Goal: Information Seeking & Learning: Find specific fact

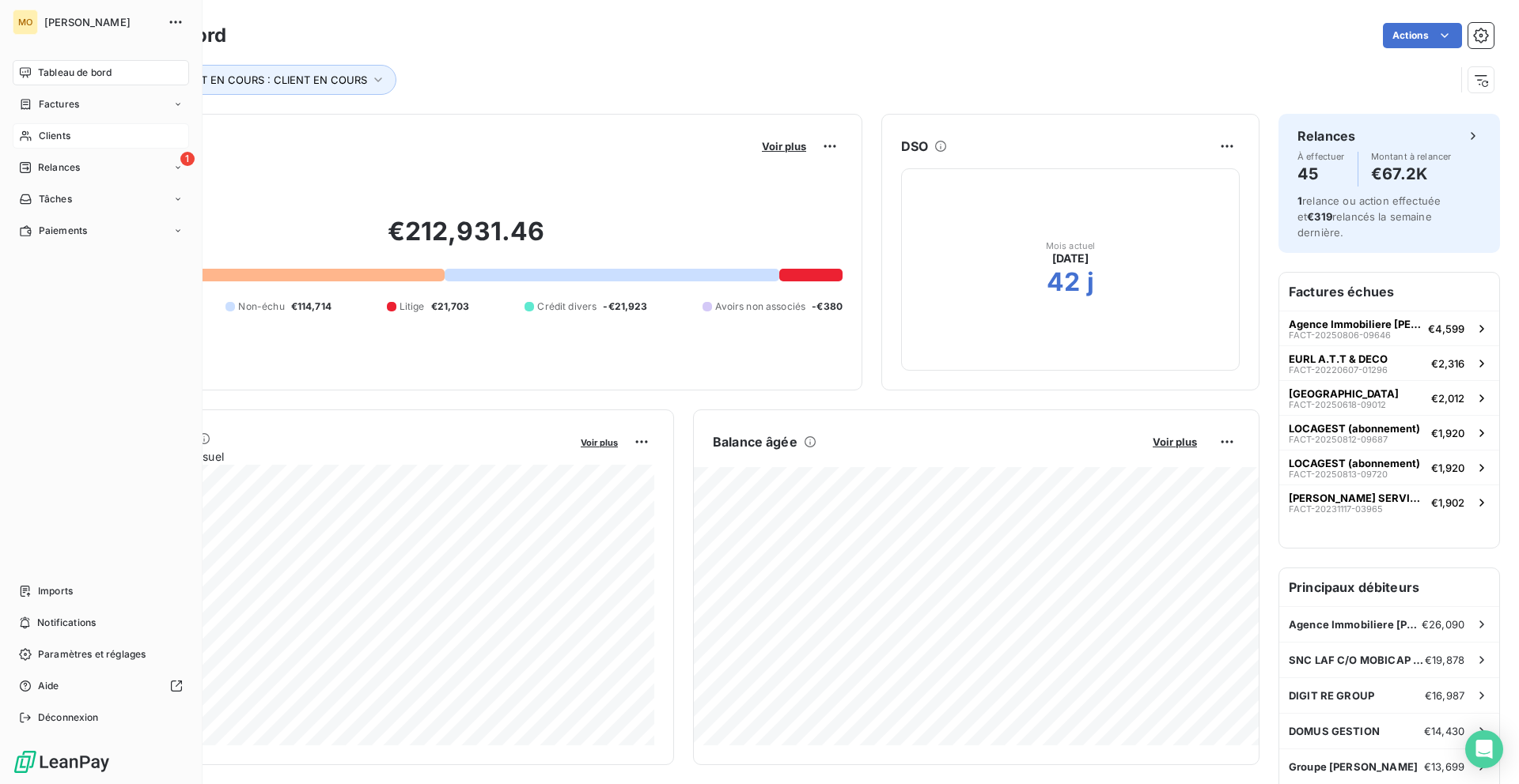
click at [25, 148] on div "Clients" at bounding box center [101, 136] width 176 height 26
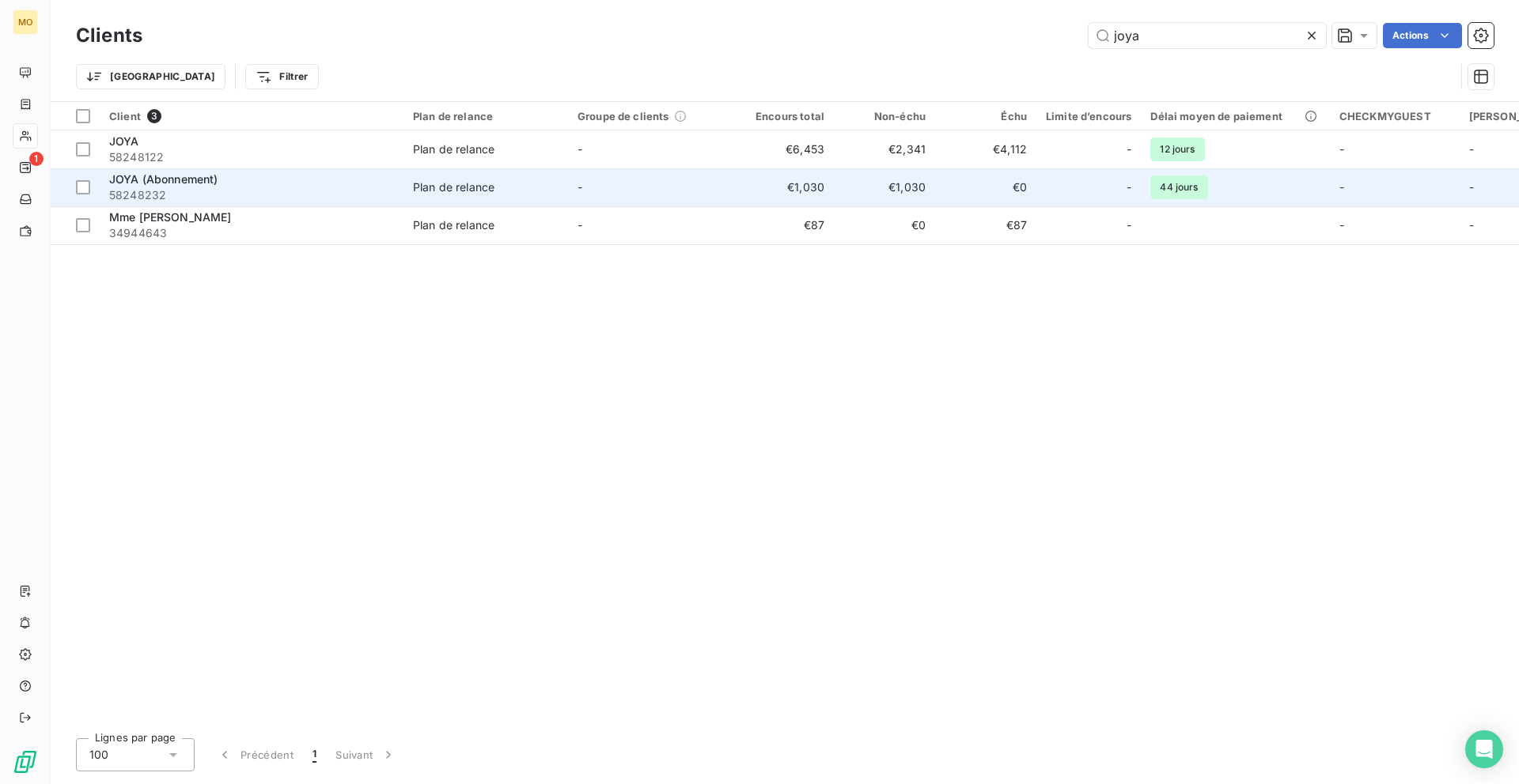
type input "joya"
click at [342, 183] on div "JOYA (Abonnement)" at bounding box center [251, 179] width 285 height 16
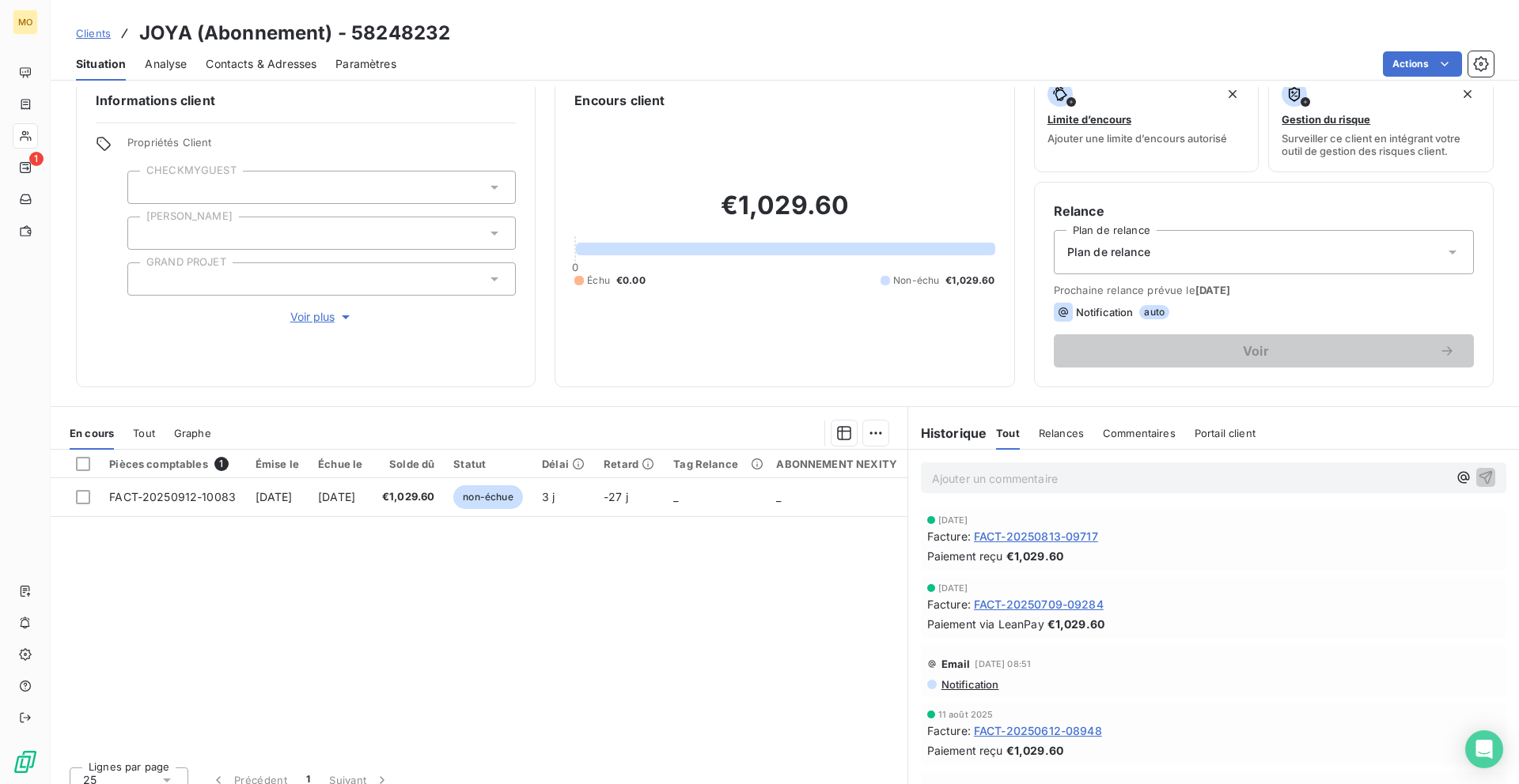
scroll to position [26, 0]
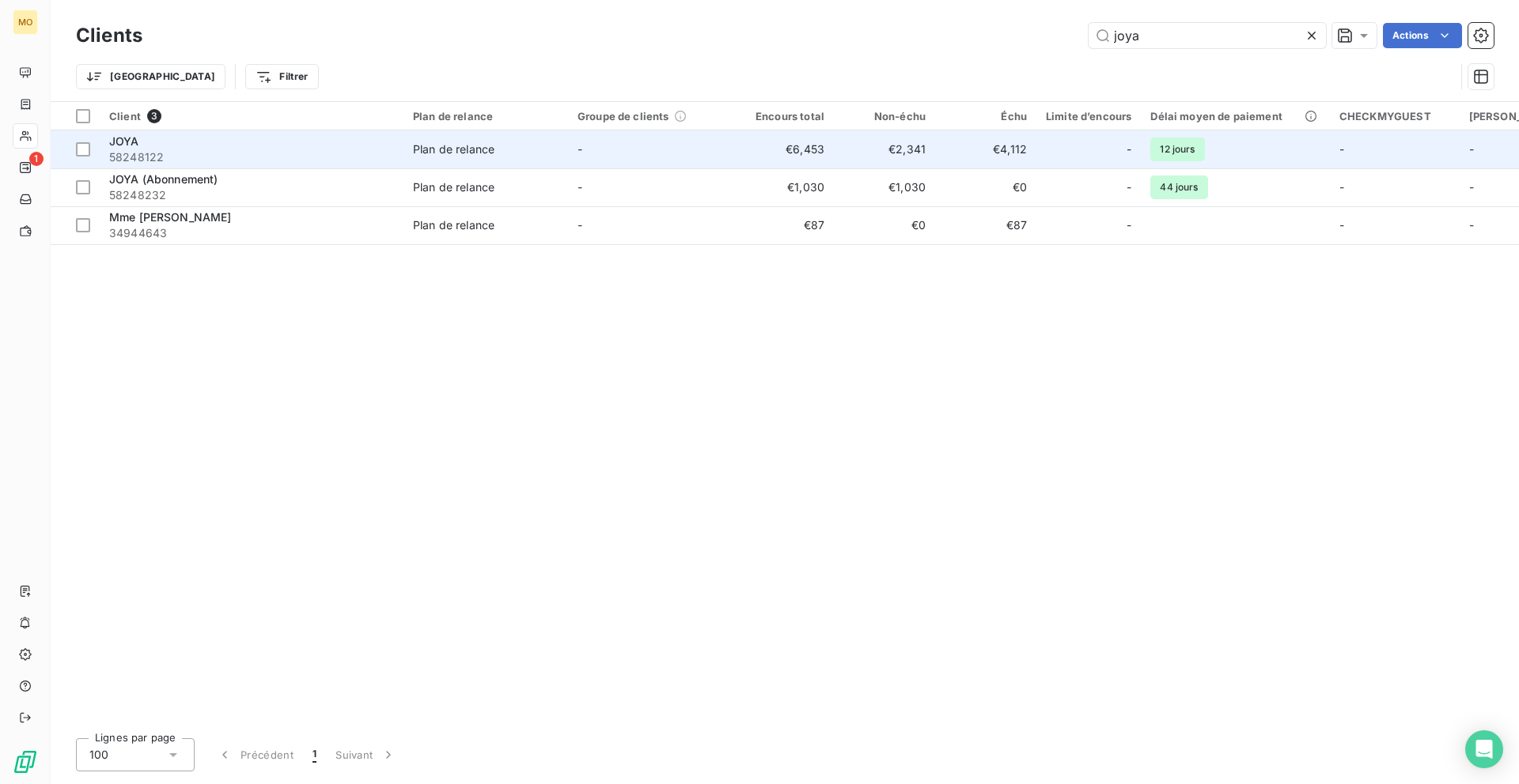
click at [289, 145] on div "JOYA" at bounding box center [251, 141] width 285 height 16
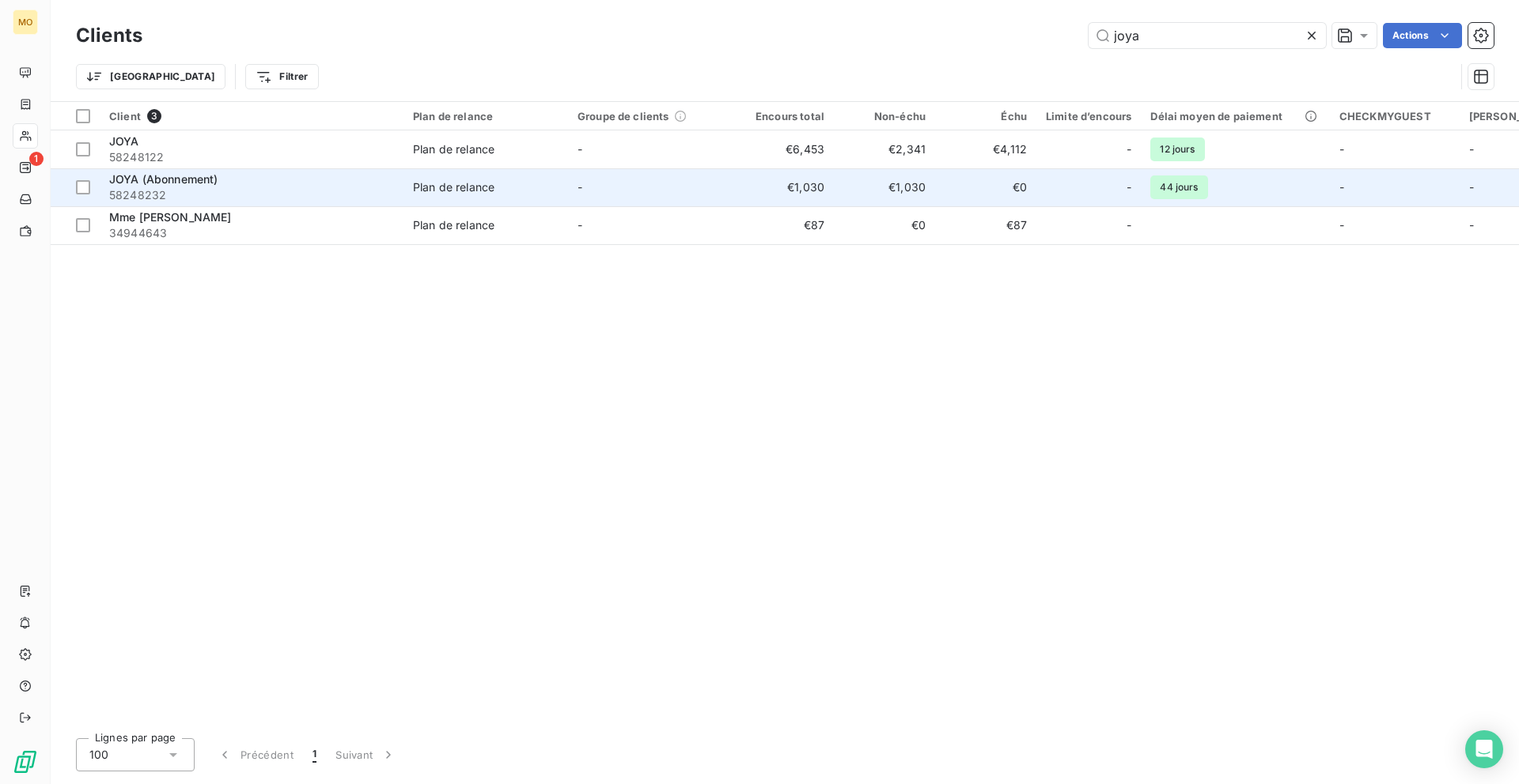
click at [339, 193] on span "58248232" at bounding box center [251, 195] width 285 height 16
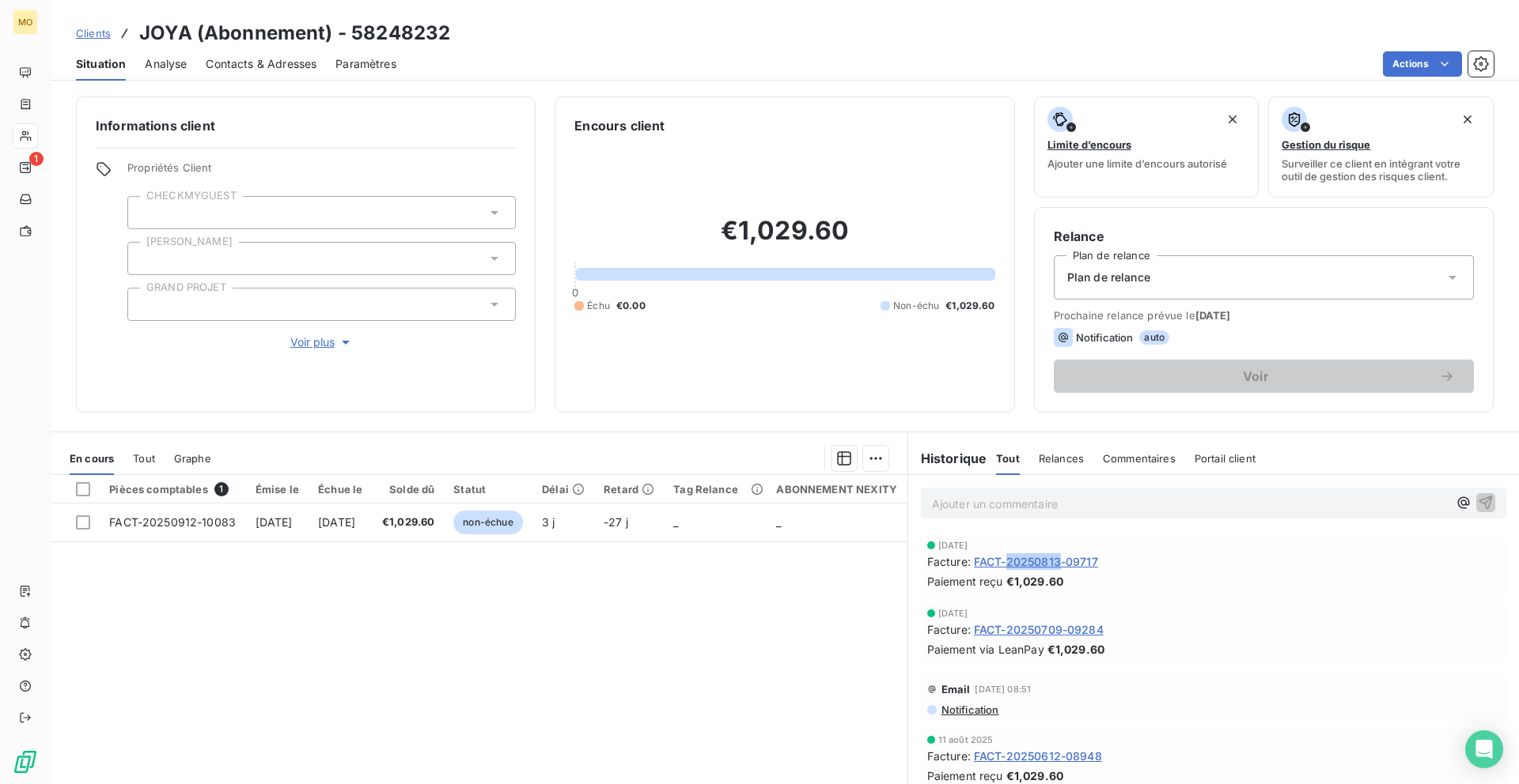
click at [996, 564] on span "FACT-20250813-09717" at bounding box center [1036, 561] width 125 height 16
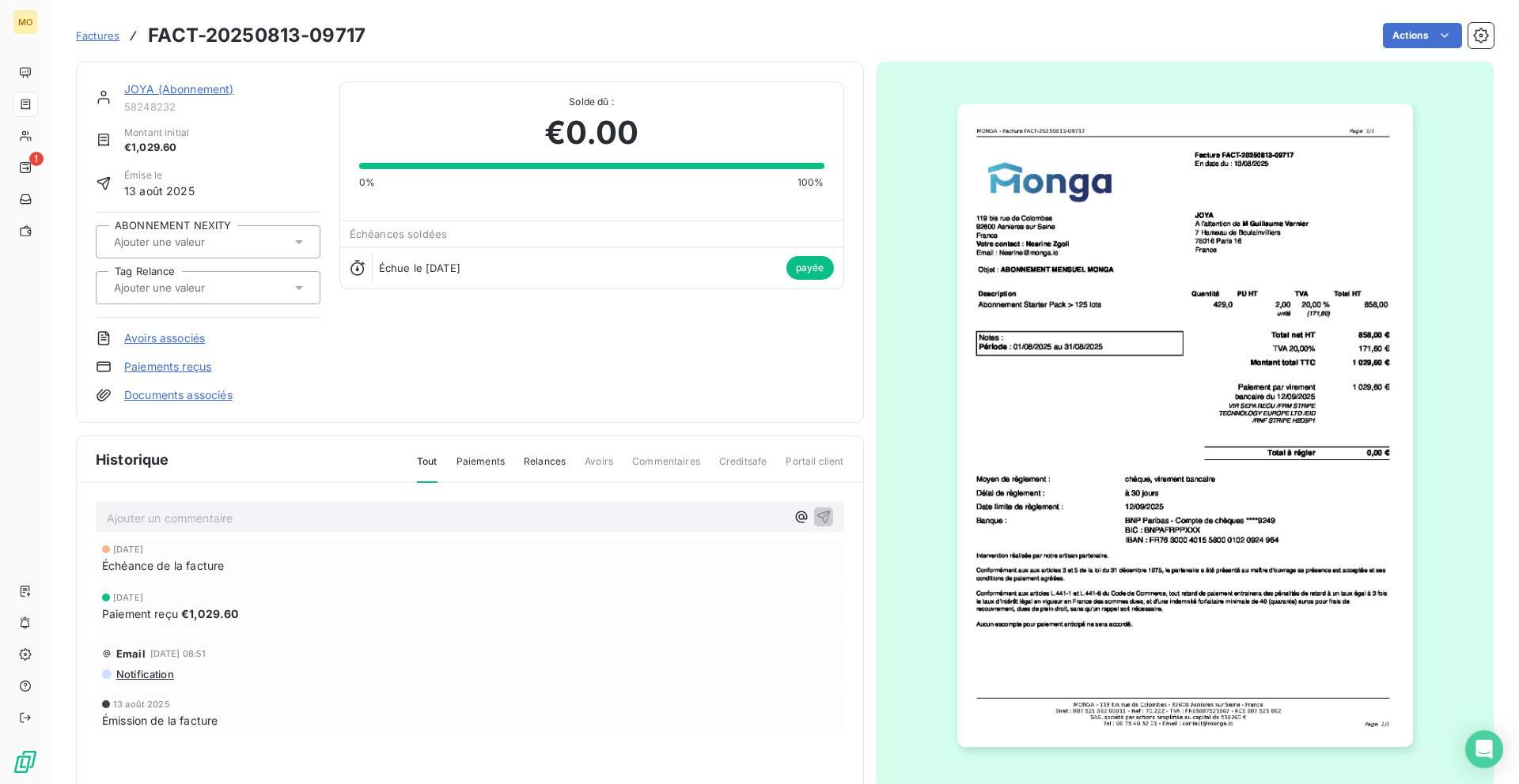
click at [1117, 411] on img "button" at bounding box center [1185, 425] width 455 height 644
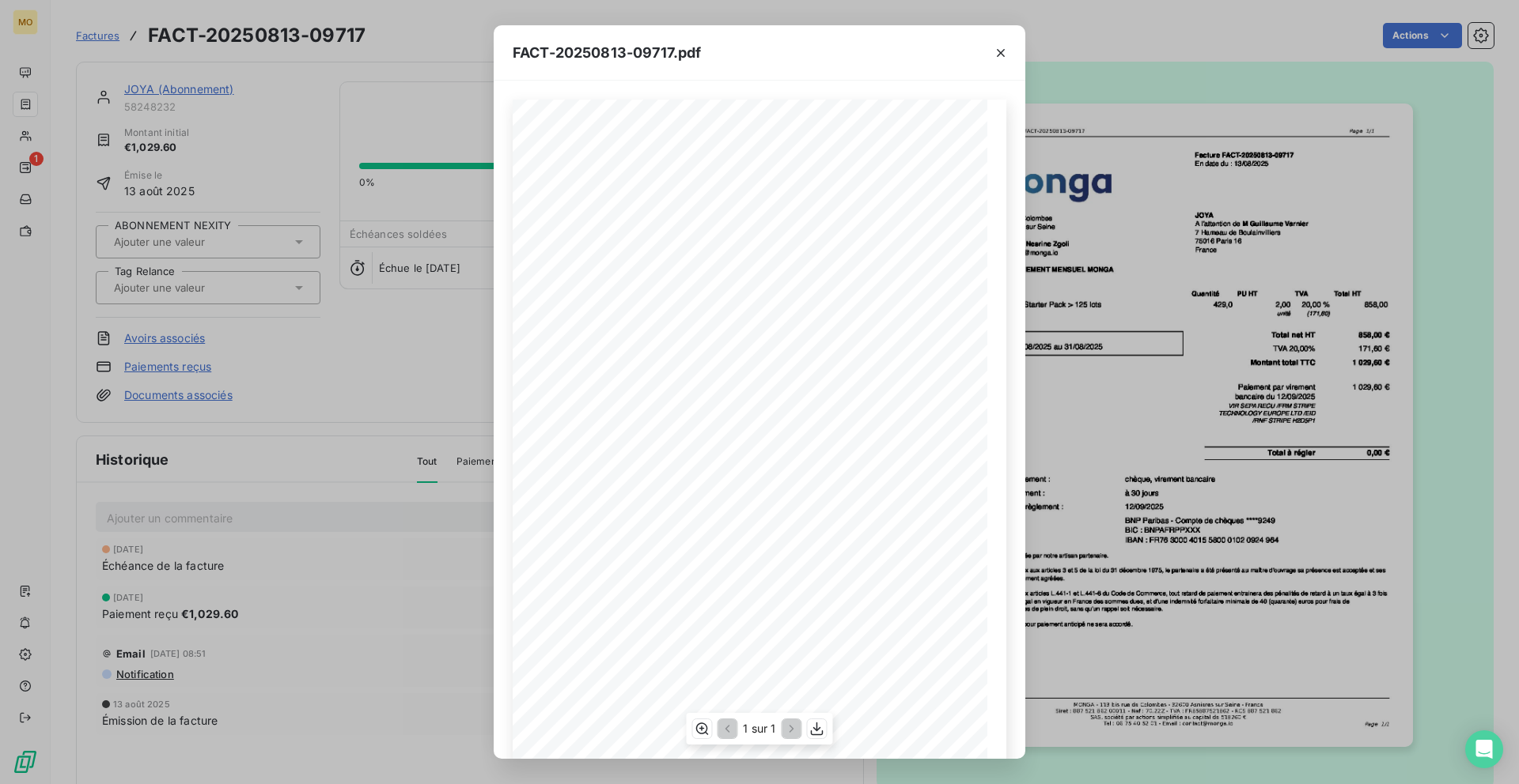
click at [848, 152] on span "Facture FACT-20250813-09717" at bounding box center [821, 152] width 105 height 7
click at [880, 151] on div "119 bis rue de Colombes 92600 Asnieres sur Seine France Votre contact : Nesrine…" at bounding box center [760, 434] width 493 height 669
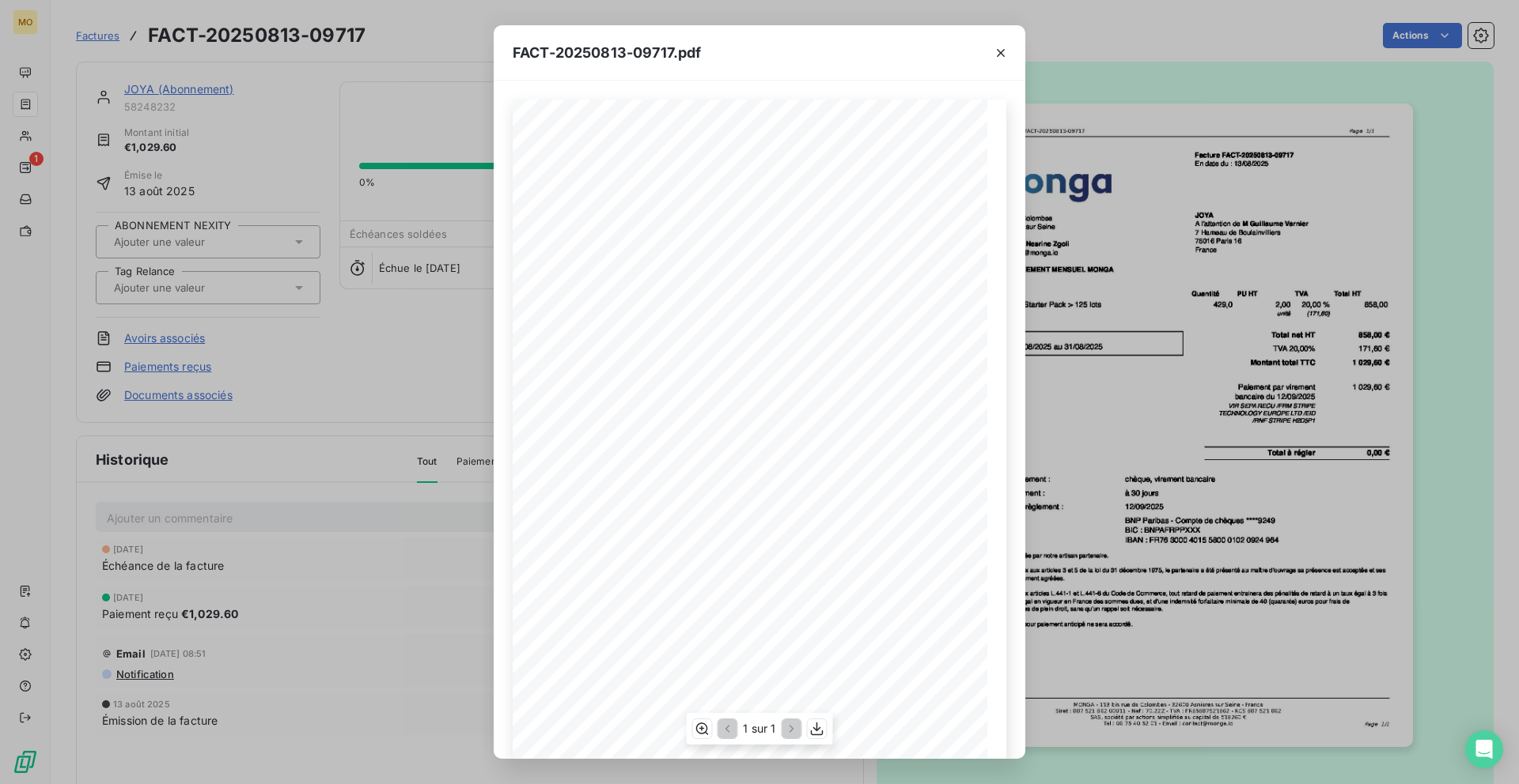
click at [869, 149] on span "Facture FACT-20250813-09717" at bounding box center [821, 152] width 105 height 7
drag, startPoint x: 869, startPoint y: 149, endPoint x: 841, endPoint y: 150, distance: 28.0
click at [841, 150] on span "Facture FACT-20250813-09717" at bounding box center [821, 152] width 105 height 7
copy span "20250813-09717"
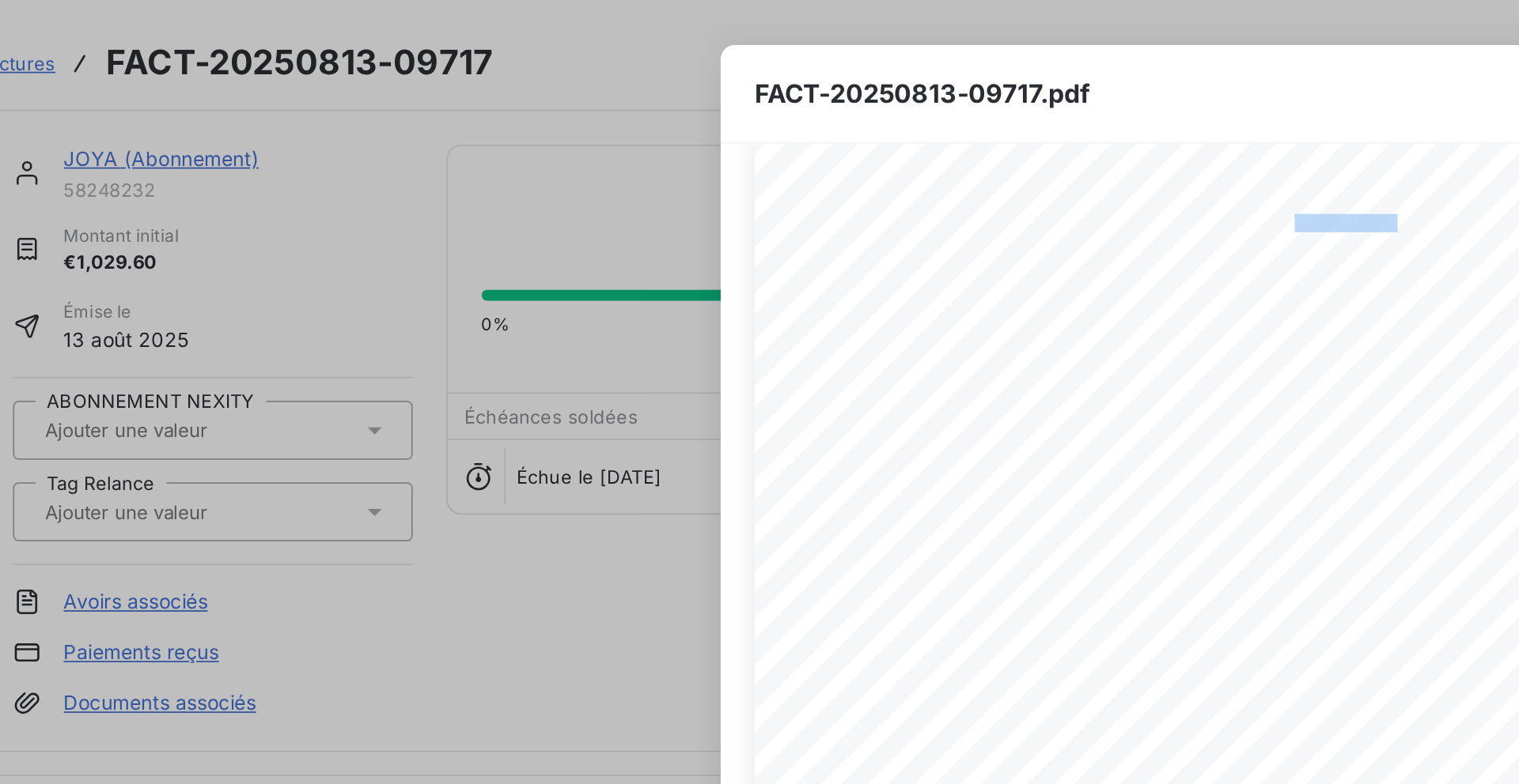
scroll to position [29, 0]
click at [340, 129] on div "FACT-20250813-09717.pdf 119 bis rue de Colombes 92600 Asnieres sur Seine France…" at bounding box center [760, 392] width 1519 height 784
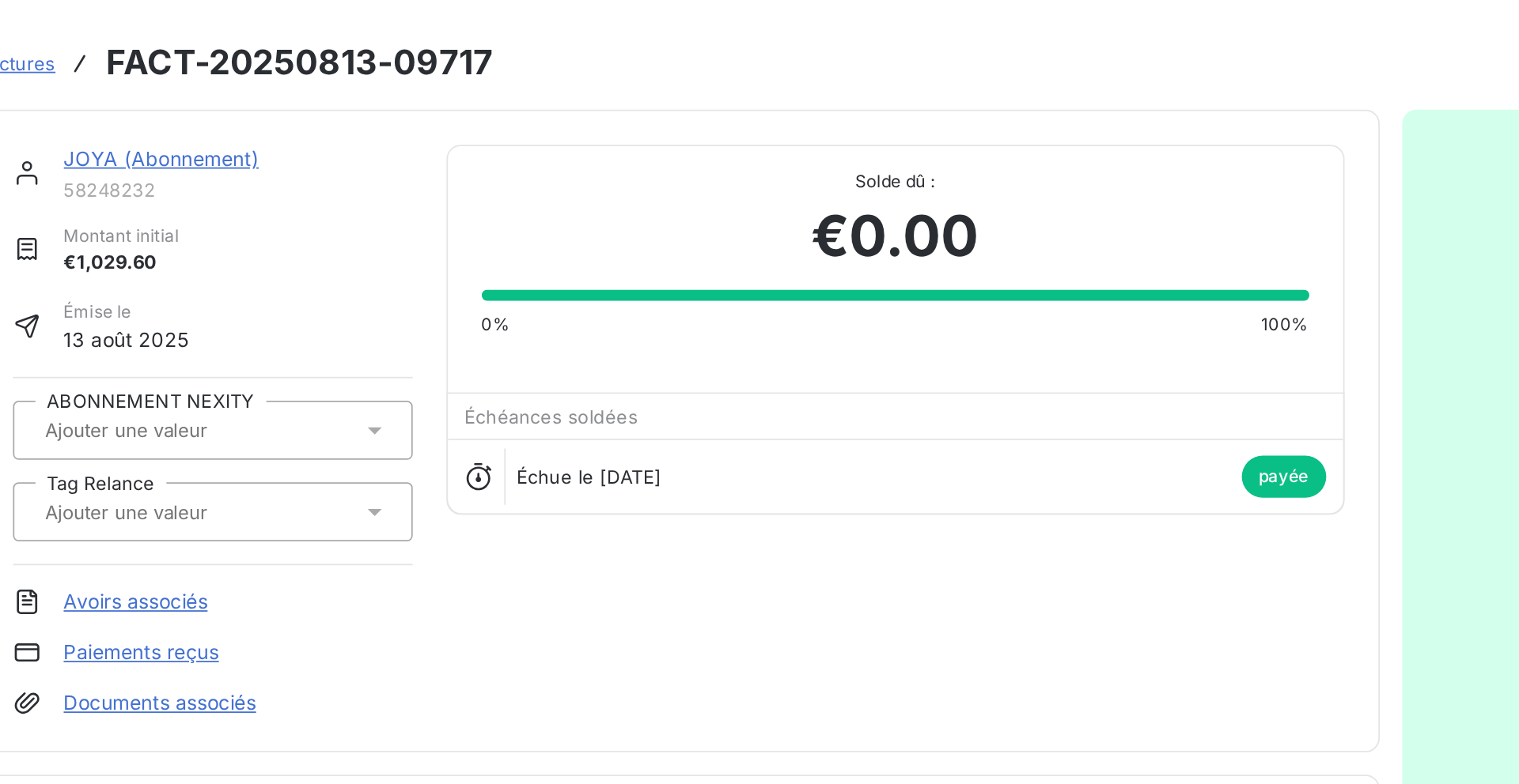
click at [204, 96] on div "JOYA (Abonnement)" at bounding box center [223, 89] width 196 height 16
click at [204, 92] on link "JOYA (Abonnement)" at bounding box center [179, 89] width 110 height 13
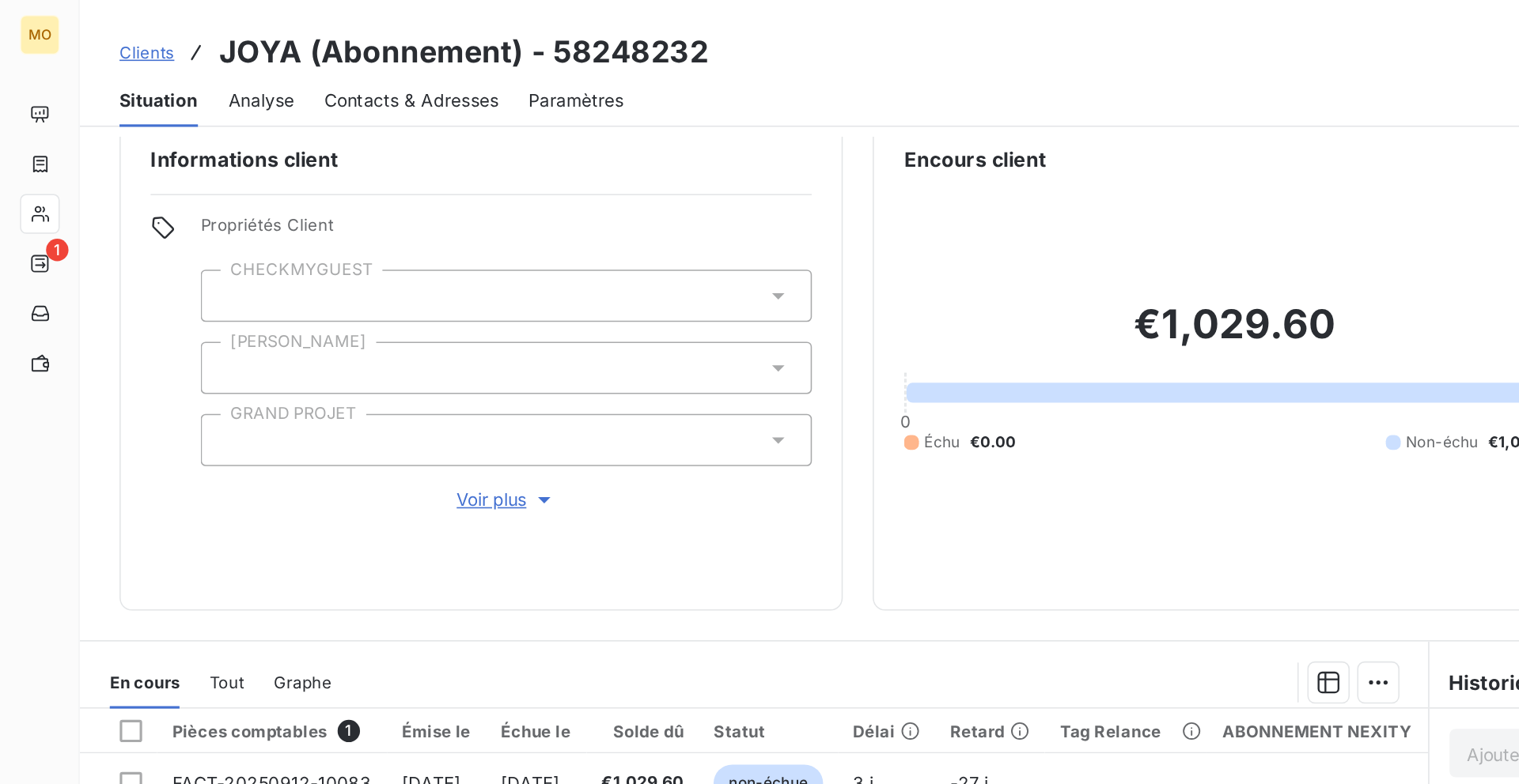
scroll to position [25, 0]
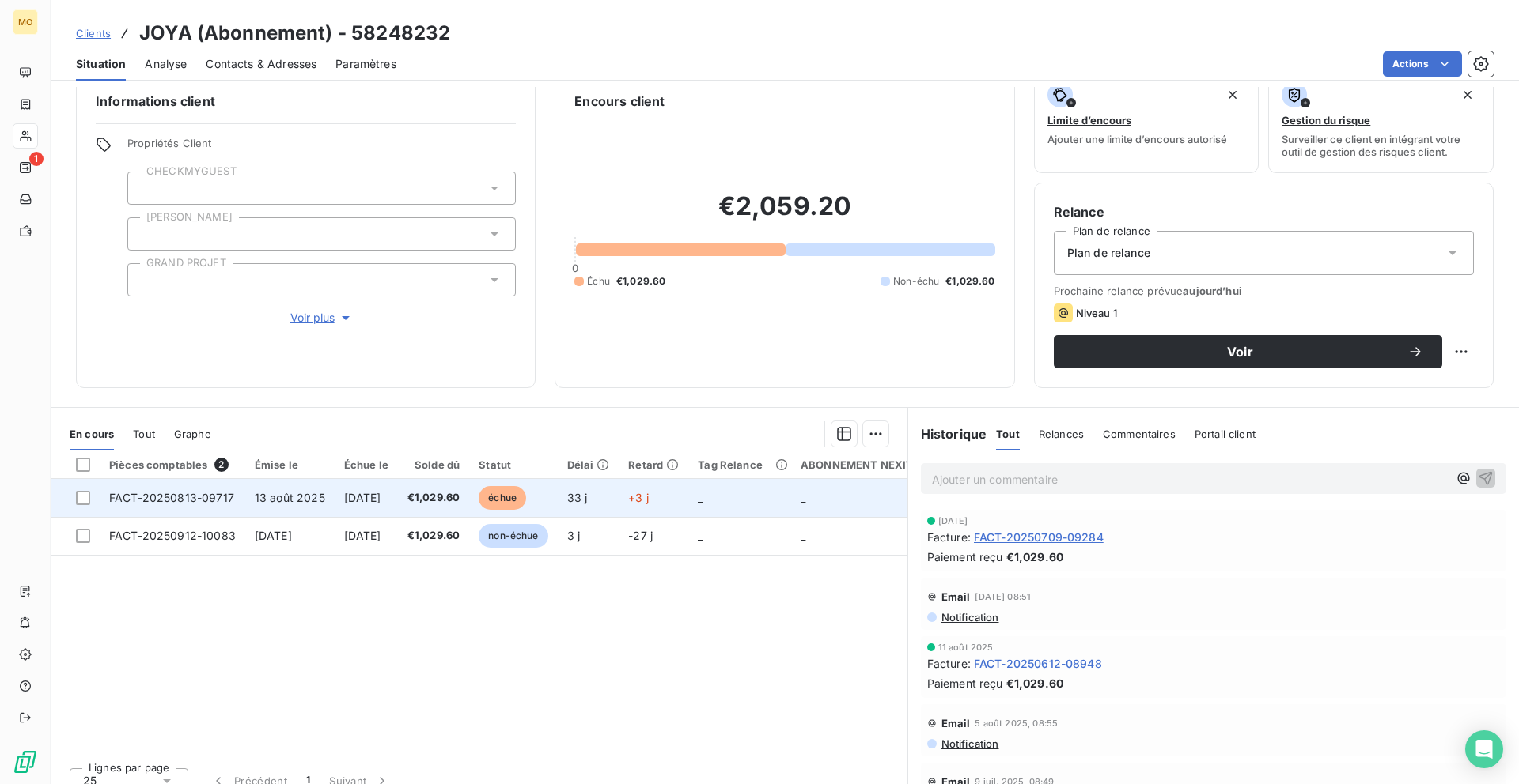
click at [241, 496] on td "FACT-20250813-09717" at bounding box center [172, 498] width 145 height 38
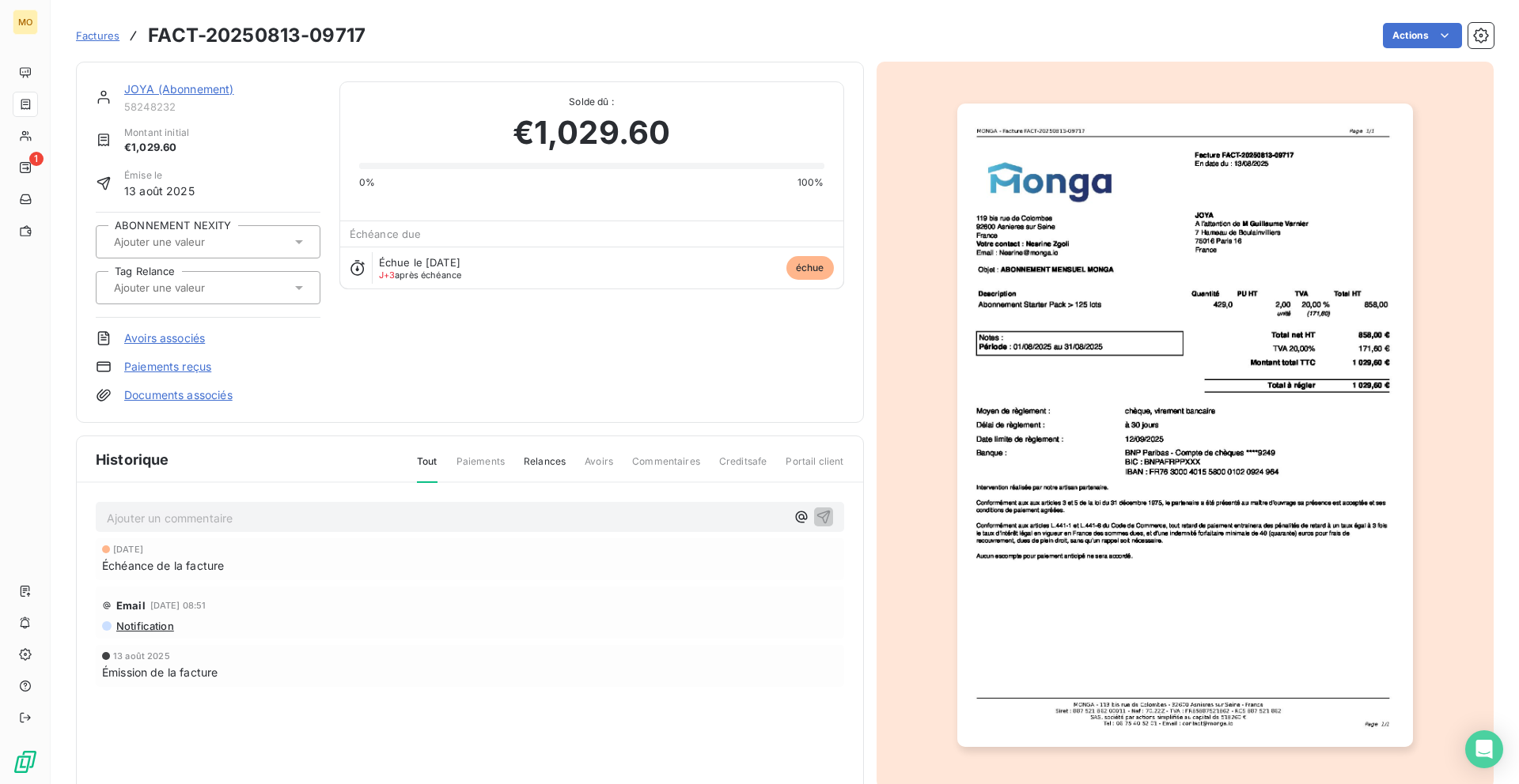
click at [1096, 346] on img "button" at bounding box center [1185, 425] width 455 height 644
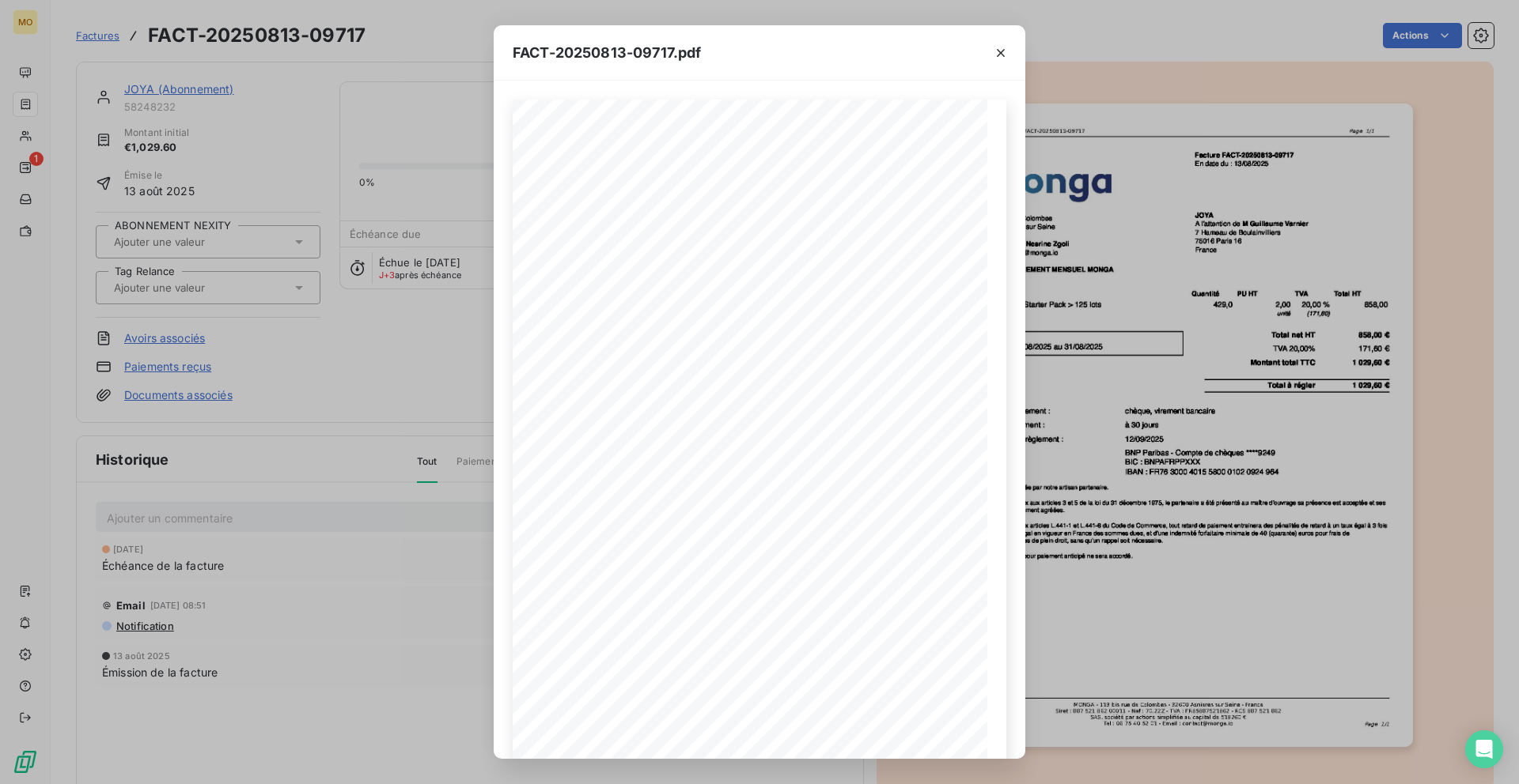
click at [215, 76] on div "FACT-20250813-09717.pdf 119 bis rue de Colombes 92600 Asnieres sur Seine France…" at bounding box center [760, 392] width 1519 height 784
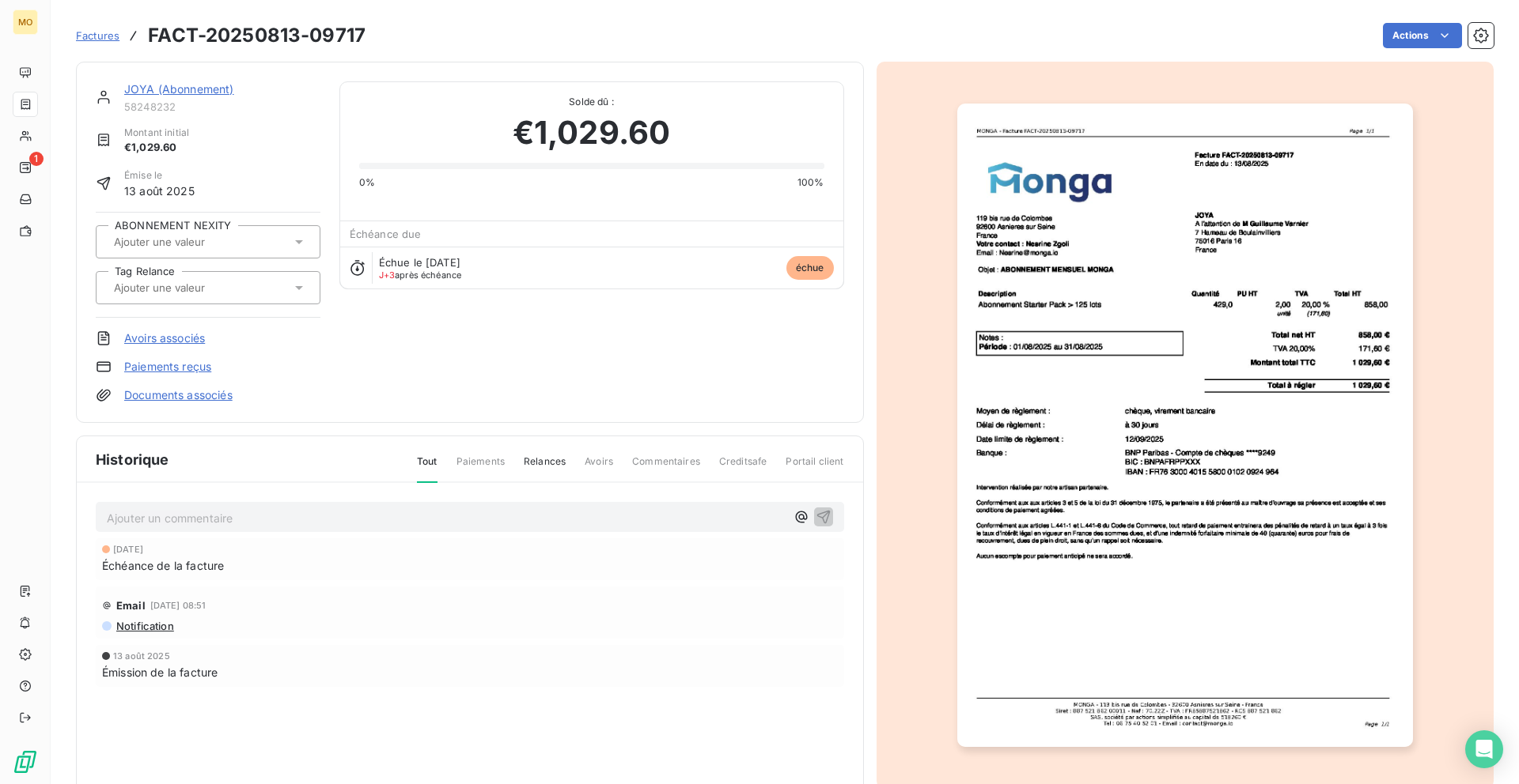
click at [210, 82] on link "JOYA (Abonnement)" at bounding box center [179, 89] width 110 height 13
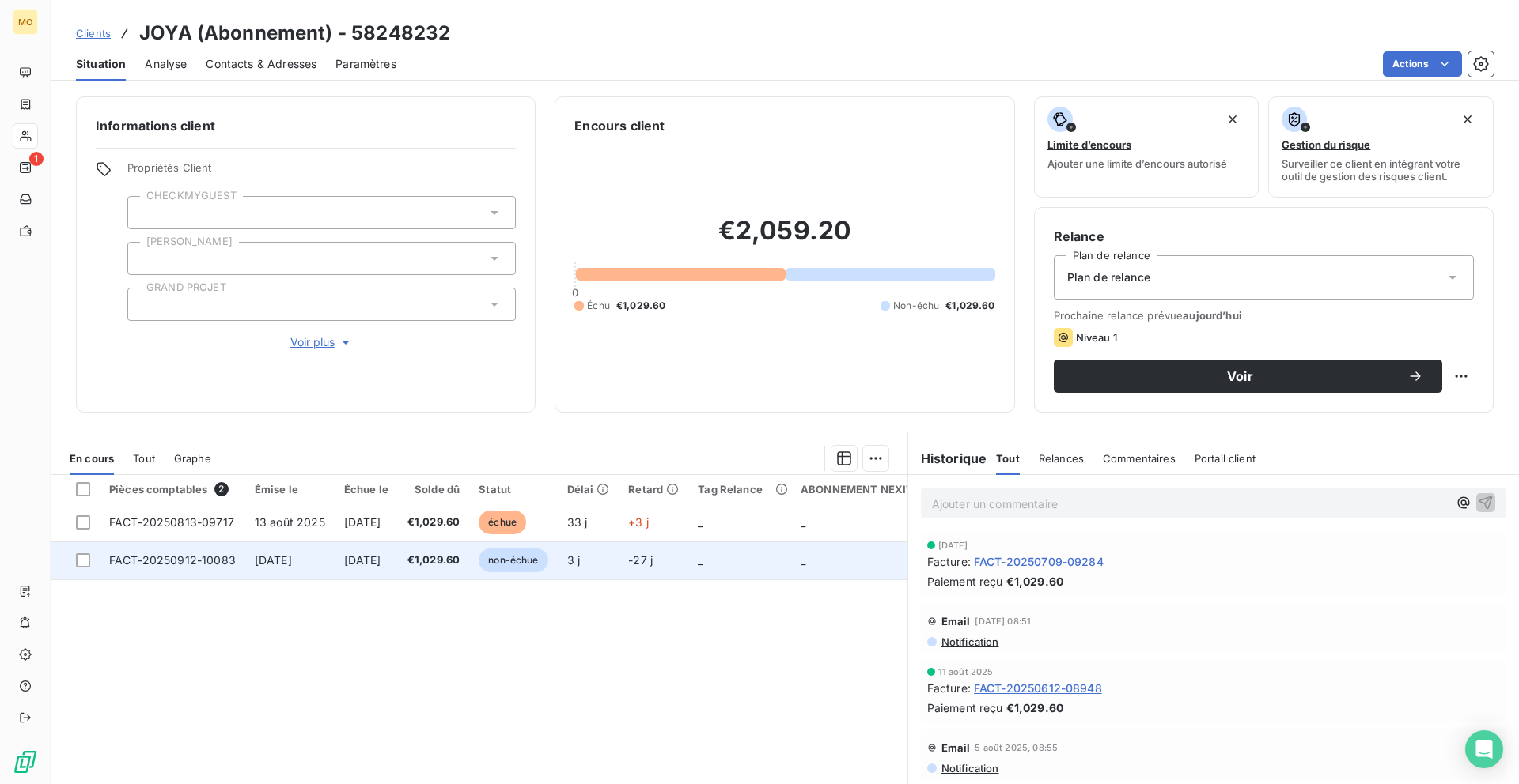
click at [360, 561] on span "12 oct. 2025" at bounding box center [362, 560] width 37 height 13
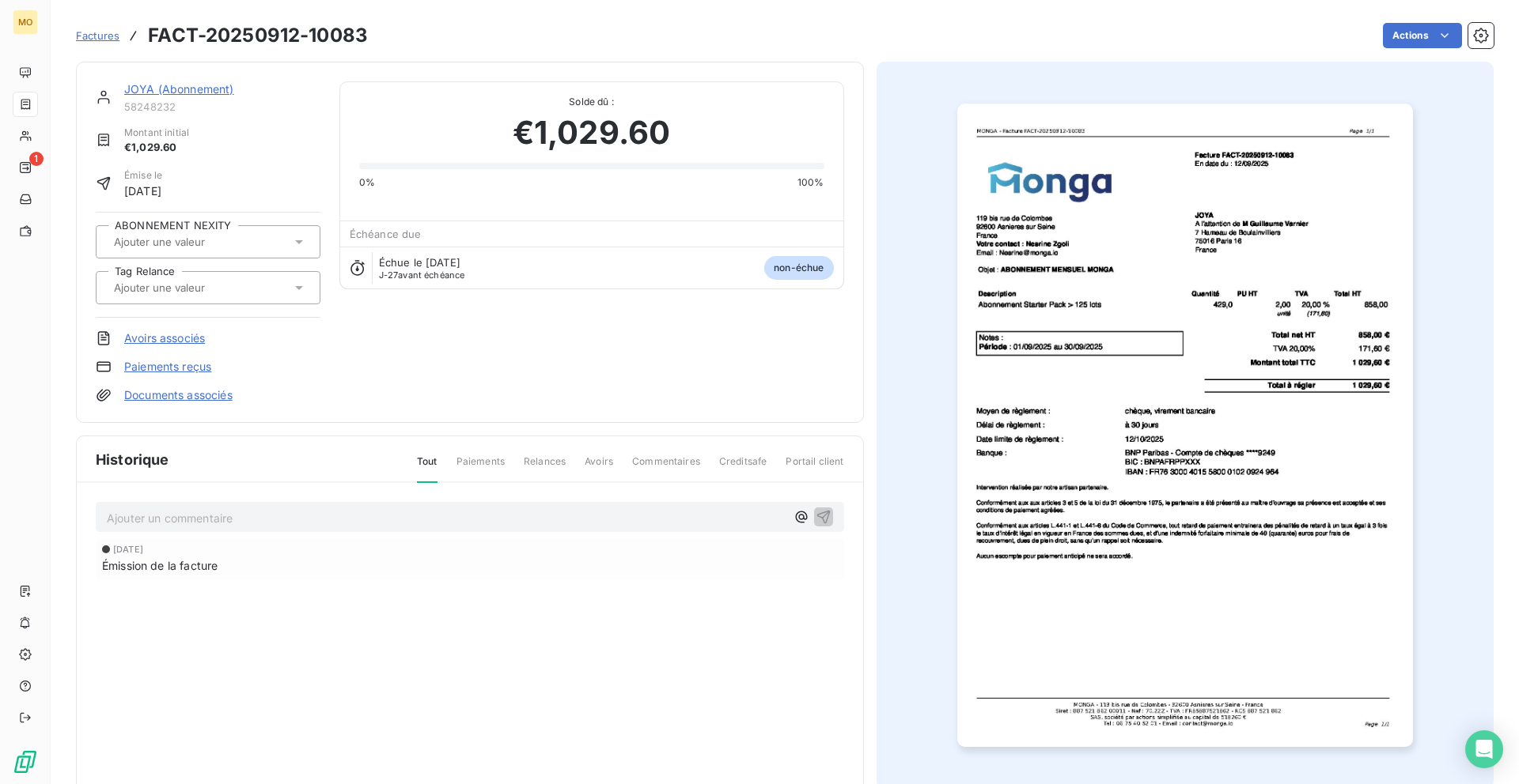
click at [520, 95] on span "Solde dû :" at bounding box center [591, 101] width 465 height 14
click at [183, 95] on div "JOYA (Abonnement)" at bounding box center [223, 88] width 196 height 16
click at [183, 93] on link "JOYA (Abonnement)" at bounding box center [179, 88] width 110 height 13
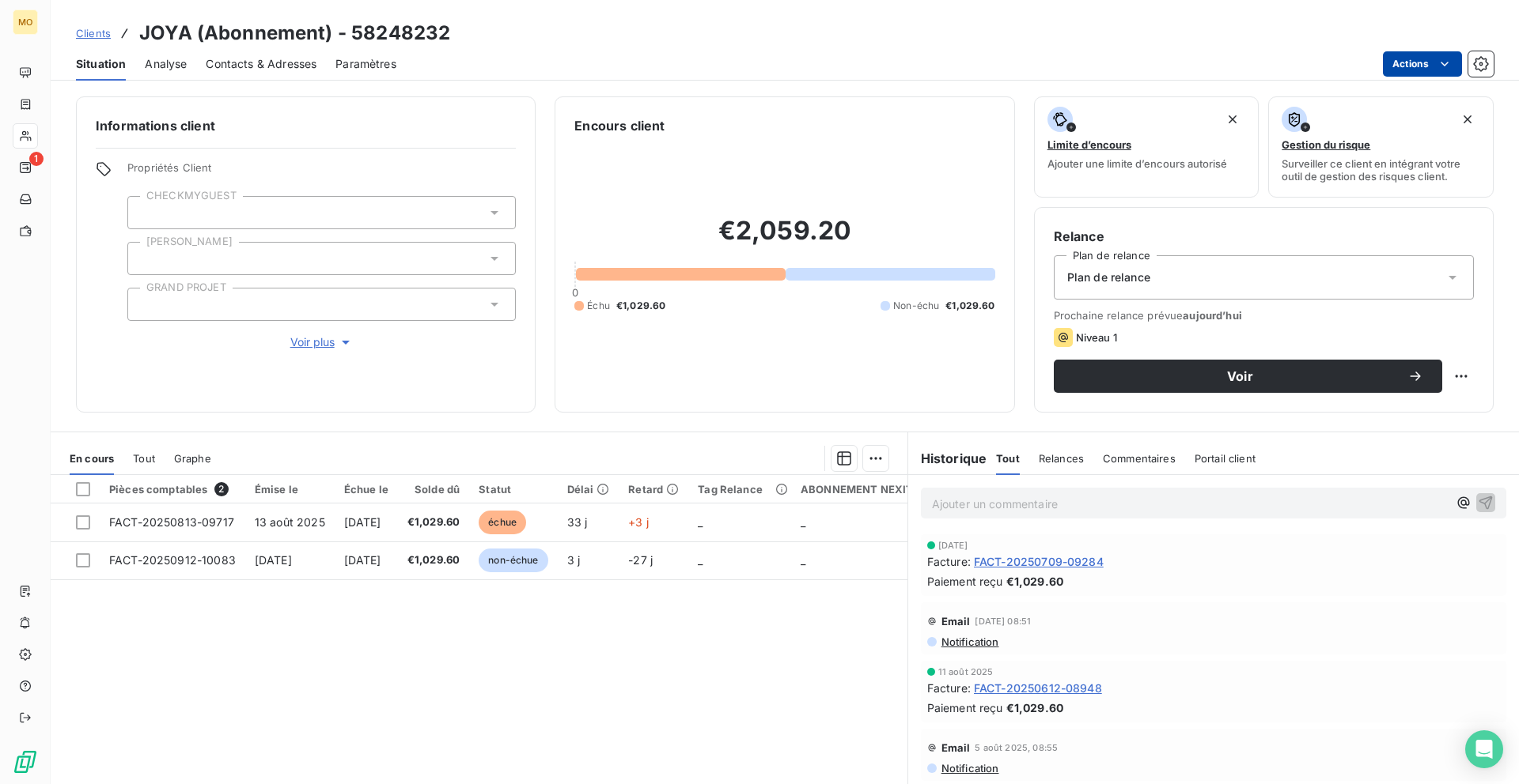
click at [1400, 63] on html "MO 1 Clients JOYA (Abonnement) - 58248232 Situation Analyse Contacts & Adresses…" at bounding box center [760, 392] width 1519 height 784
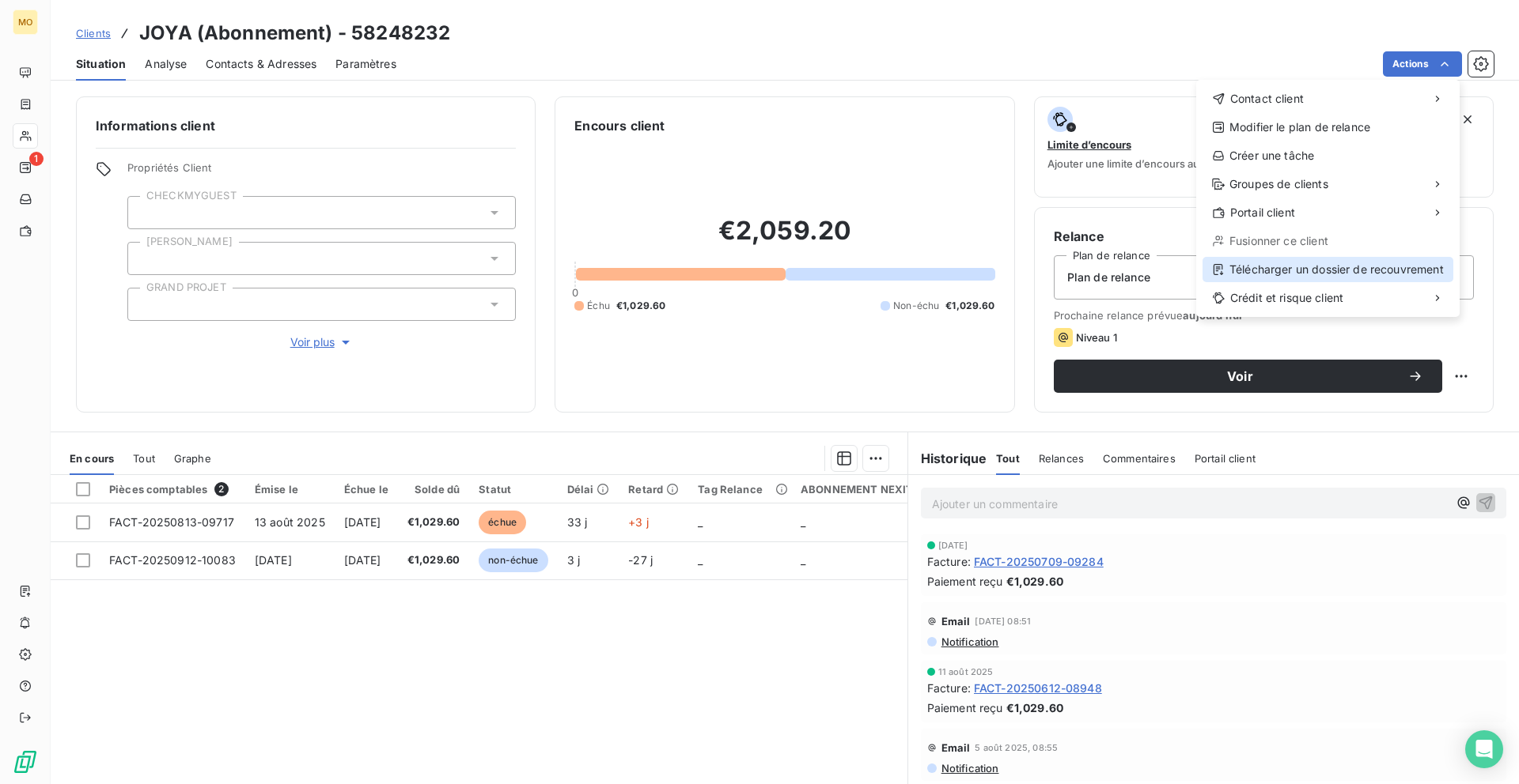
click at [1237, 266] on div "Télécharger un dossier de recouvrement" at bounding box center [1328, 270] width 251 height 26
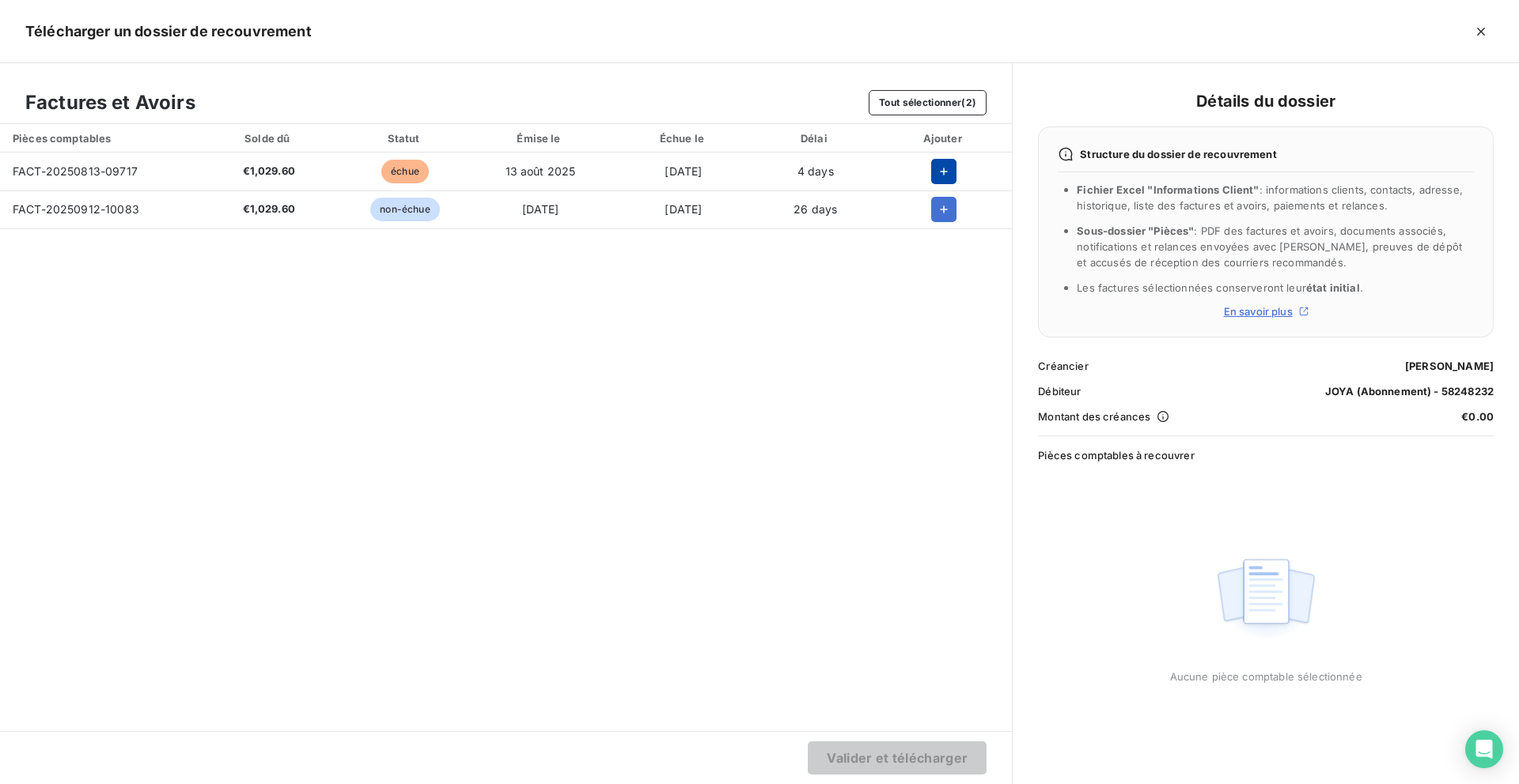
click at [947, 176] on icon "button" at bounding box center [943, 171] width 16 height 16
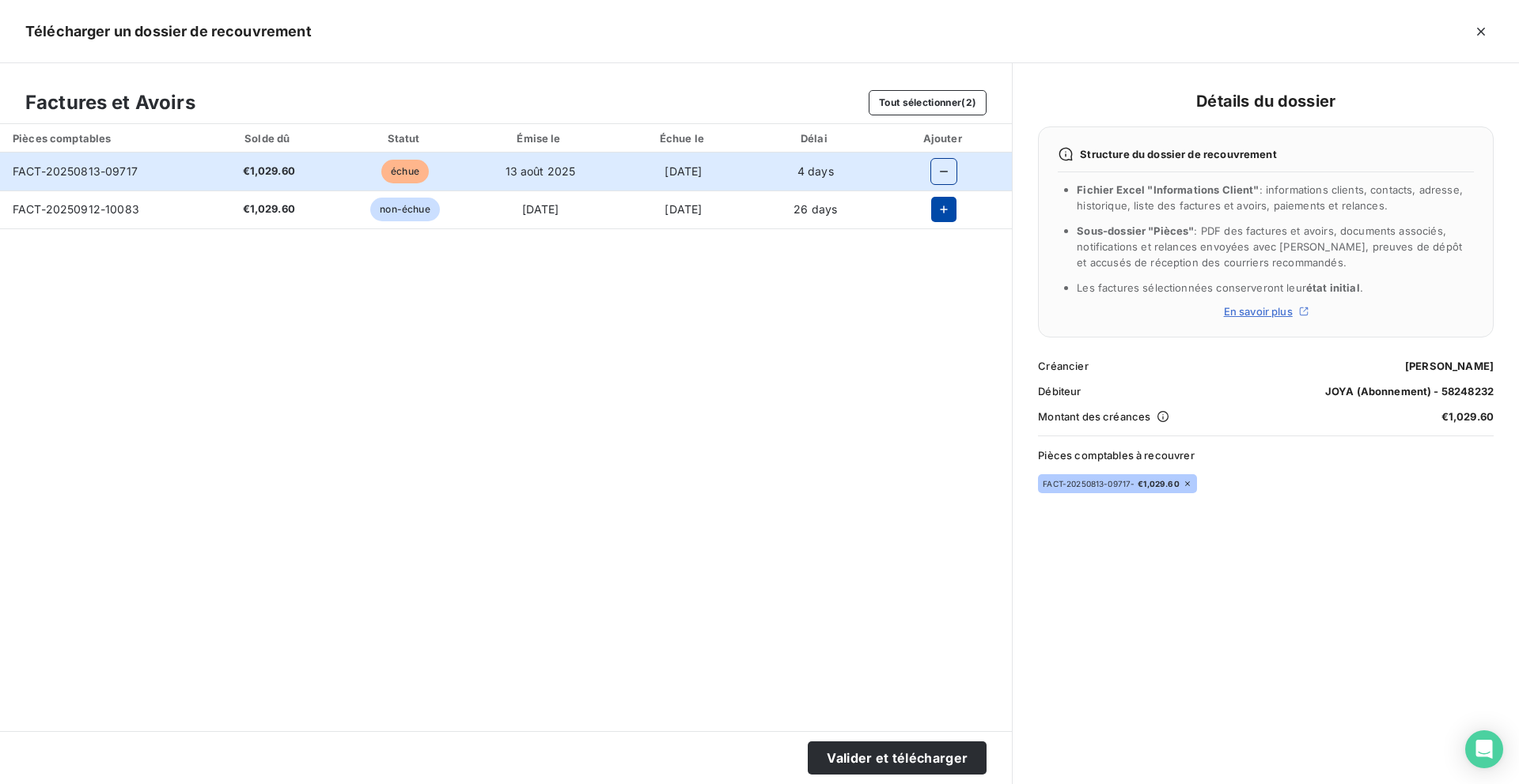
click at [945, 212] on icon "button" at bounding box center [943, 209] width 16 height 16
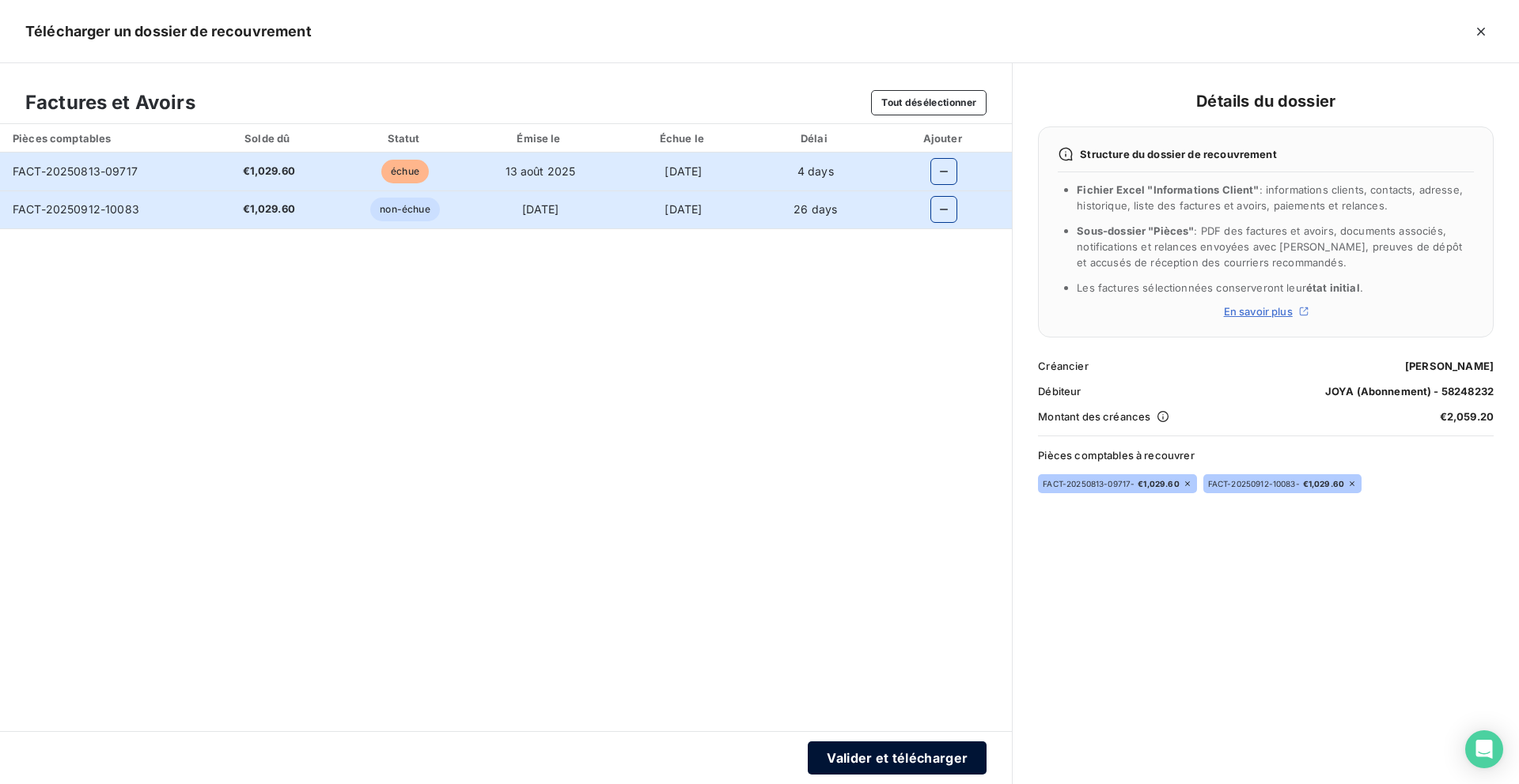
click at [850, 763] on button "Valider et télécharger" at bounding box center [896, 758] width 179 height 33
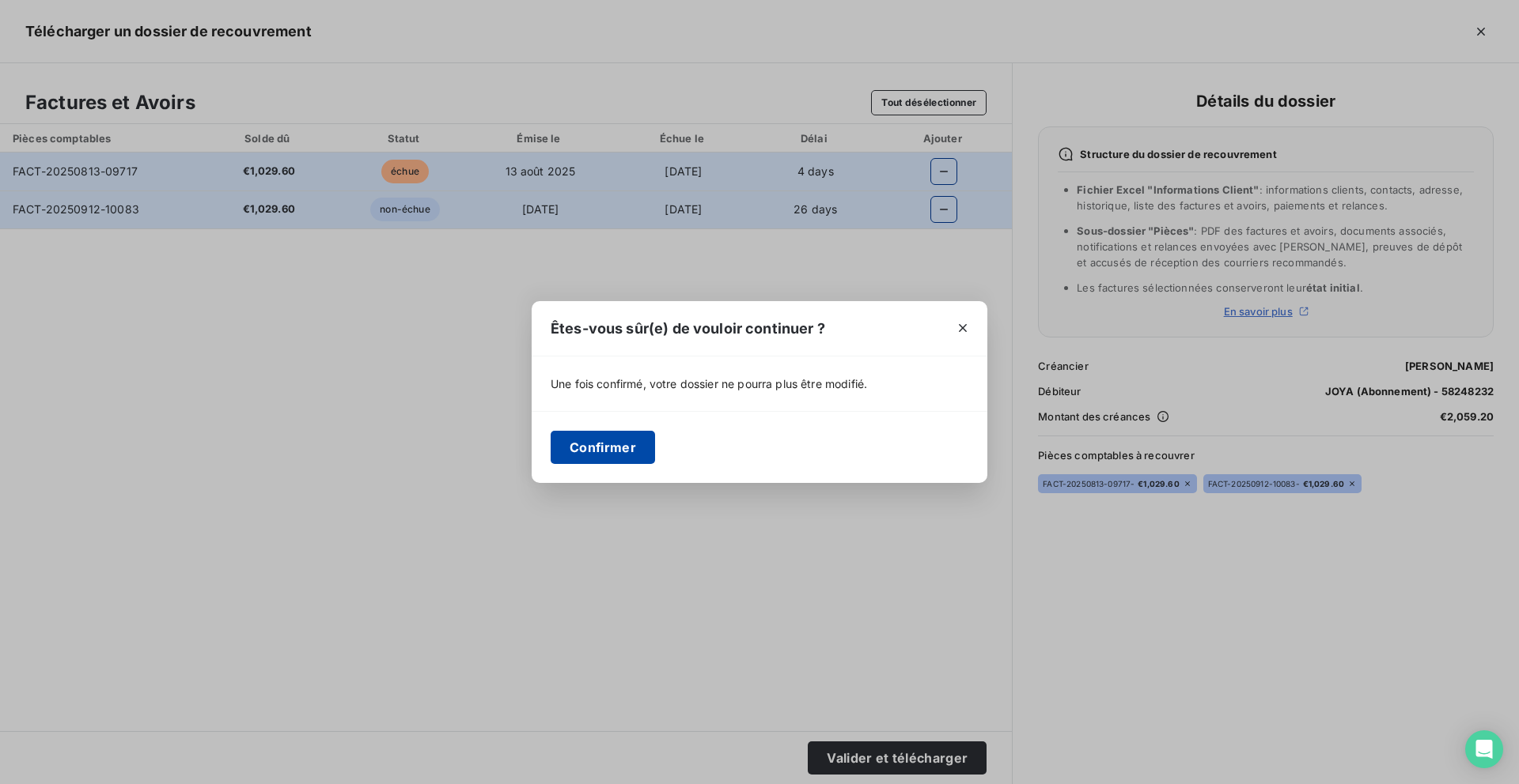
click at [581, 434] on button "Confirmer" at bounding box center [603, 448] width 105 height 33
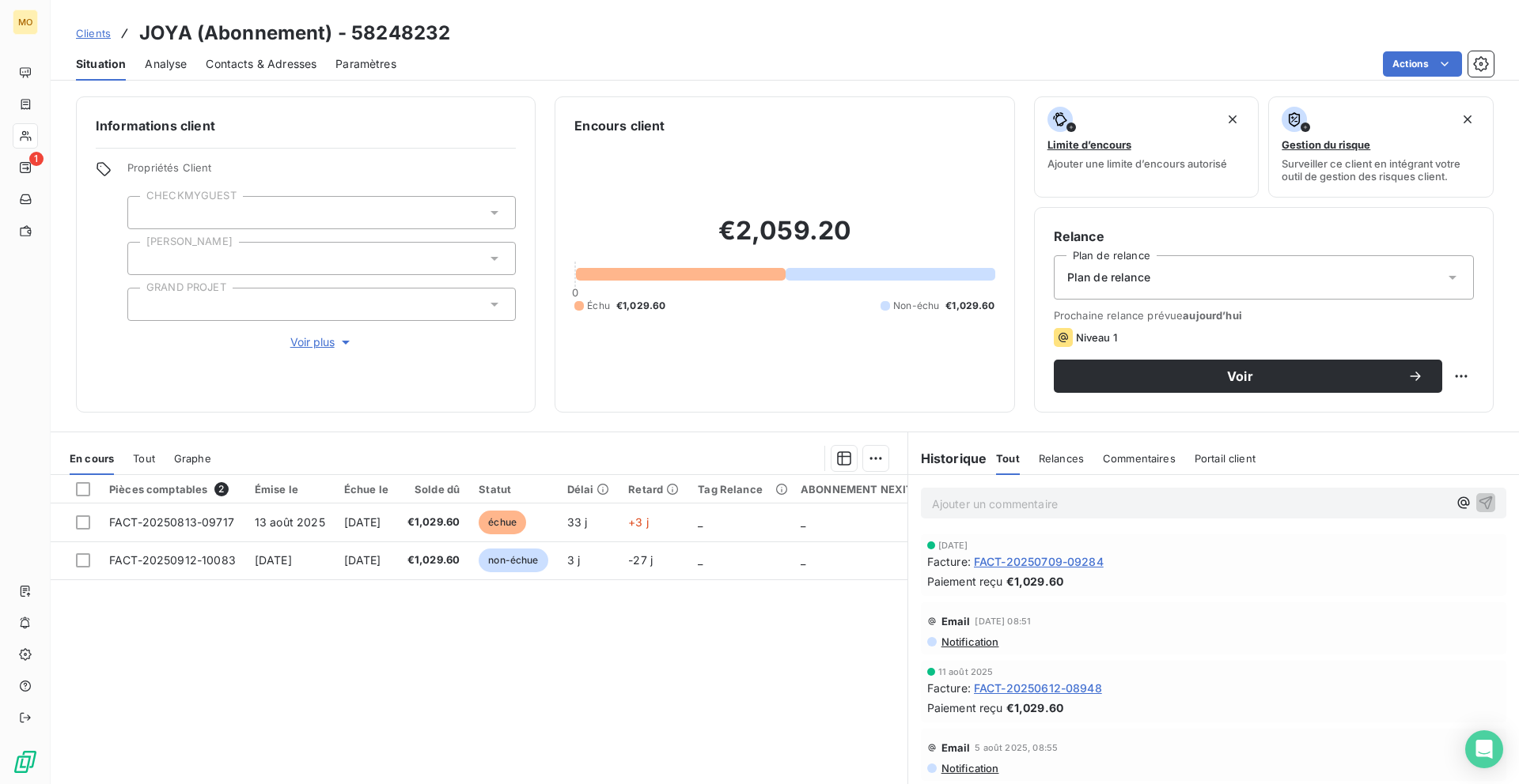
click at [97, 26] on link "Clients" at bounding box center [93, 33] width 35 height 16
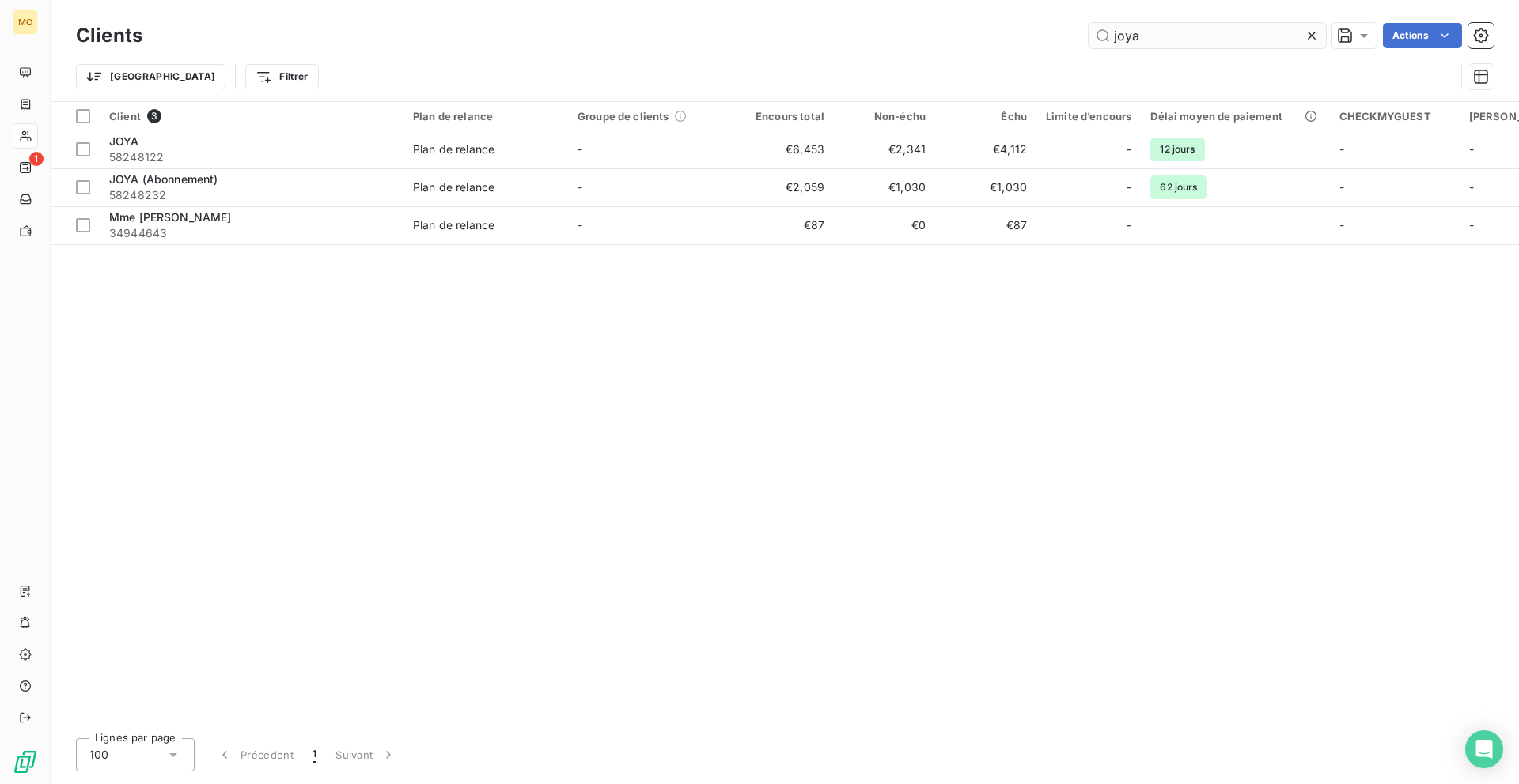
click at [1177, 34] on input "joya" at bounding box center [1207, 35] width 237 height 26
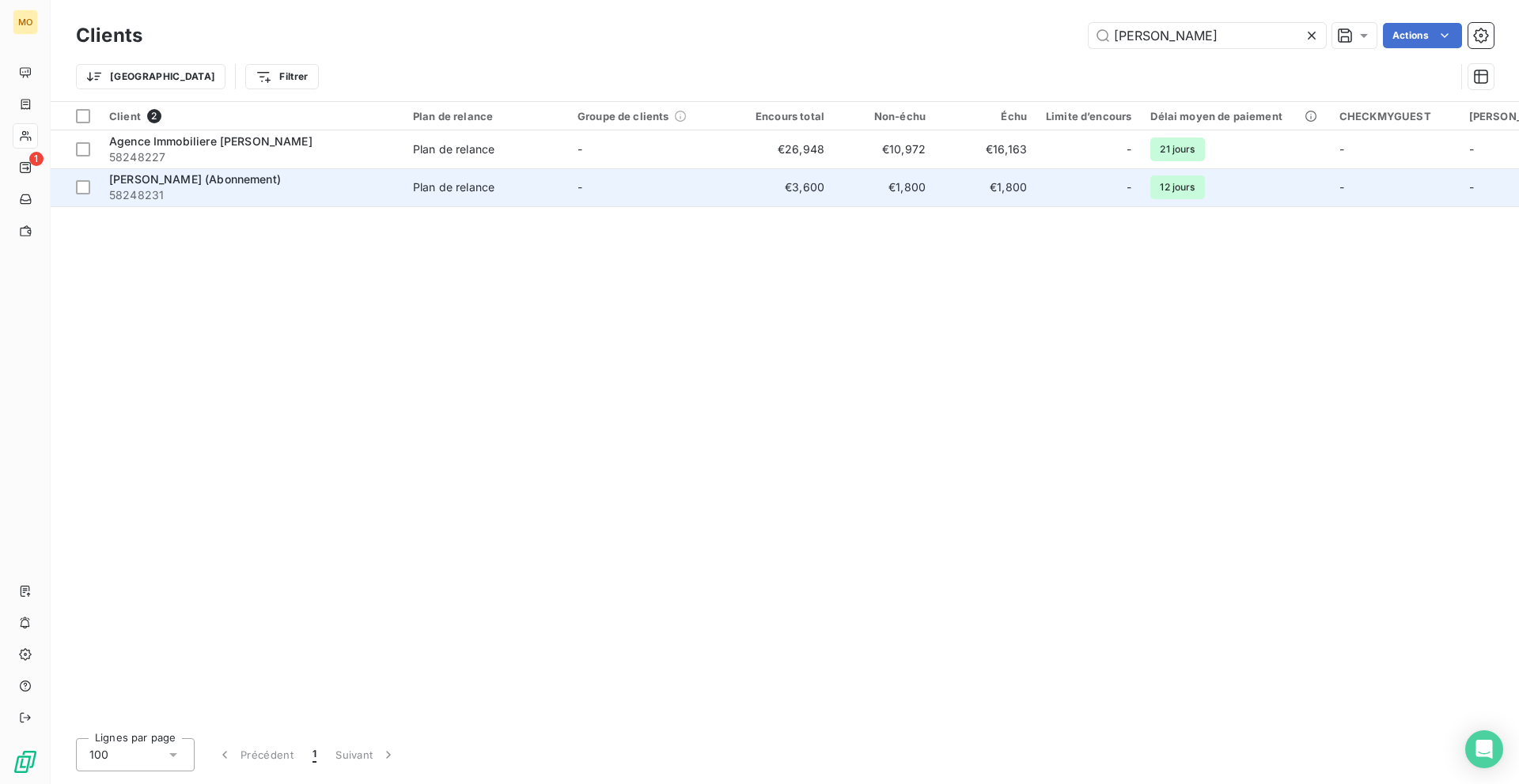
type input "baumann"
click at [333, 187] on span "58248231" at bounding box center [251, 195] width 285 height 16
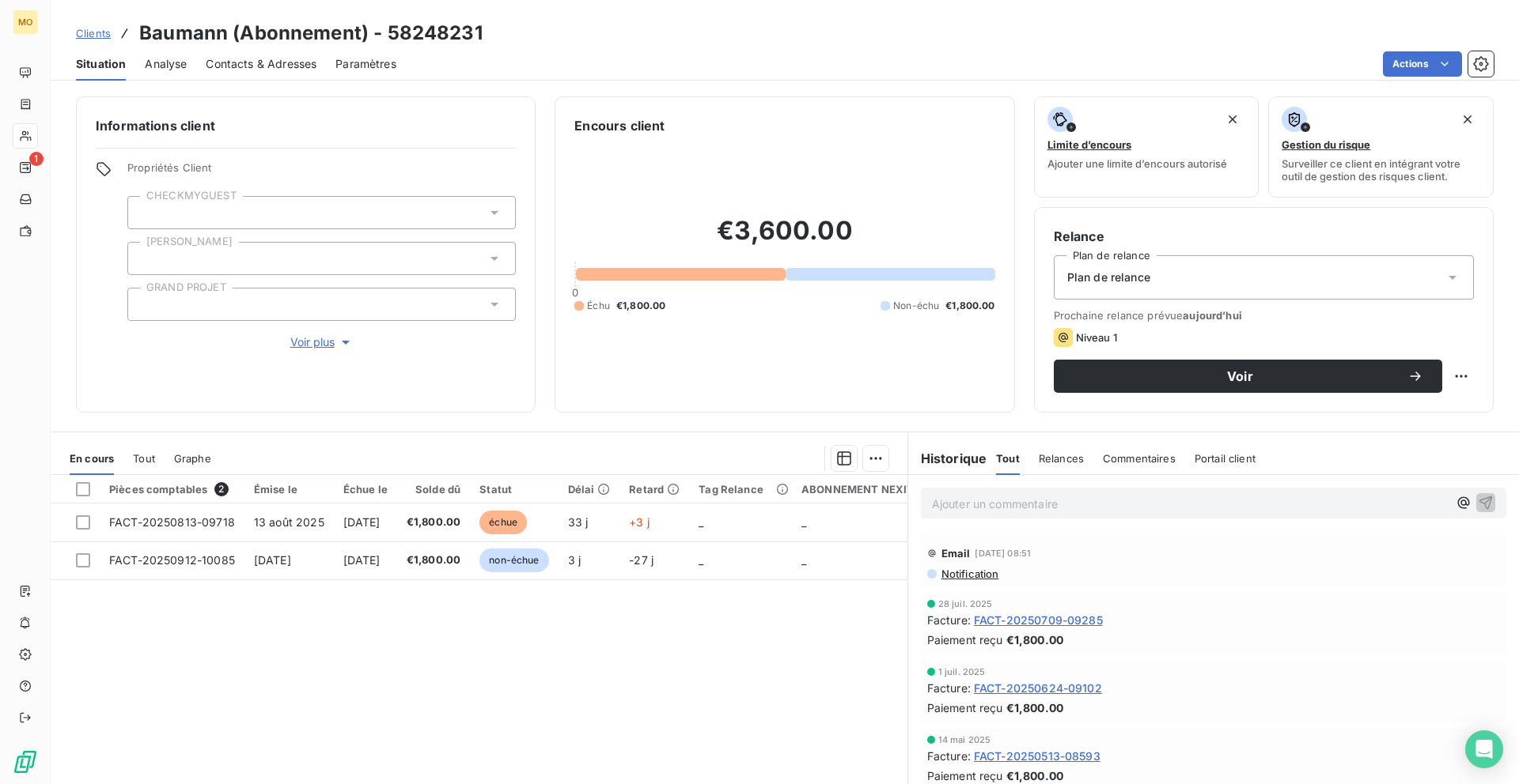
click at [289, 66] on span "Contacts & Adresses" at bounding box center [261, 63] width 111 height 16
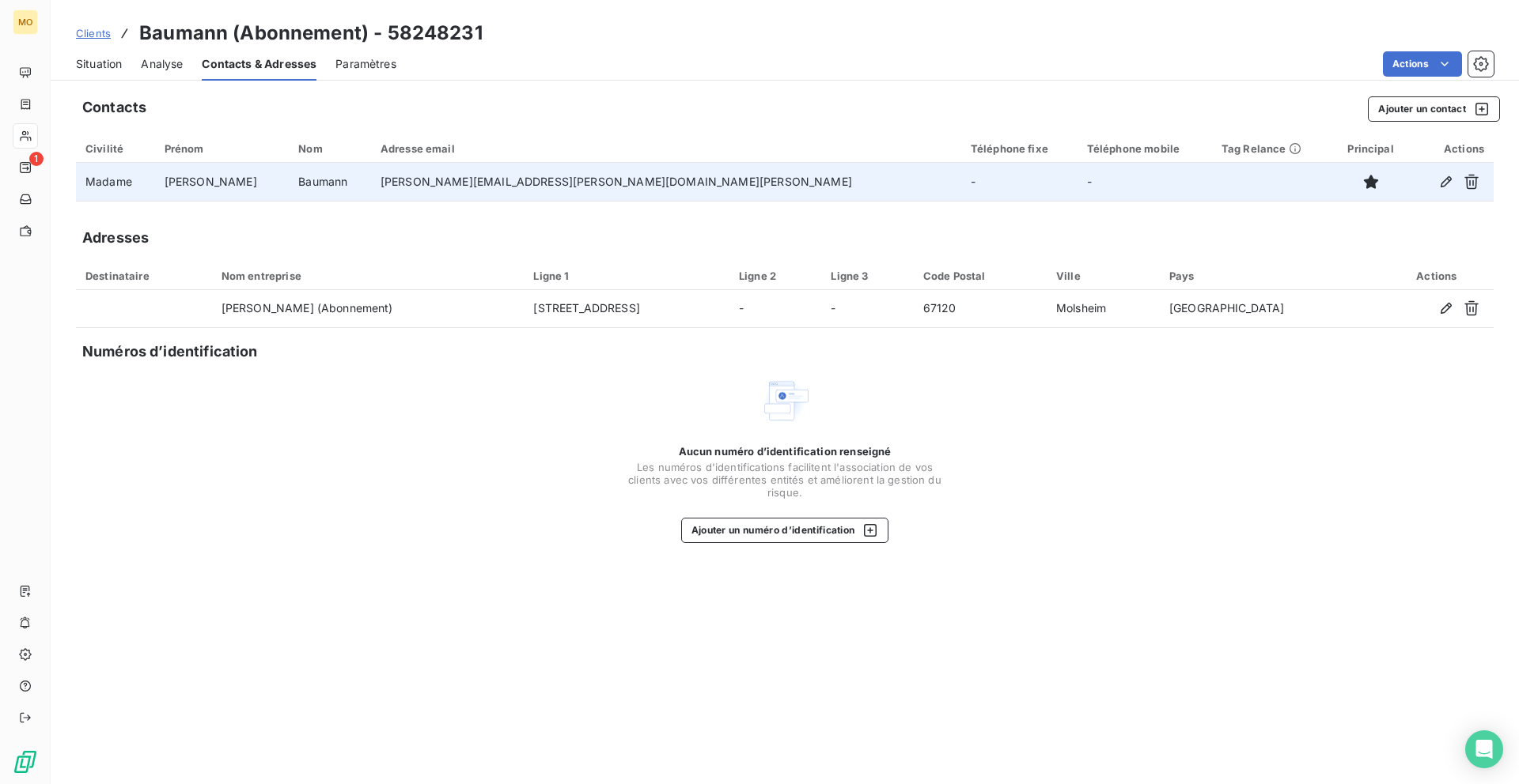
click at [500, 186] on td "sylvie.baumann@agence-baumann.com" at bounding box center [665, 182] width 590 height 38
copy td "sylvie.baumann@agence-baumann.com"
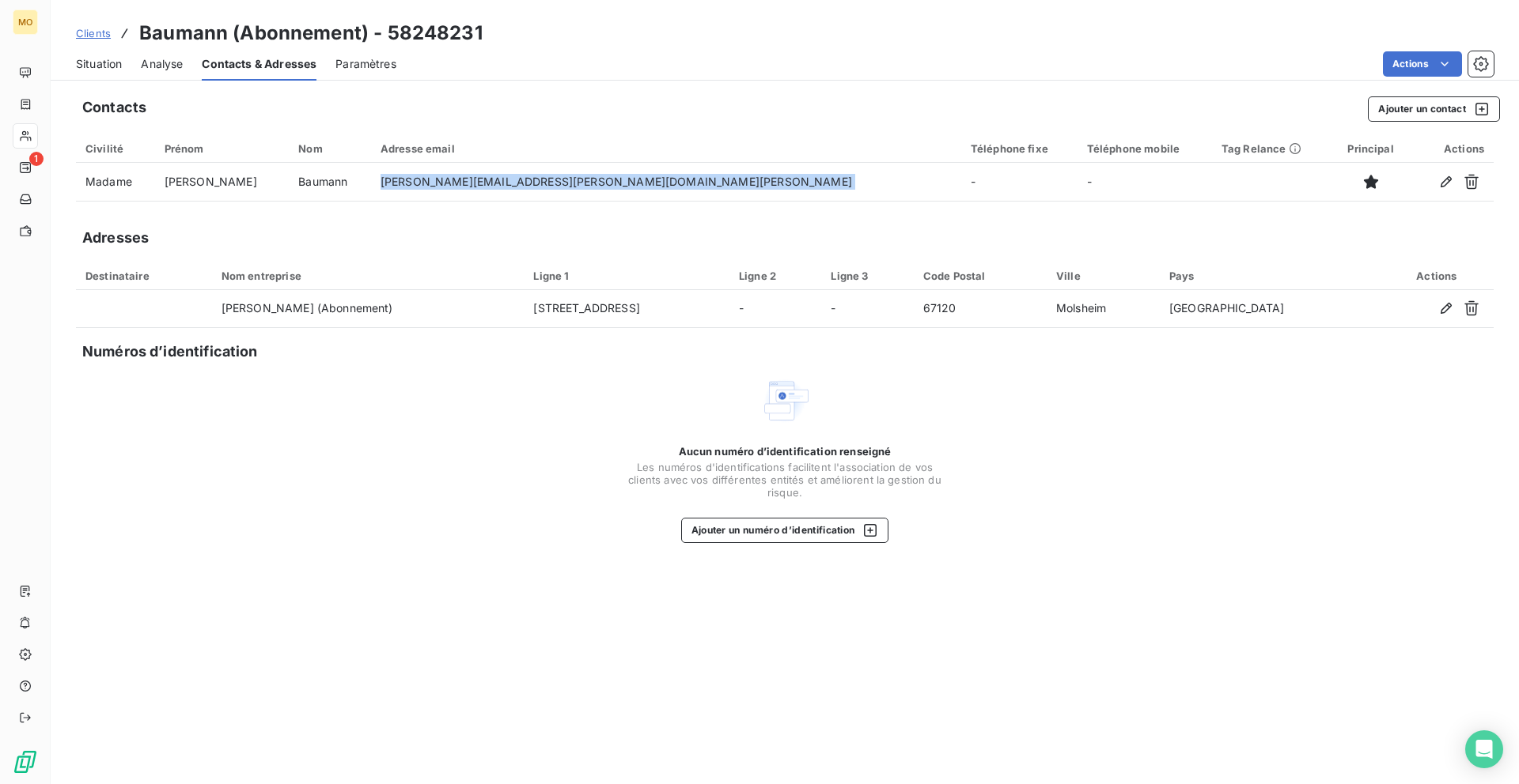
click at [94, 63] on span "Situation" at bounding box center [99, 63] width 46 height 16
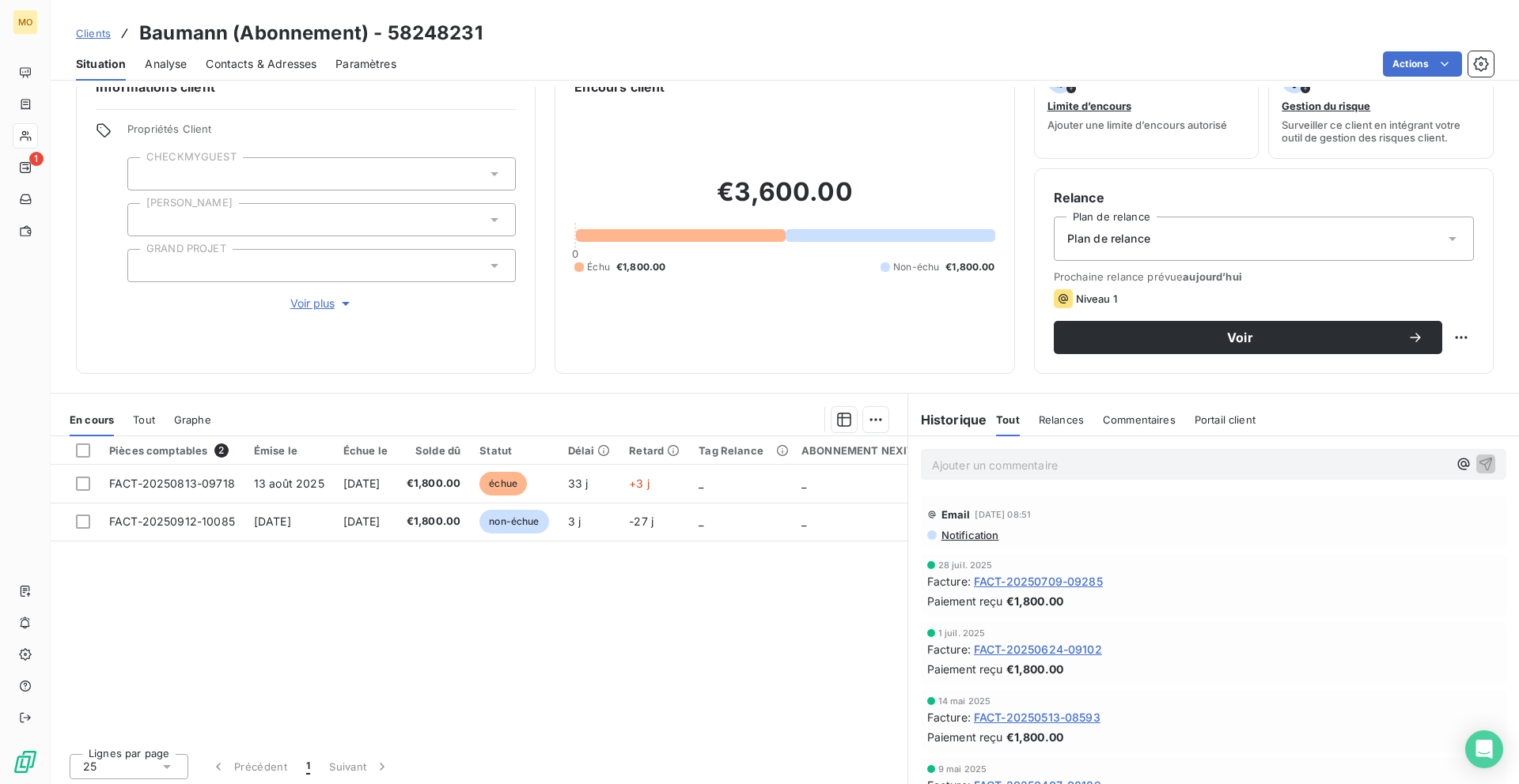
scroll to position [43, 0]
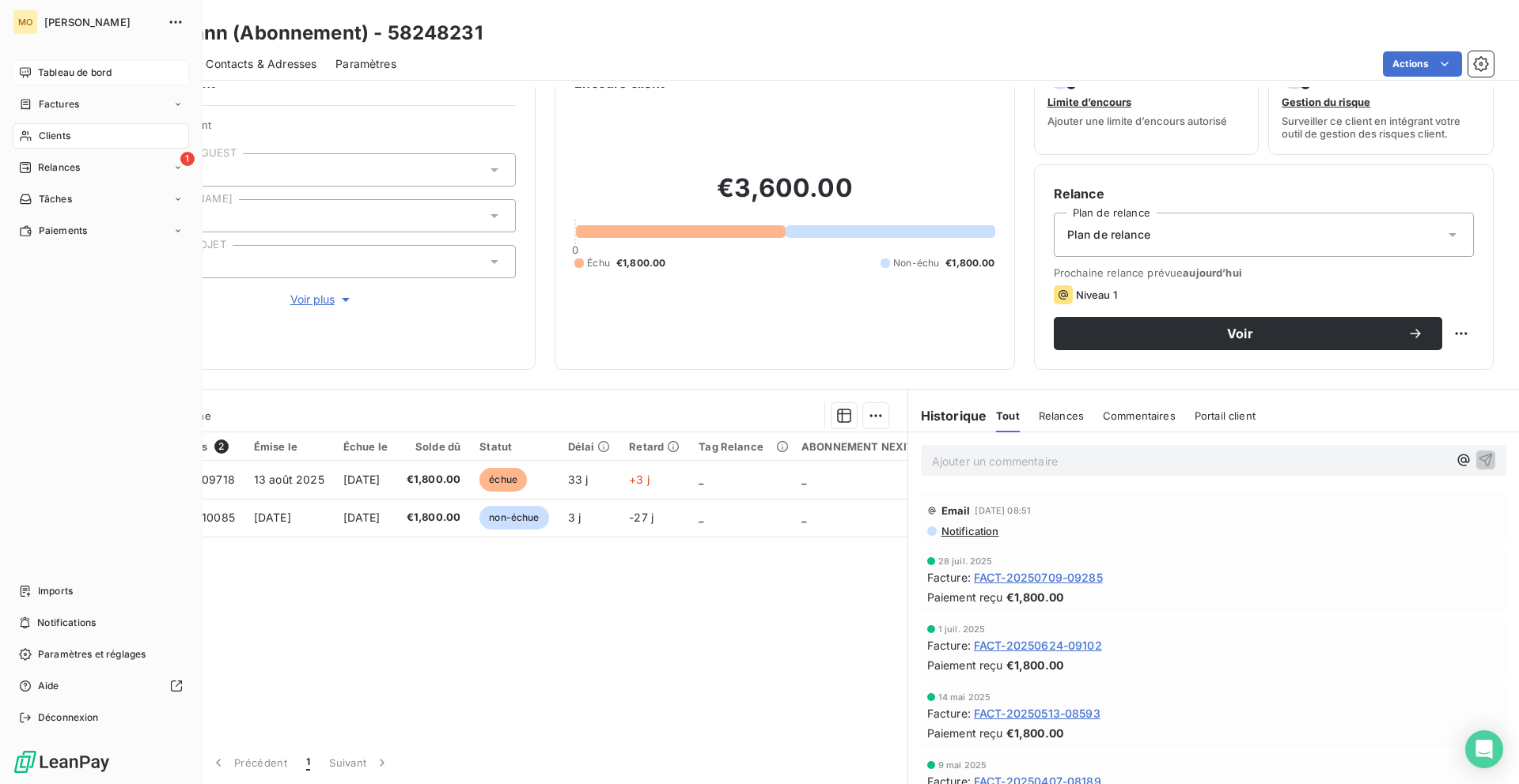
click at [67, 66] on span "Tableau de bord" at bounding box center [74, 73] width 73 height 14
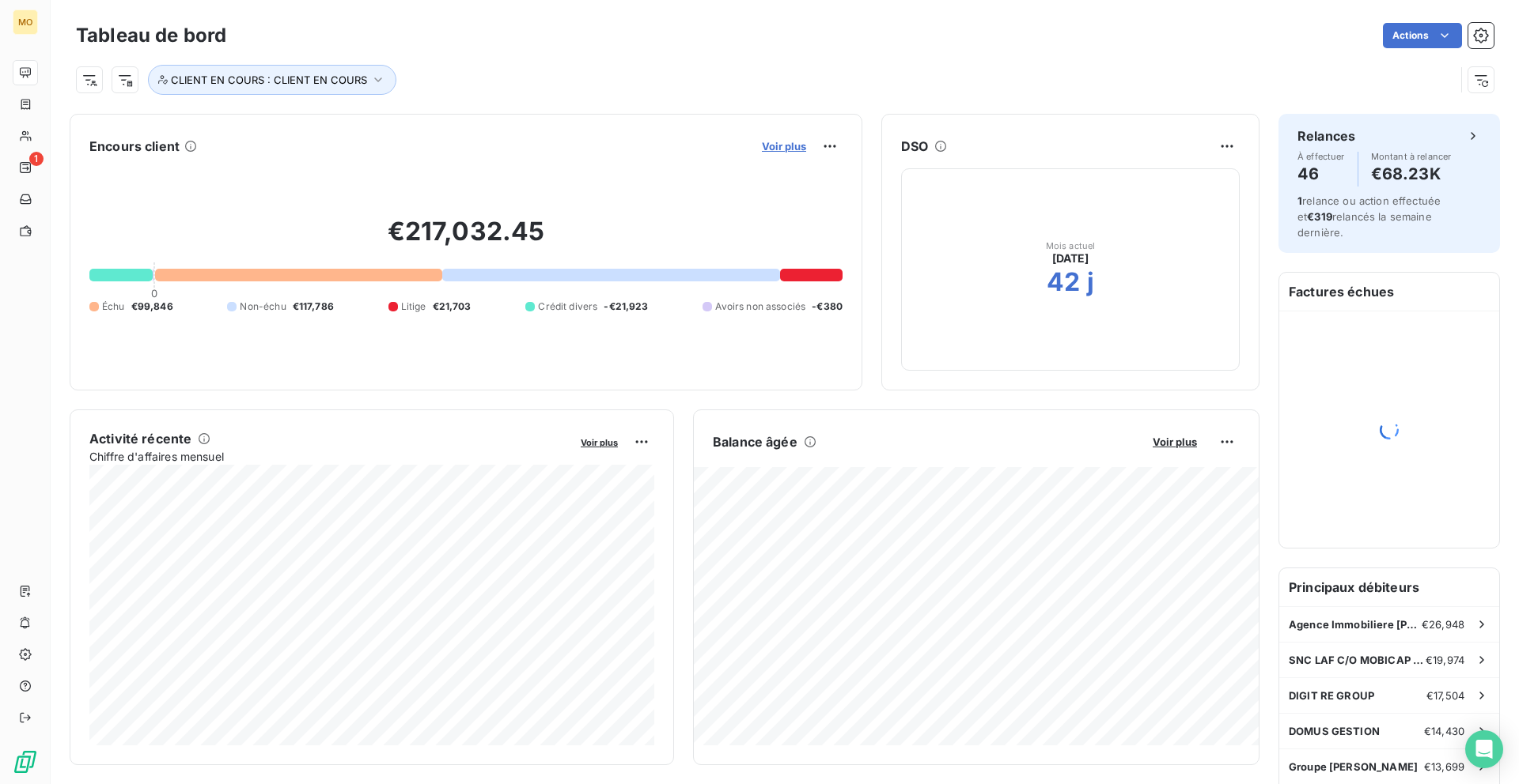
click at [802, 149] on span "Voir plus" at bounding box center [784, 146] width 45 height 12
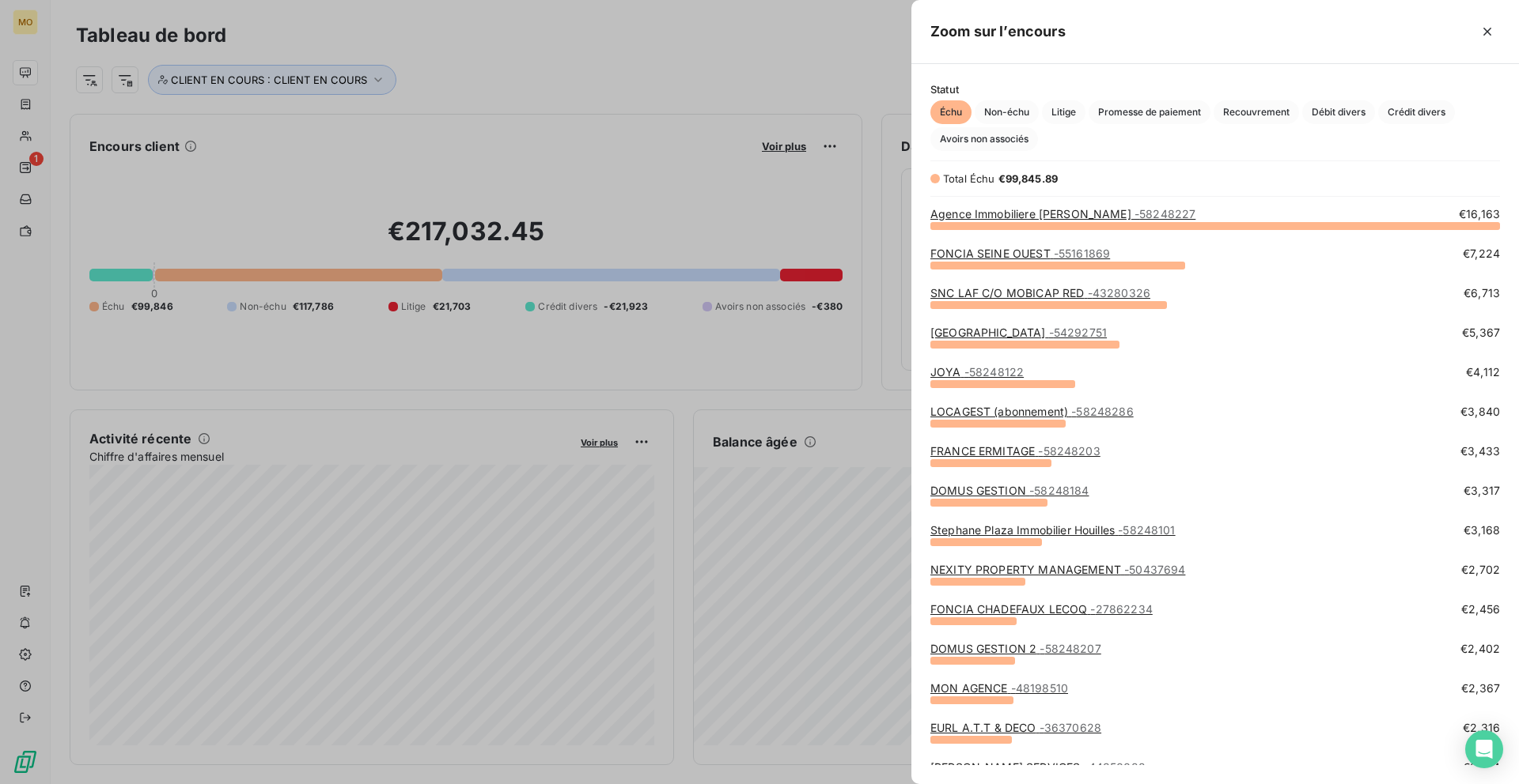
click at [824, 99] on div at bounding box center [760, 392] width 1519 height 784
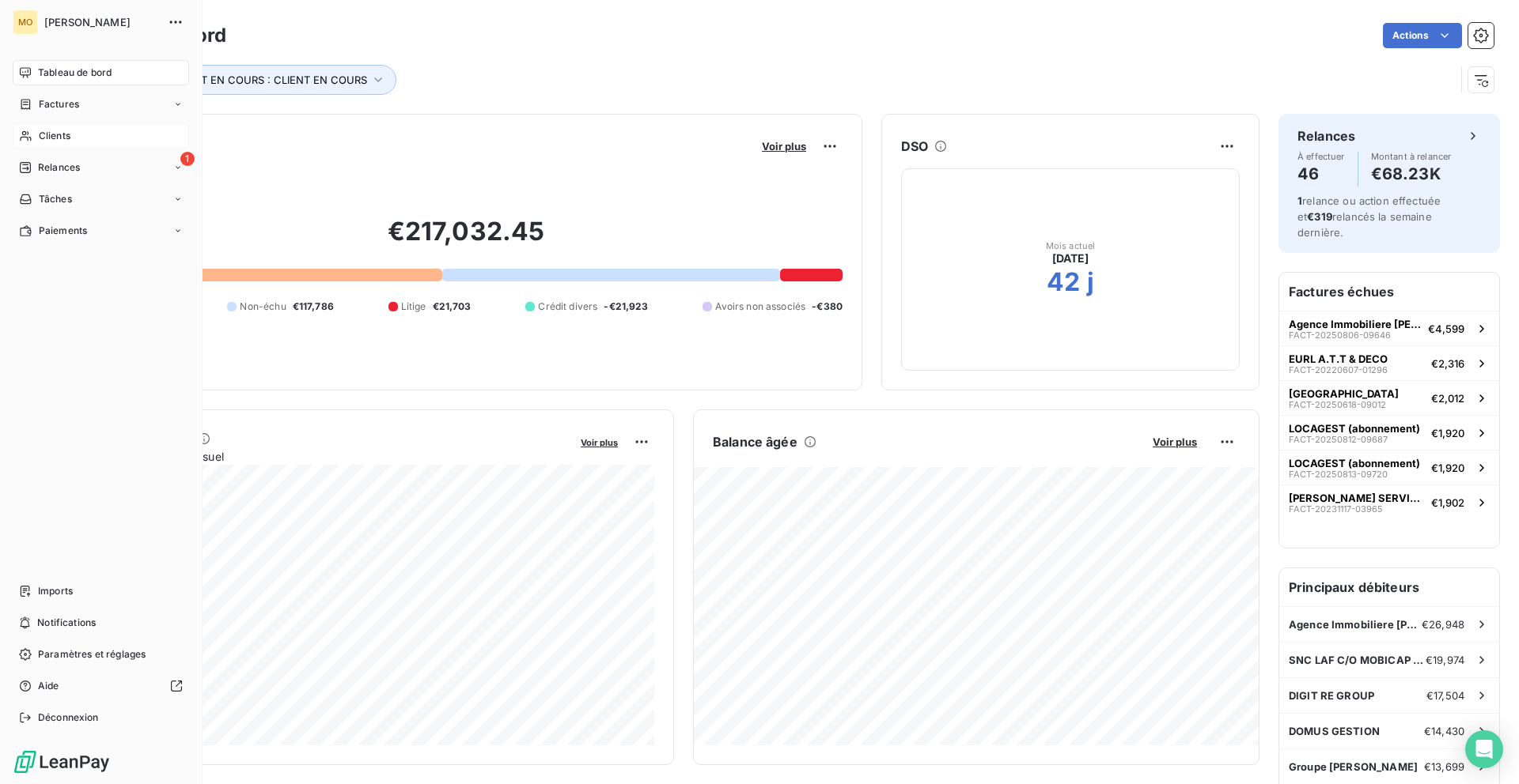
click at [39, 124] on div "Clients" at bounding box center [101, 136] width 176 height 26
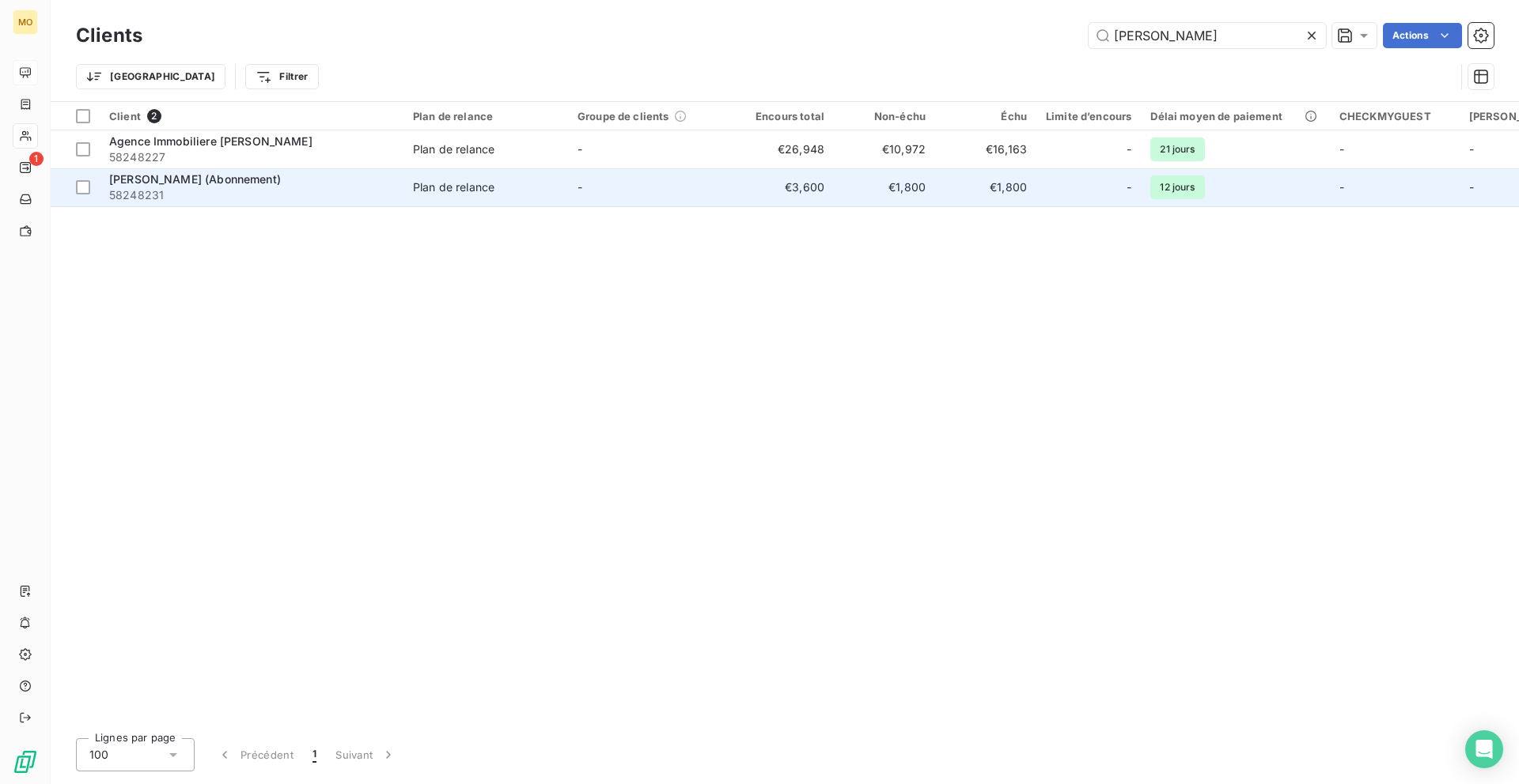
click at [632, 184] on td "-" at bounding box center [650, 187] width 164 height 38
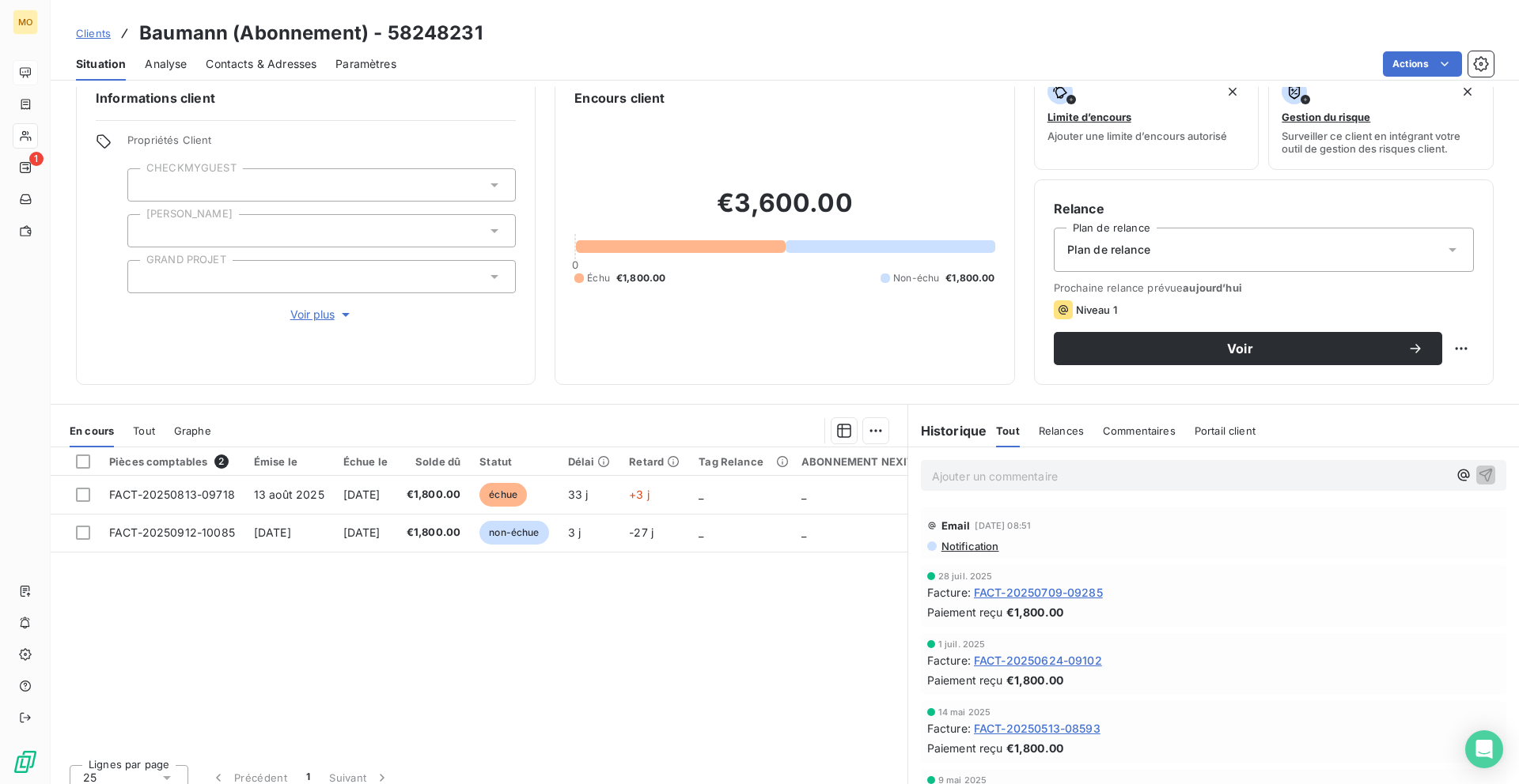
scroll to position [28, 0]
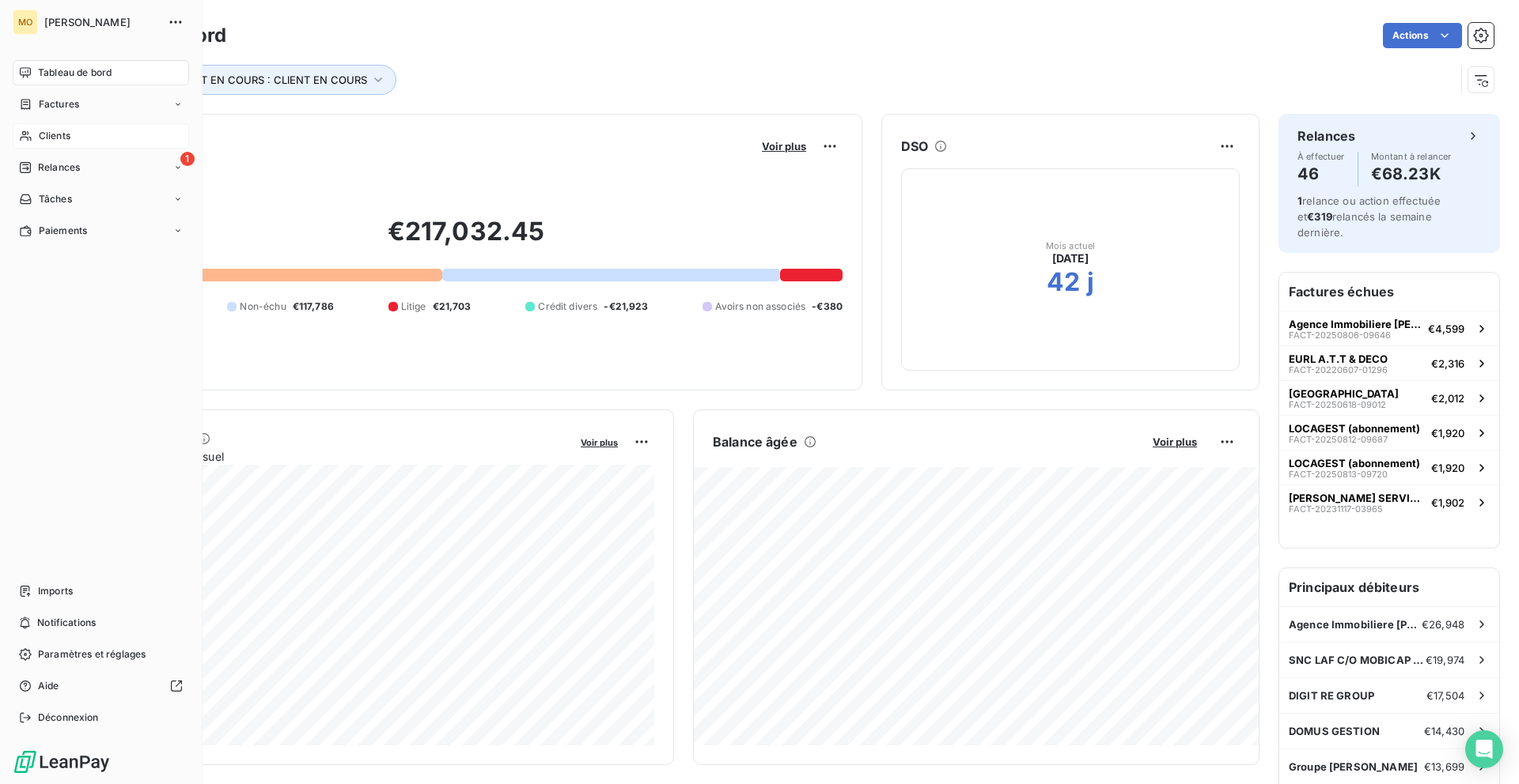
click at [50, 145] on div "Clients" at bounding box center [101, 136] width 176 height 26
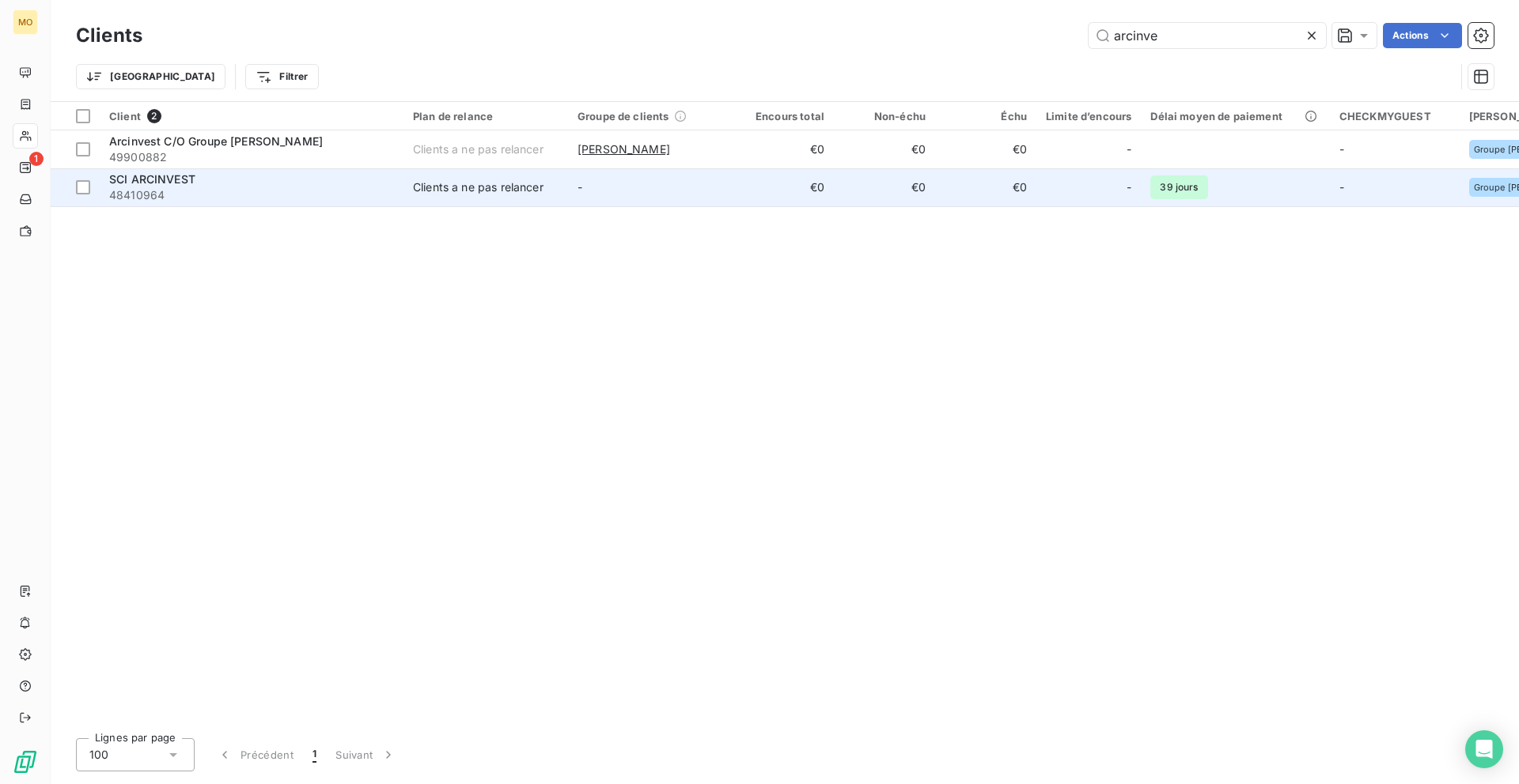
type input "arcinve"
click at [300, 194] on span "48410964" at bounding box center [251, 195] width 285 height 16
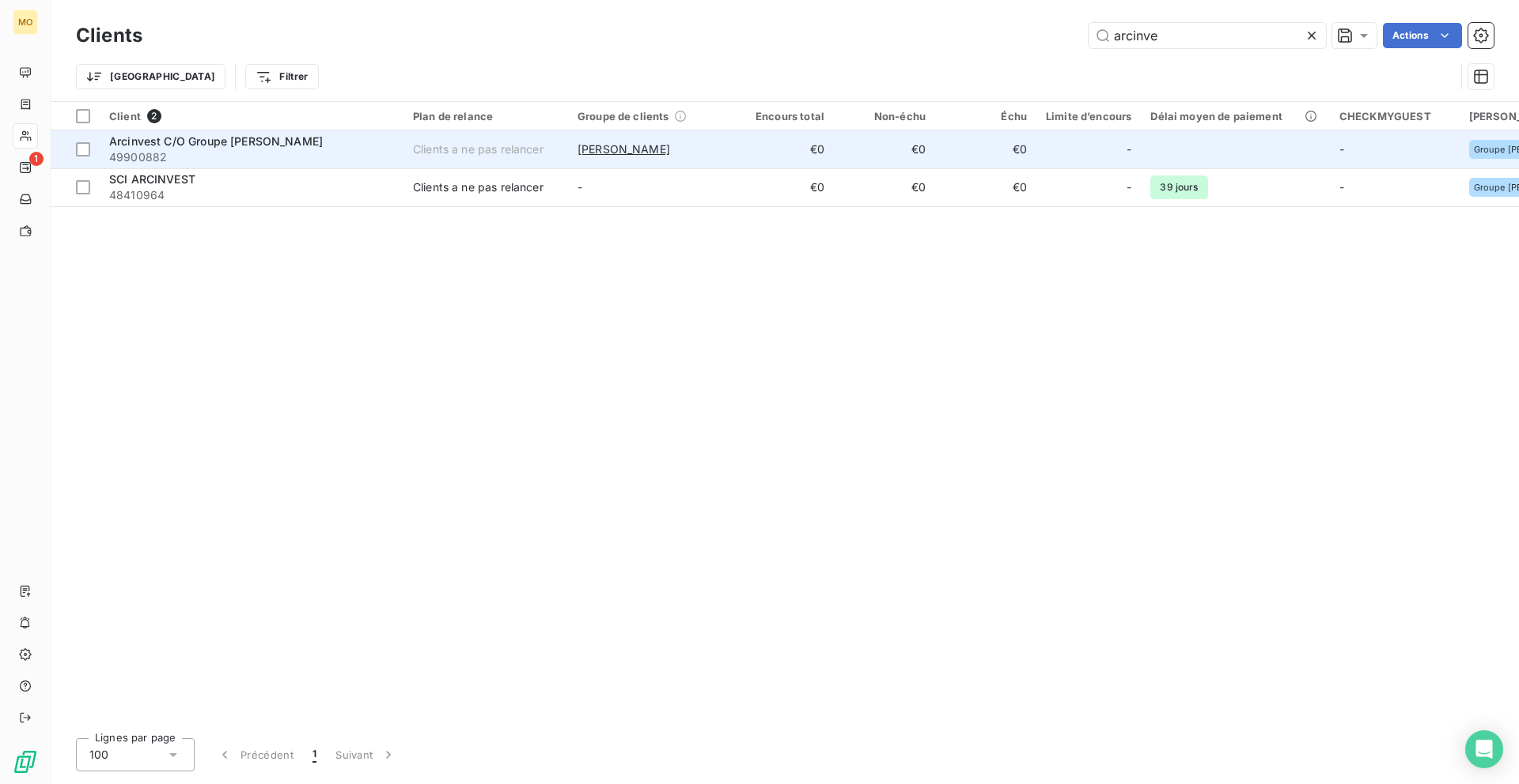
click at [333, 152] on span "49900882" at bounding box center [251, 157] width 285 height 16
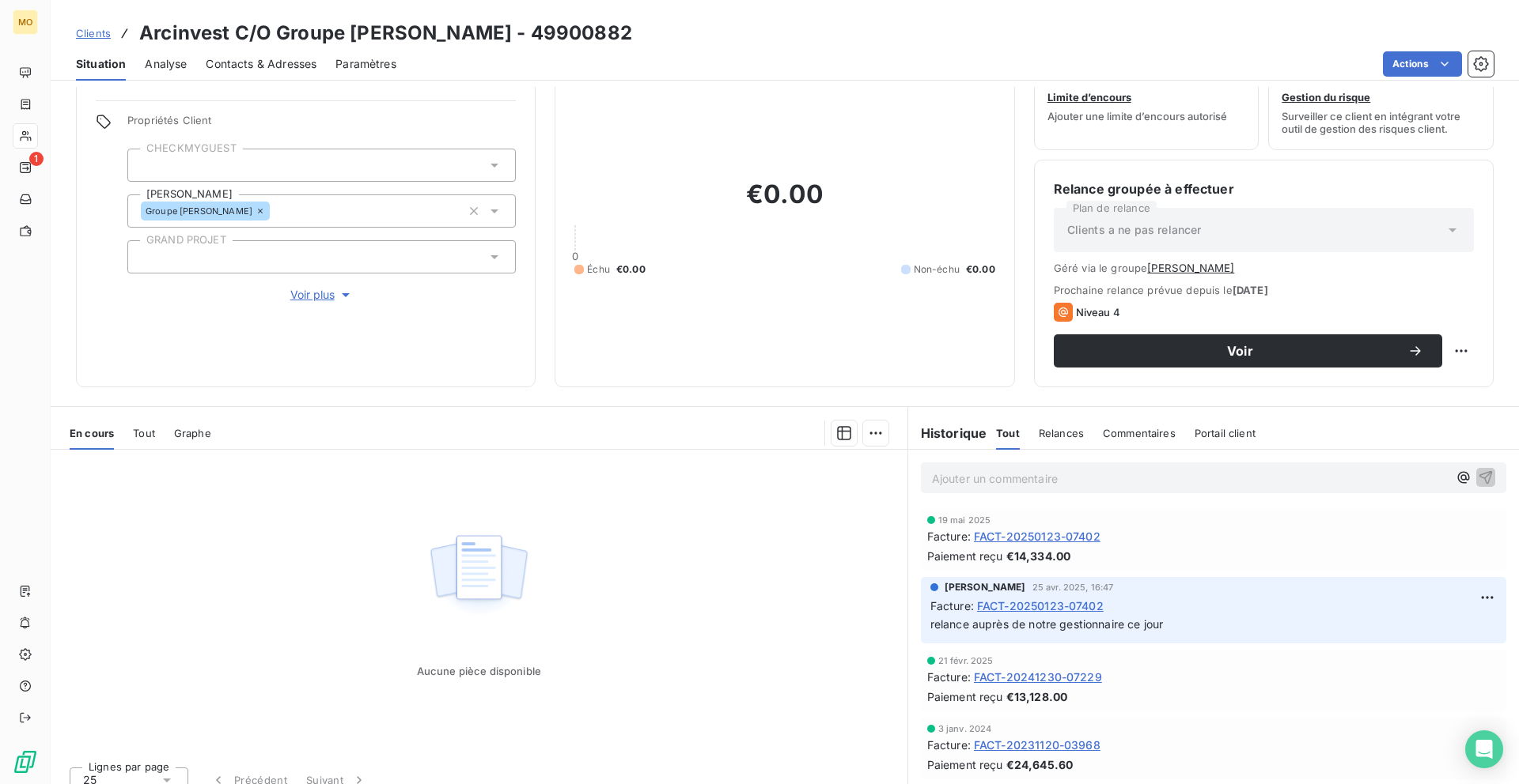
scroll to position [65, 0]
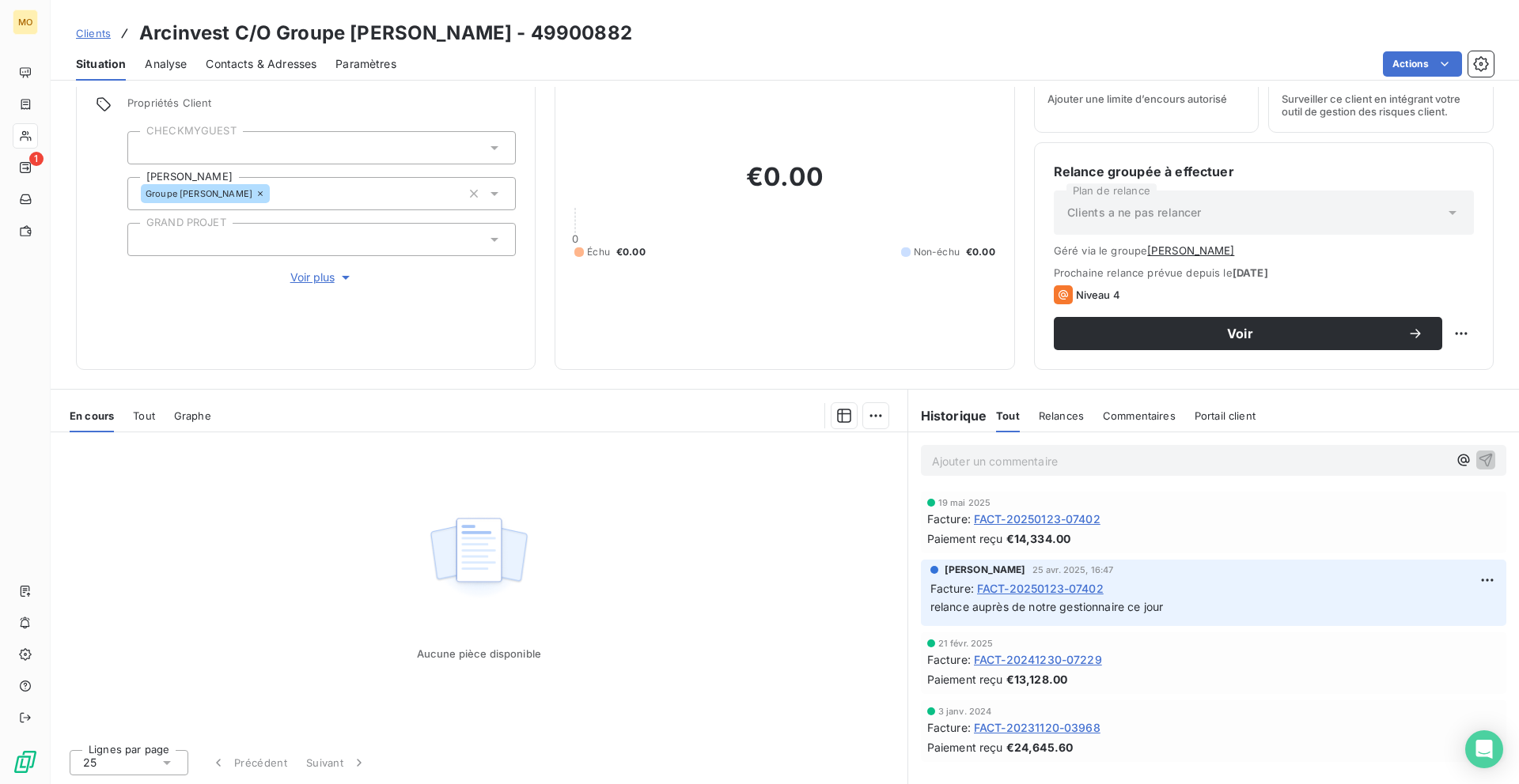
click at [1007, 725] on span "FACT-20231120-03968" at bounding box center [1037, 728] width 126 height 16
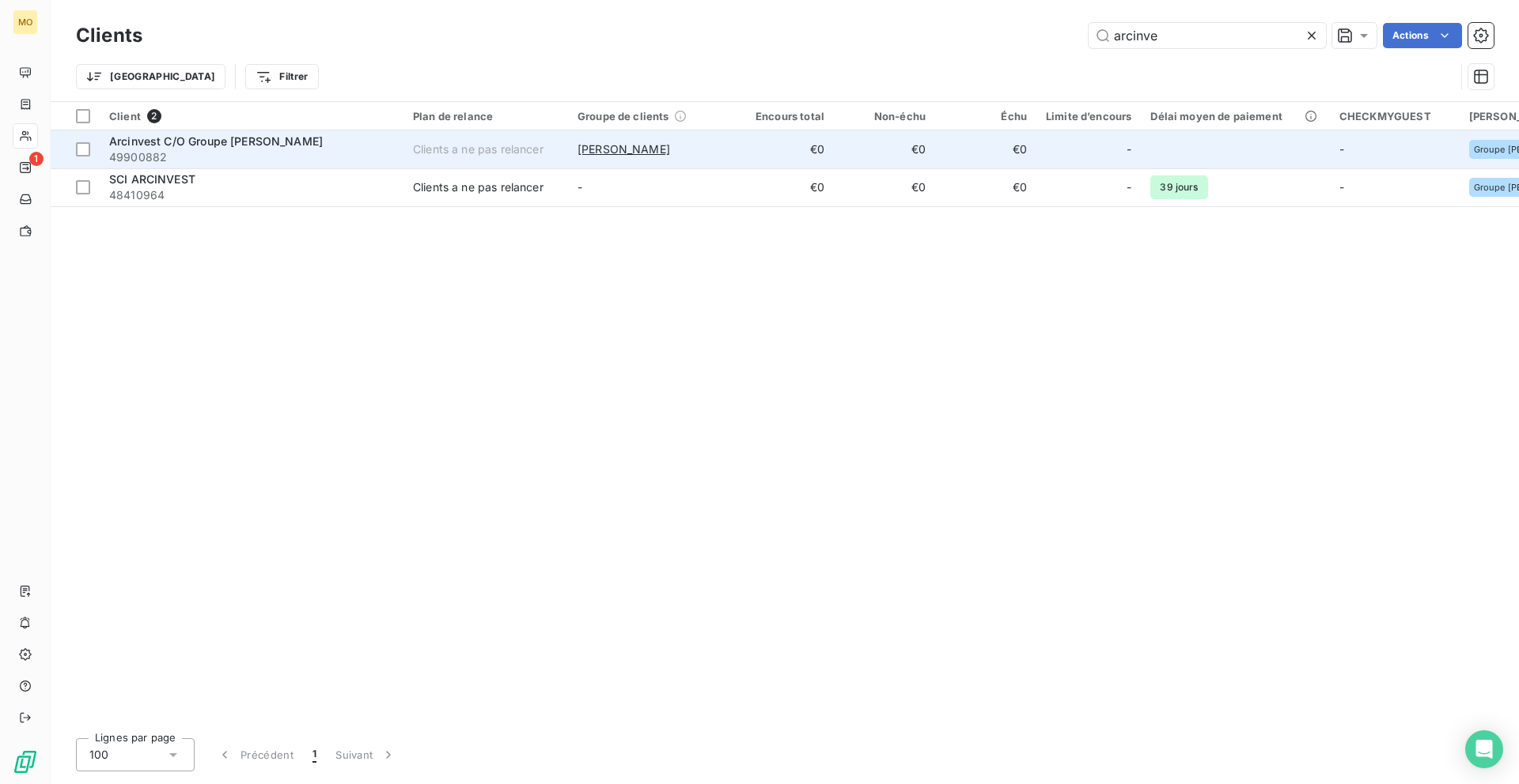
click at [343, 158] on span "49900882" at bounding box center [251, 157] width 285 height 16
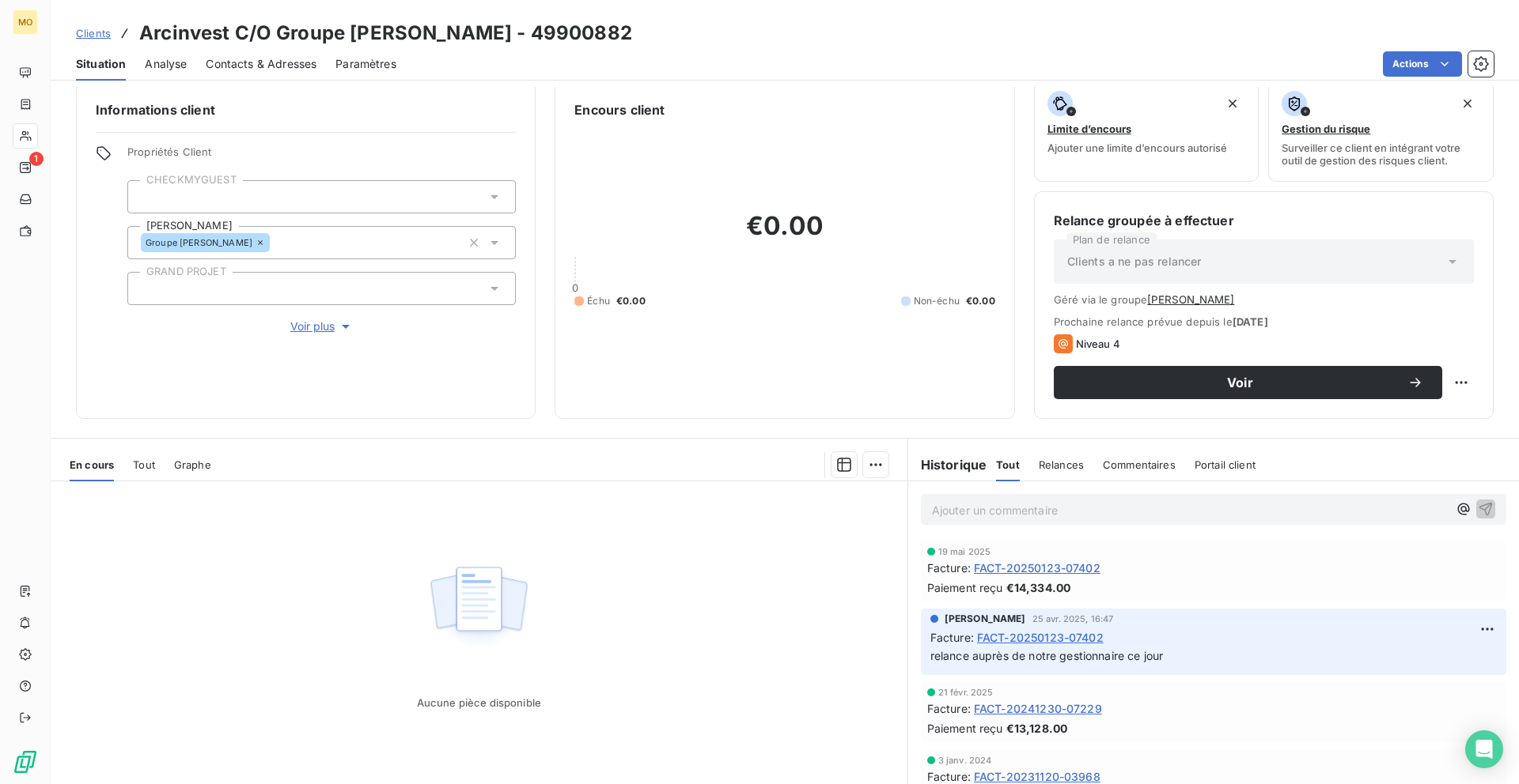
scroll to position [65, 0]
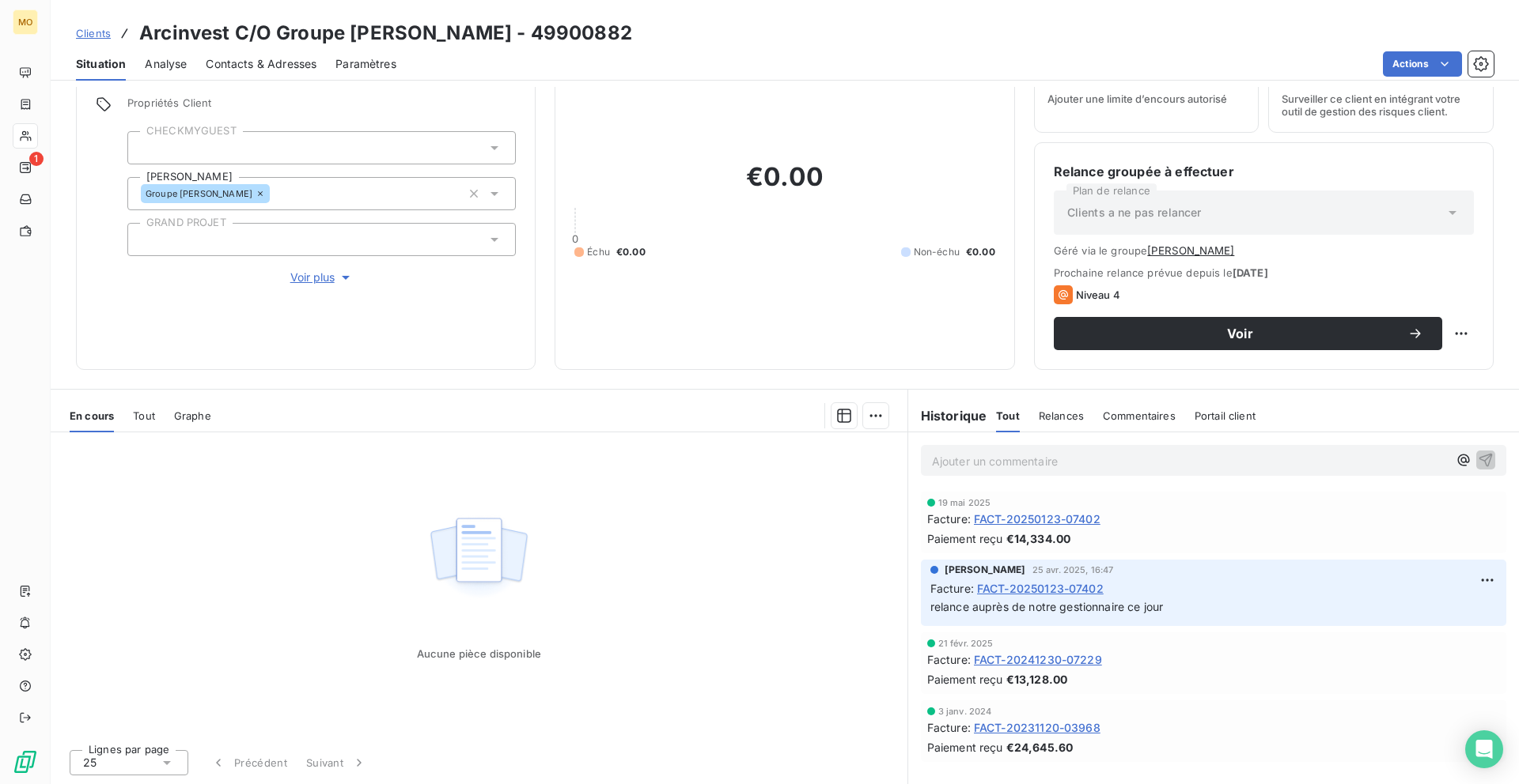
click at [1035, 721] on span "FACT-20231120-03968" at bounding box center [1037, 728] width 126 height 16
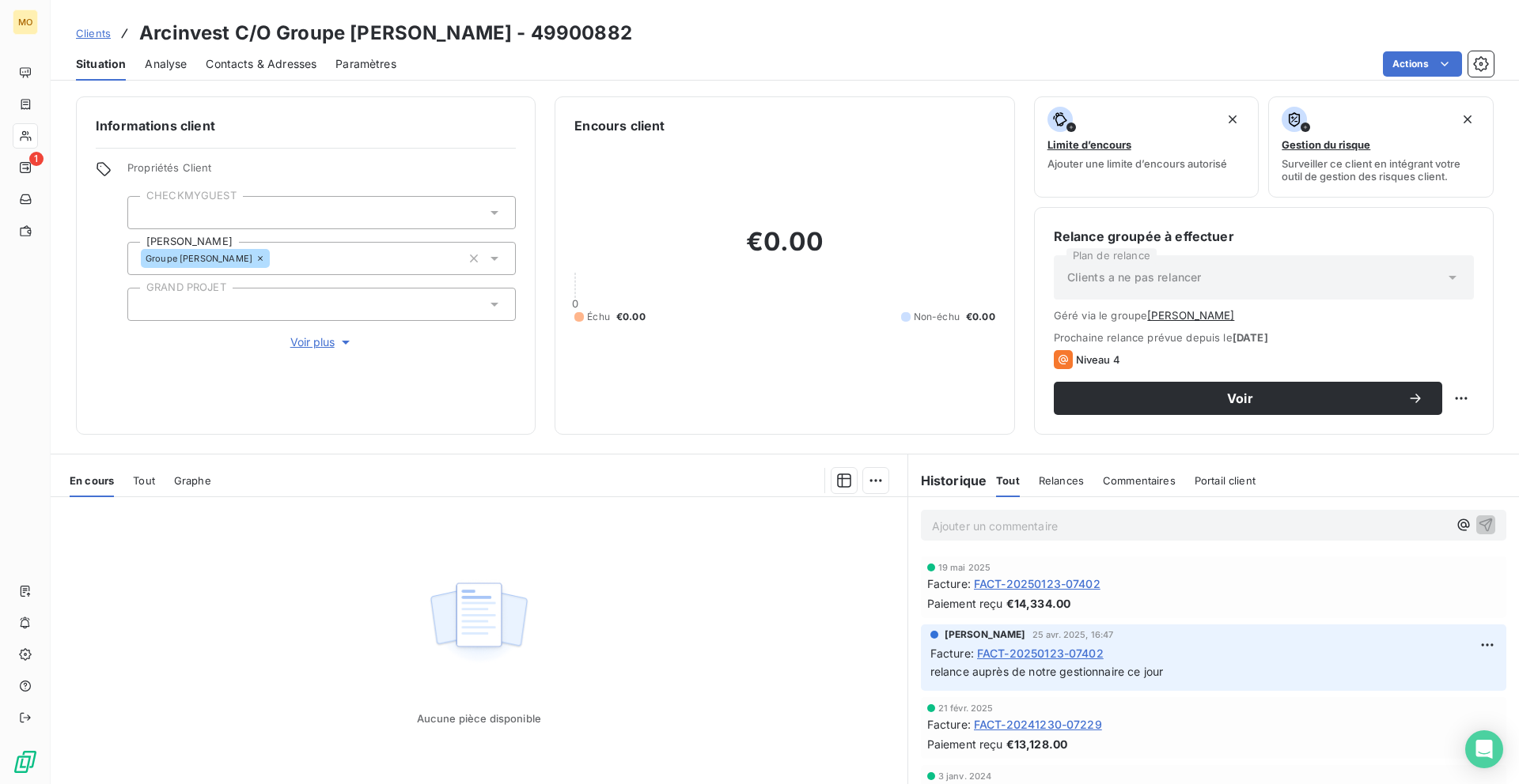
click at [1032, 726] on span "FACT-20241230-07229" at bounding box center [1037, 725] width 128 height 16
click at [1023, 657] on span "FACT-20250123-07402" at bounding box center [1040, 654] width 126 height 16
click at [1003, 579] on span "FACT-20250123-07402" at bounding box center [1037, 584] width 126 height 16
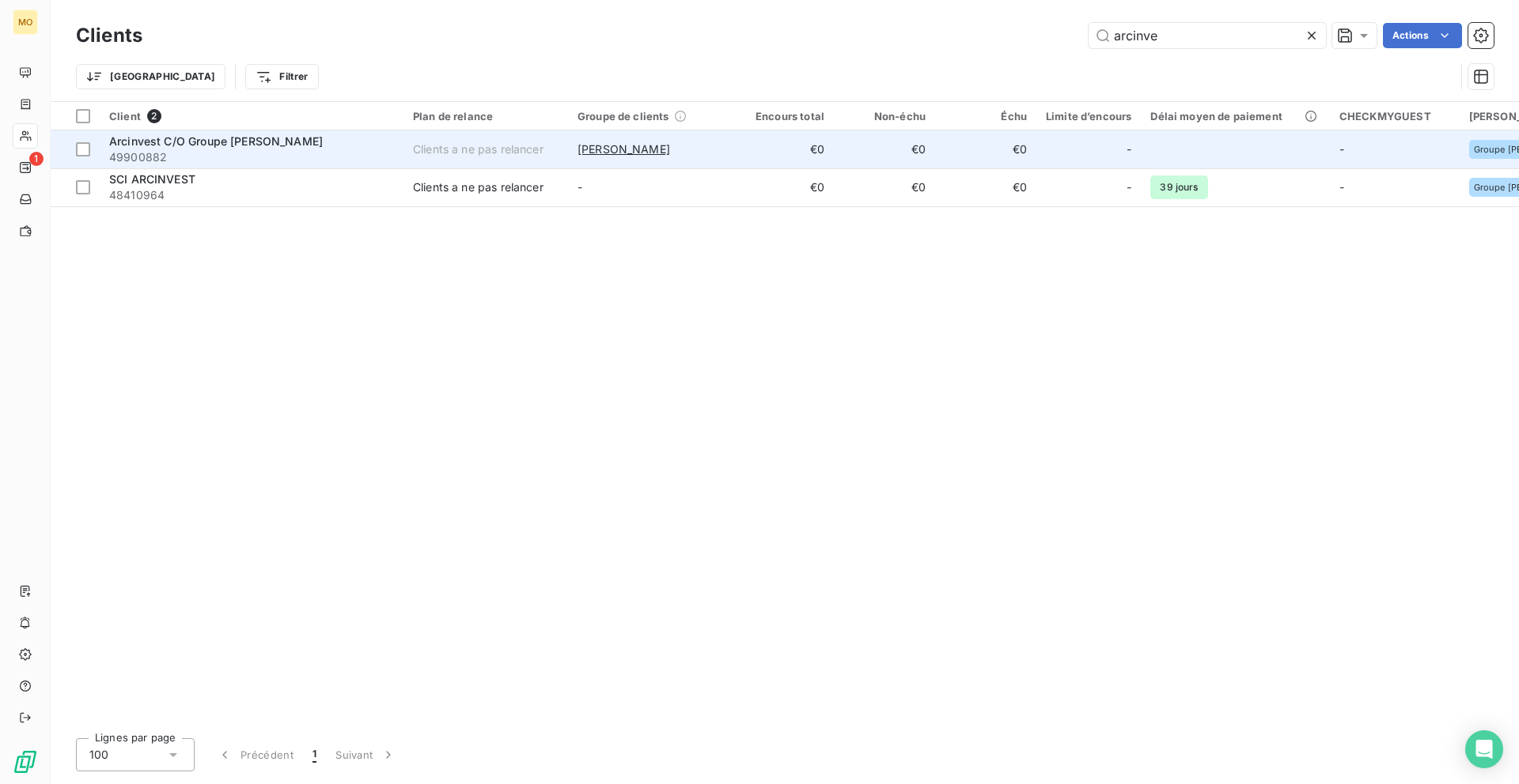
click at [313, 157] on span "49900882" at bounding box center [251, 157] width 285 height 16
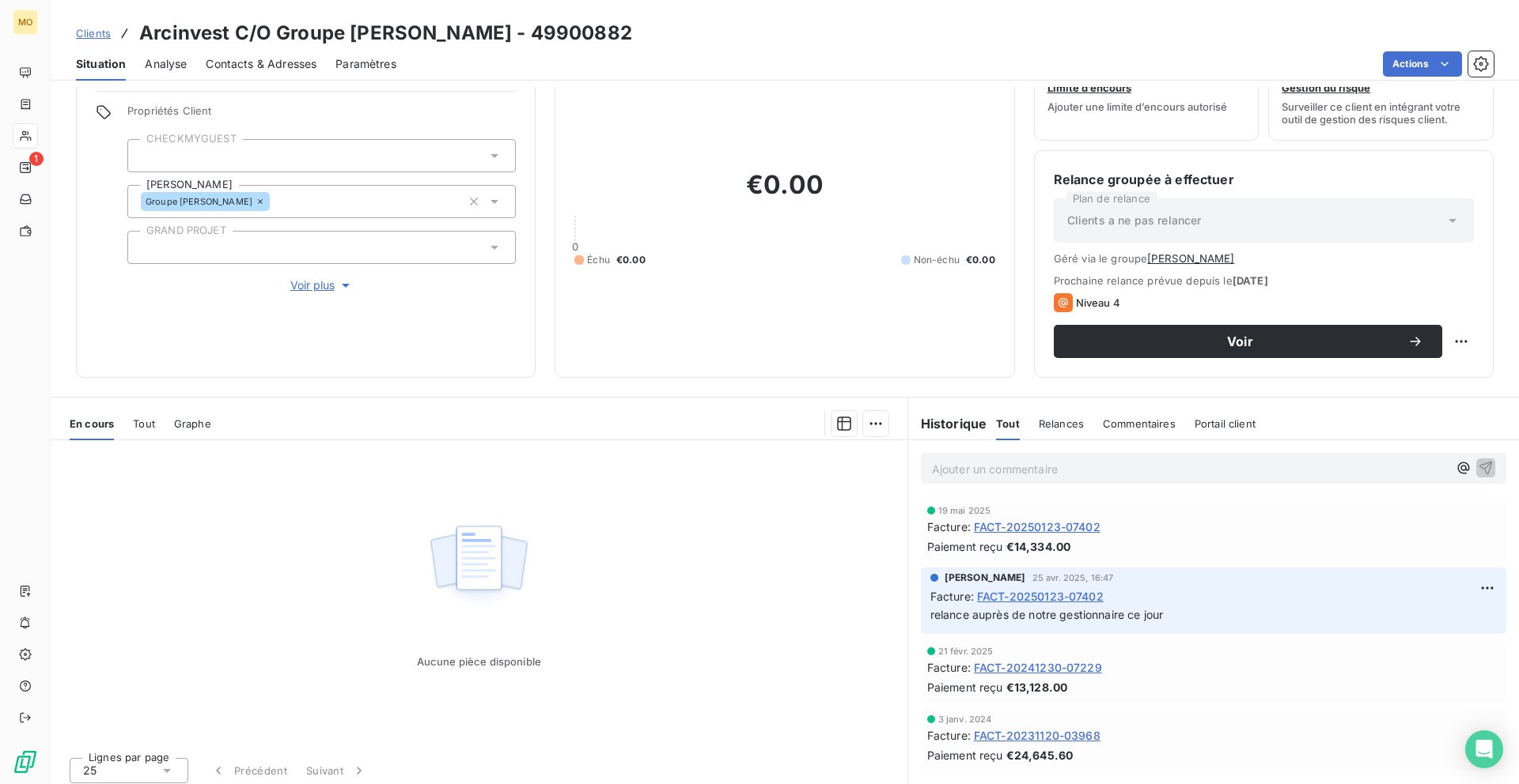
scroll to position [65, 0]
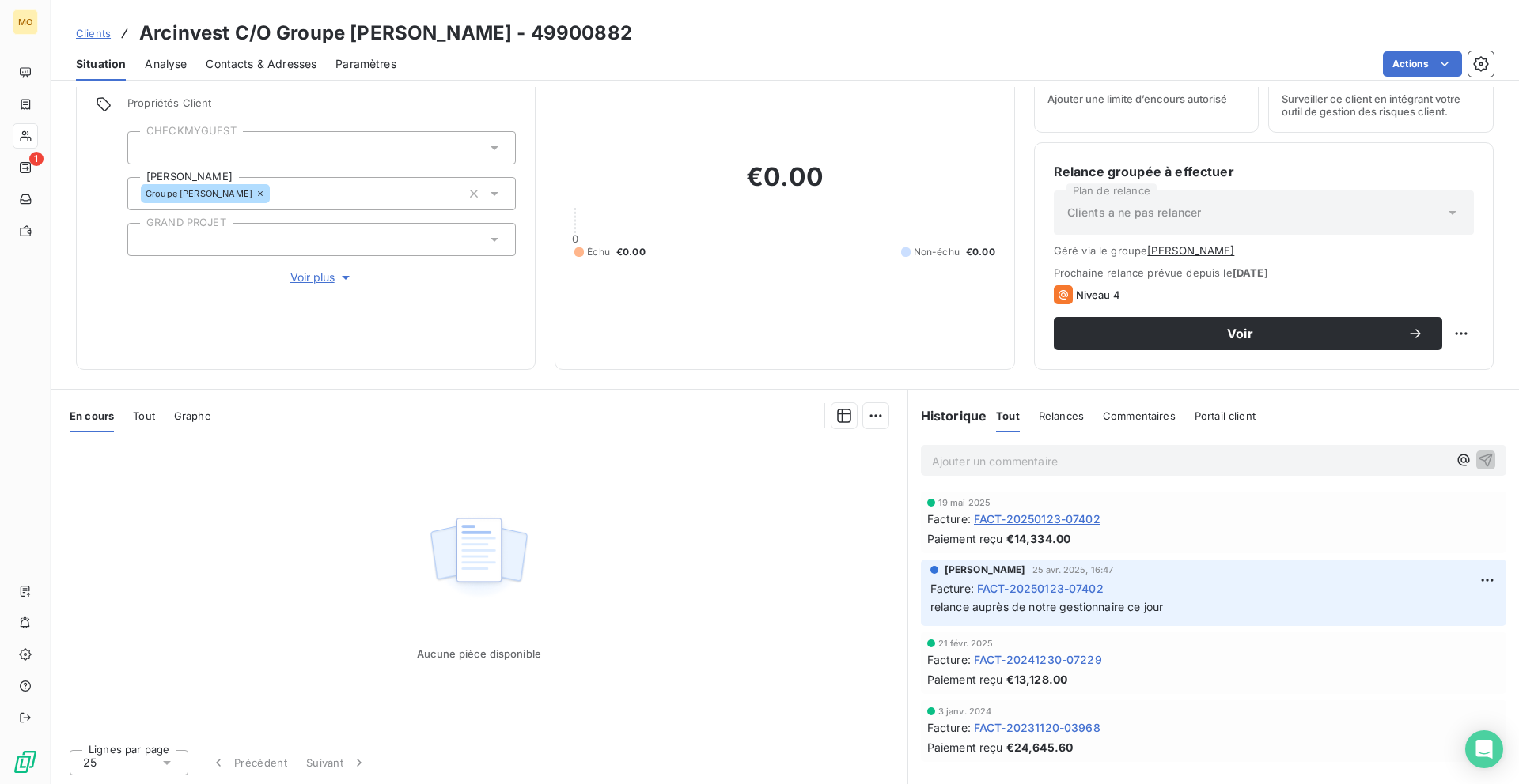
click at [1056, 658] on span "FACT-20241230-07229" at bounding box center [1037, 660] width 128 height 16
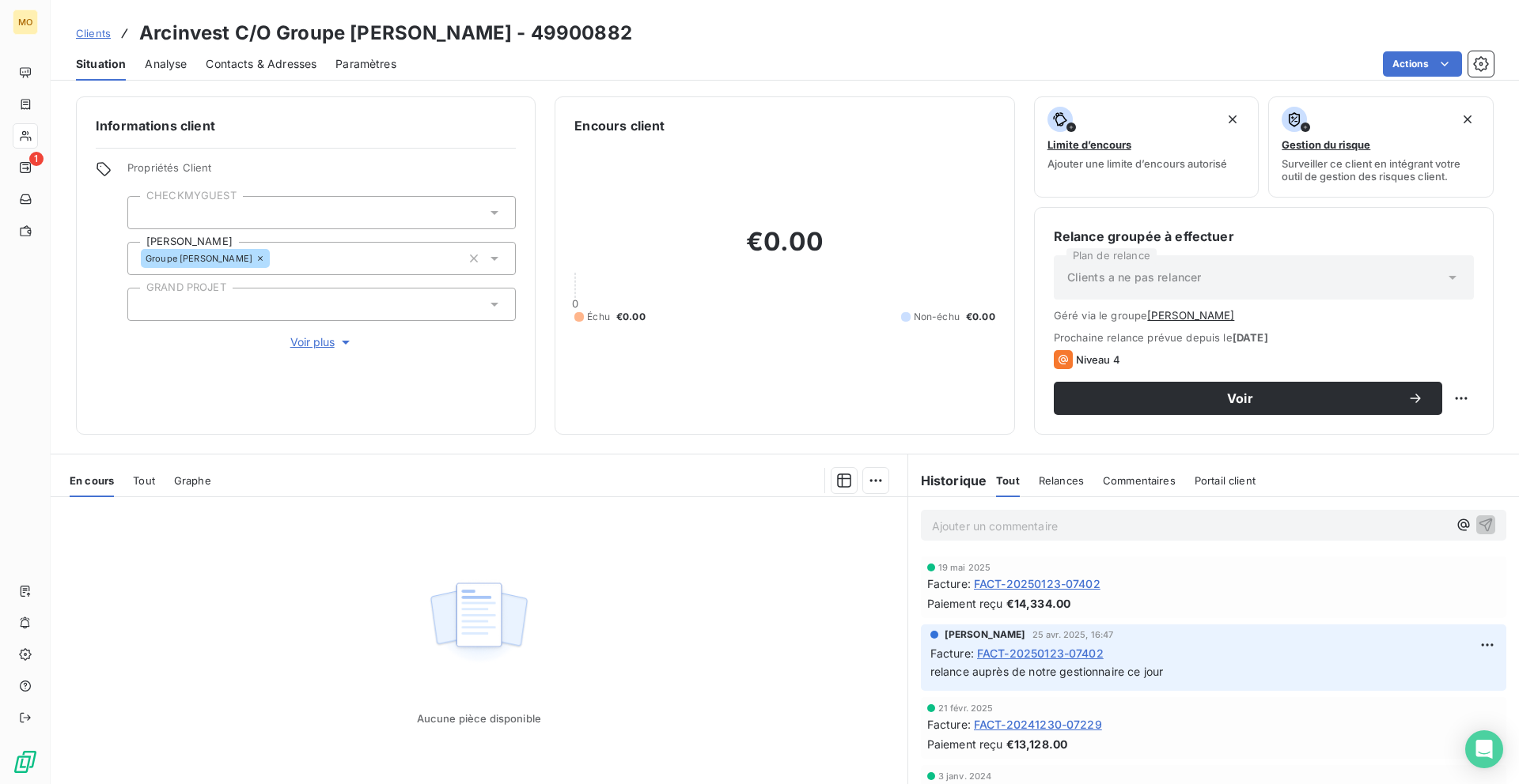
click at [1052, 584] on span "FACT-20250123-07402" at bounding box center [1037, 584] width 126 height 16
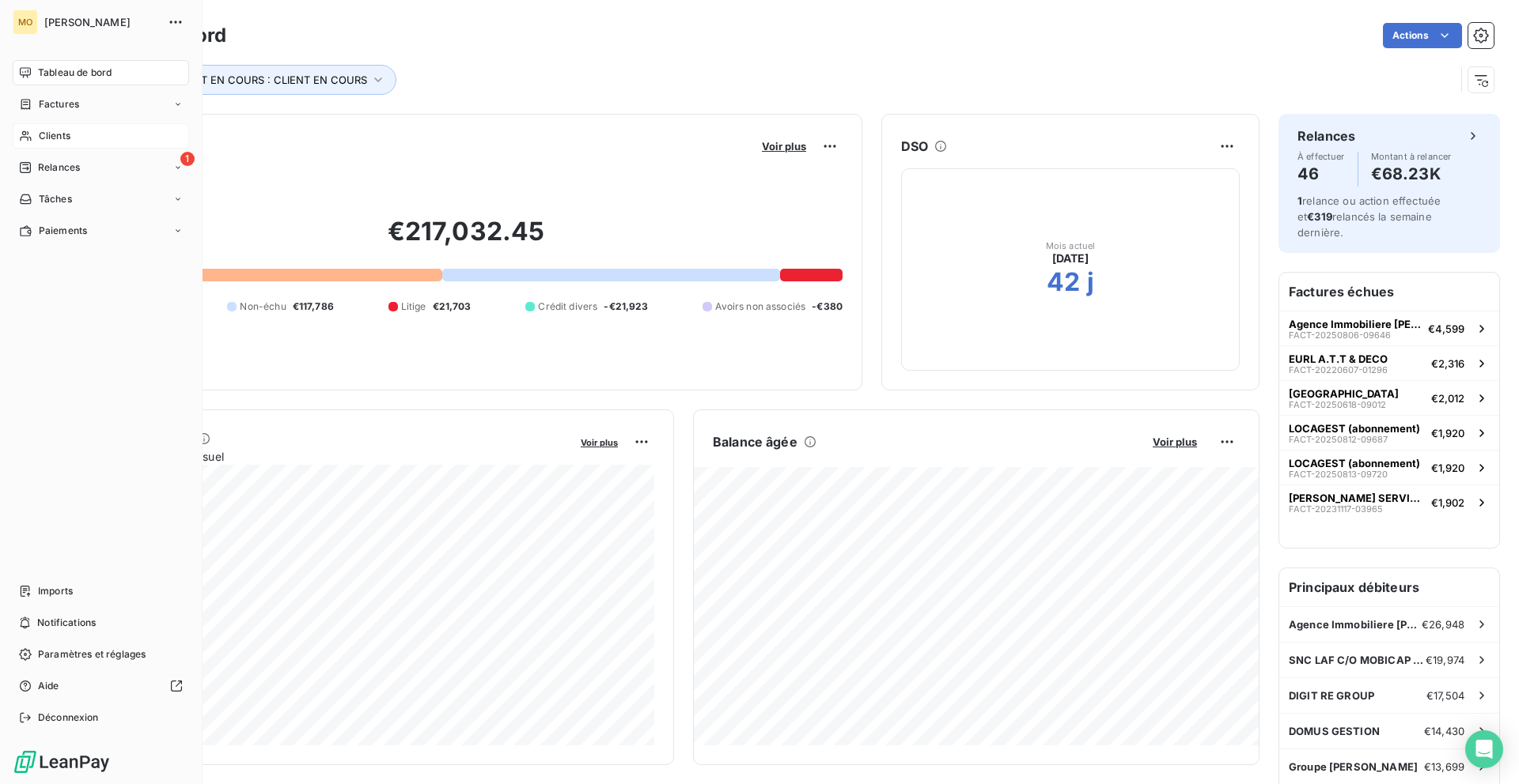
click at [42, 137] on span "Clients" at bounding box center [54, 135] width 31 height 14
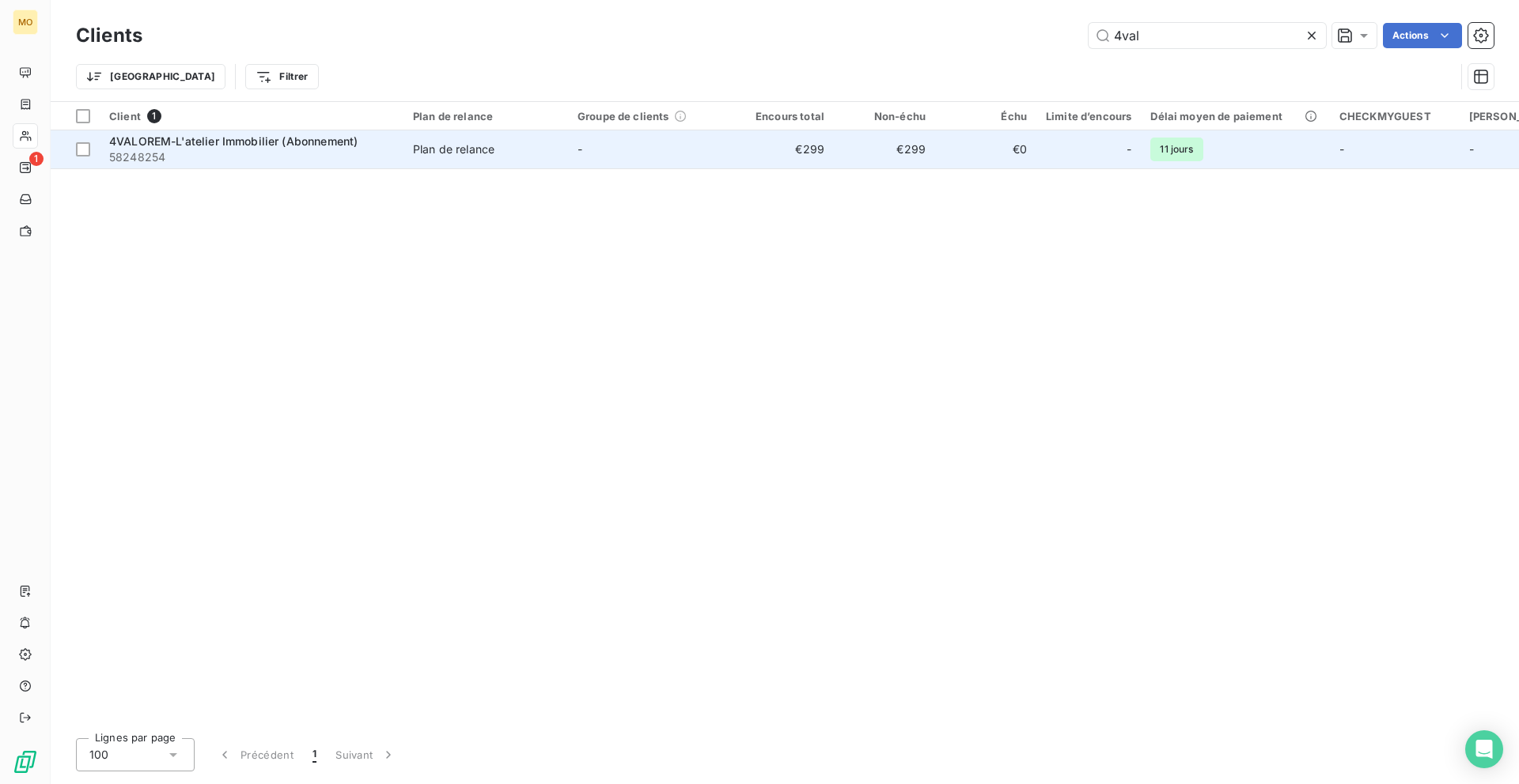
type input "4val"
click at [581, 161] on td "-" at bounding box center [650, 149] width 164 height 38
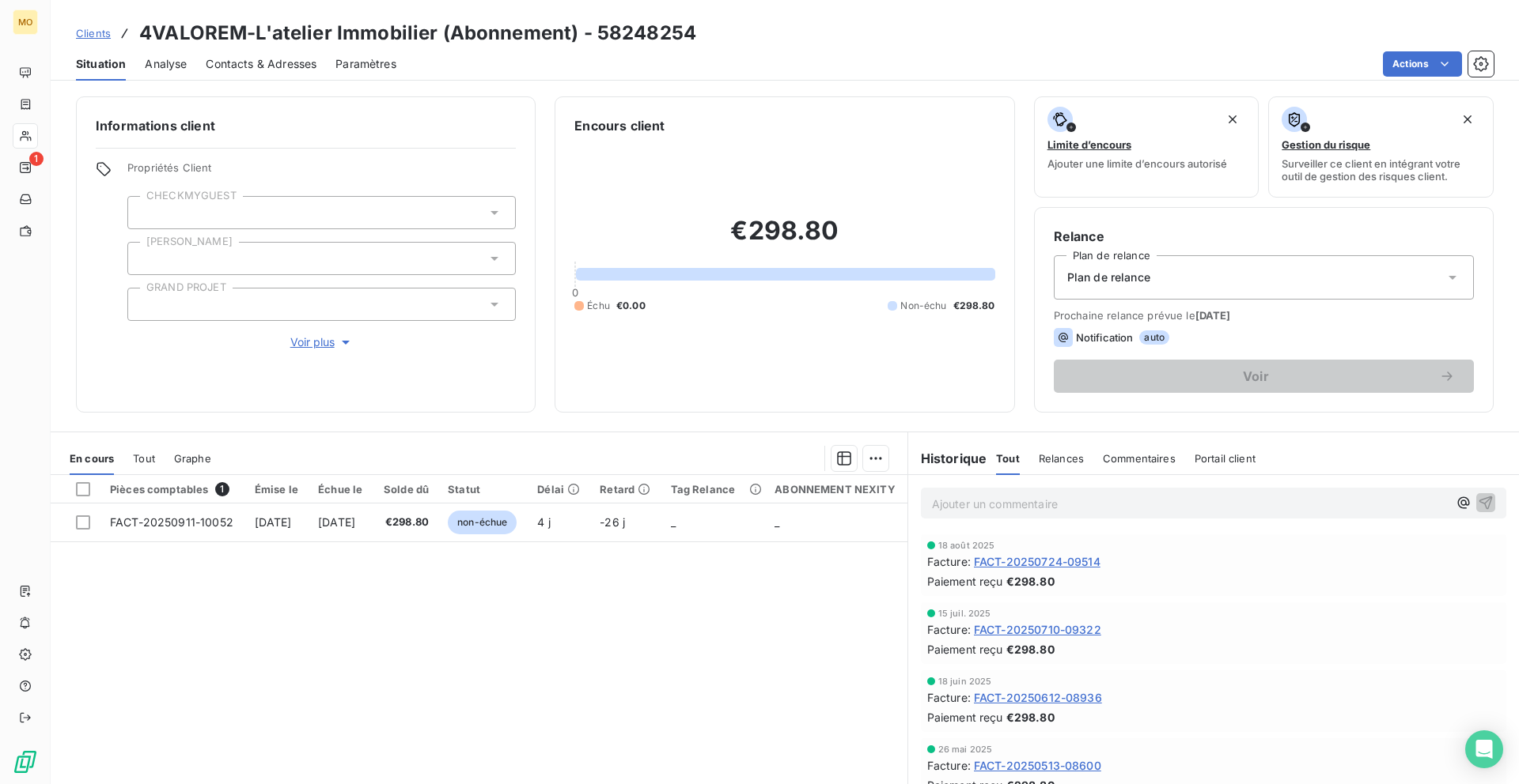
click at [1203, 509] on p "Ajouter un commentaire ﻿" at bounding box center [1189, 504] width 515 height 20
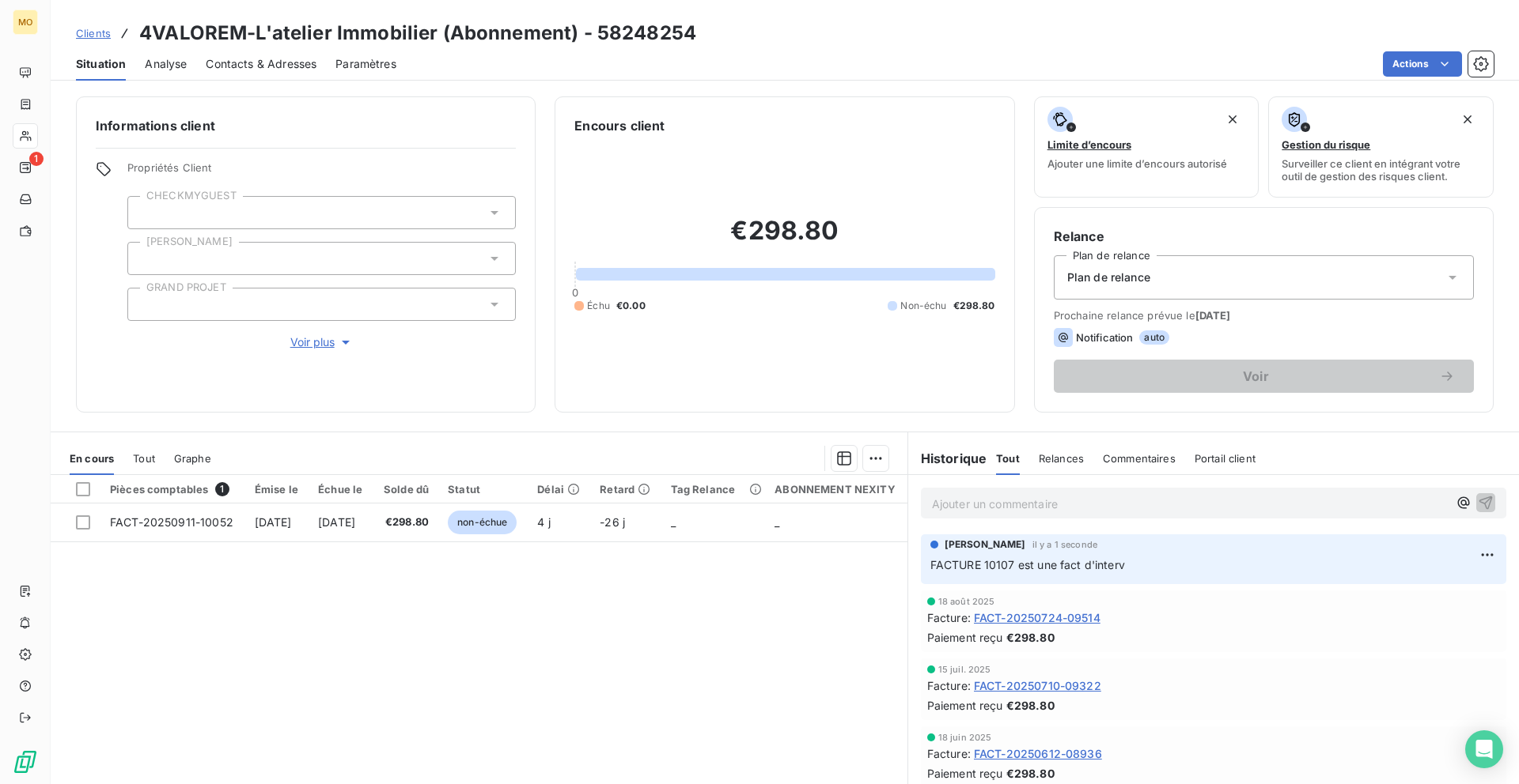
click at [94, 36] on span "Clients" at bounding box center [93, 33] width 35 height 12
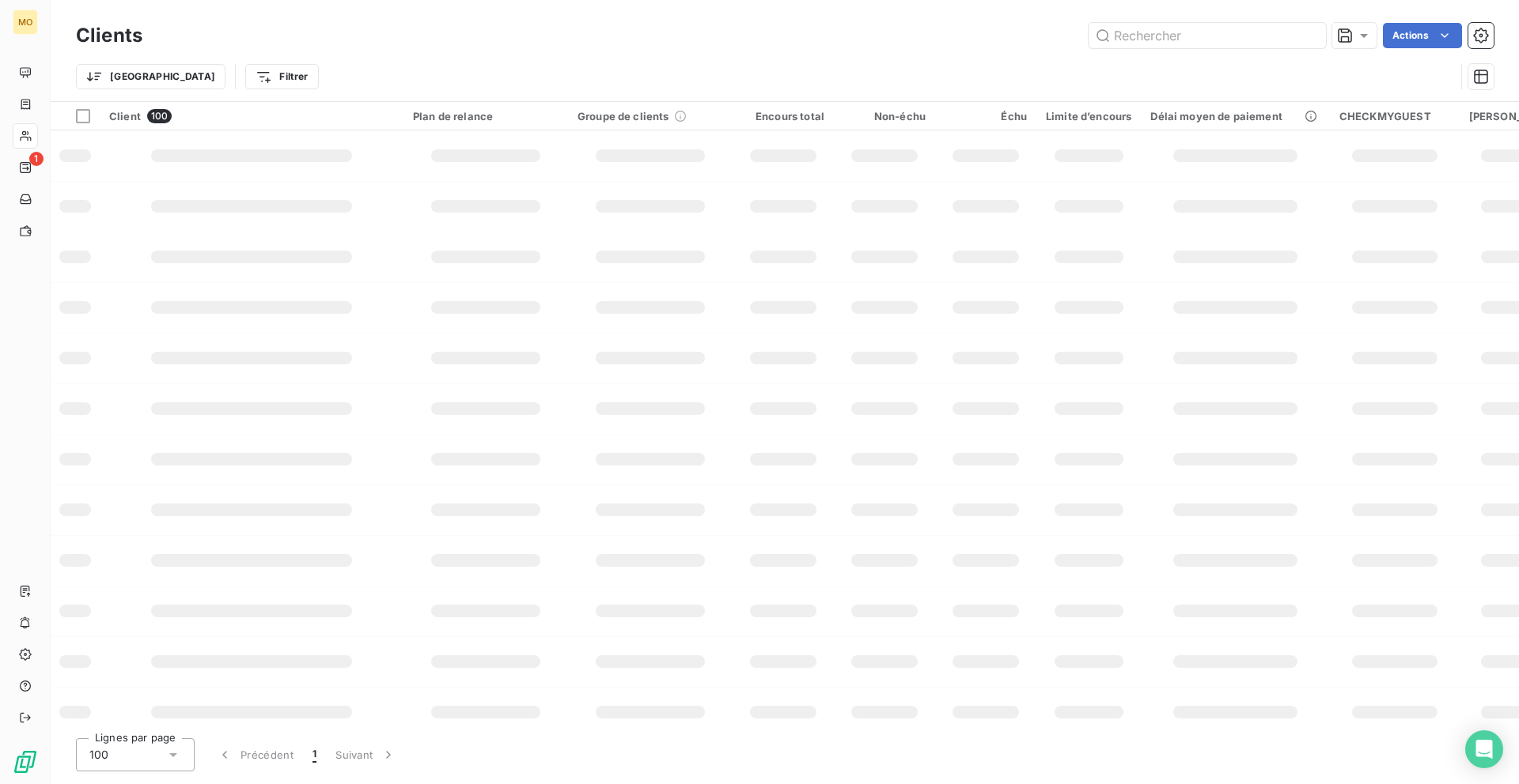
click at [101, 29] on h3 "Clients" at bounding box center [109, 35] width 67 height 29
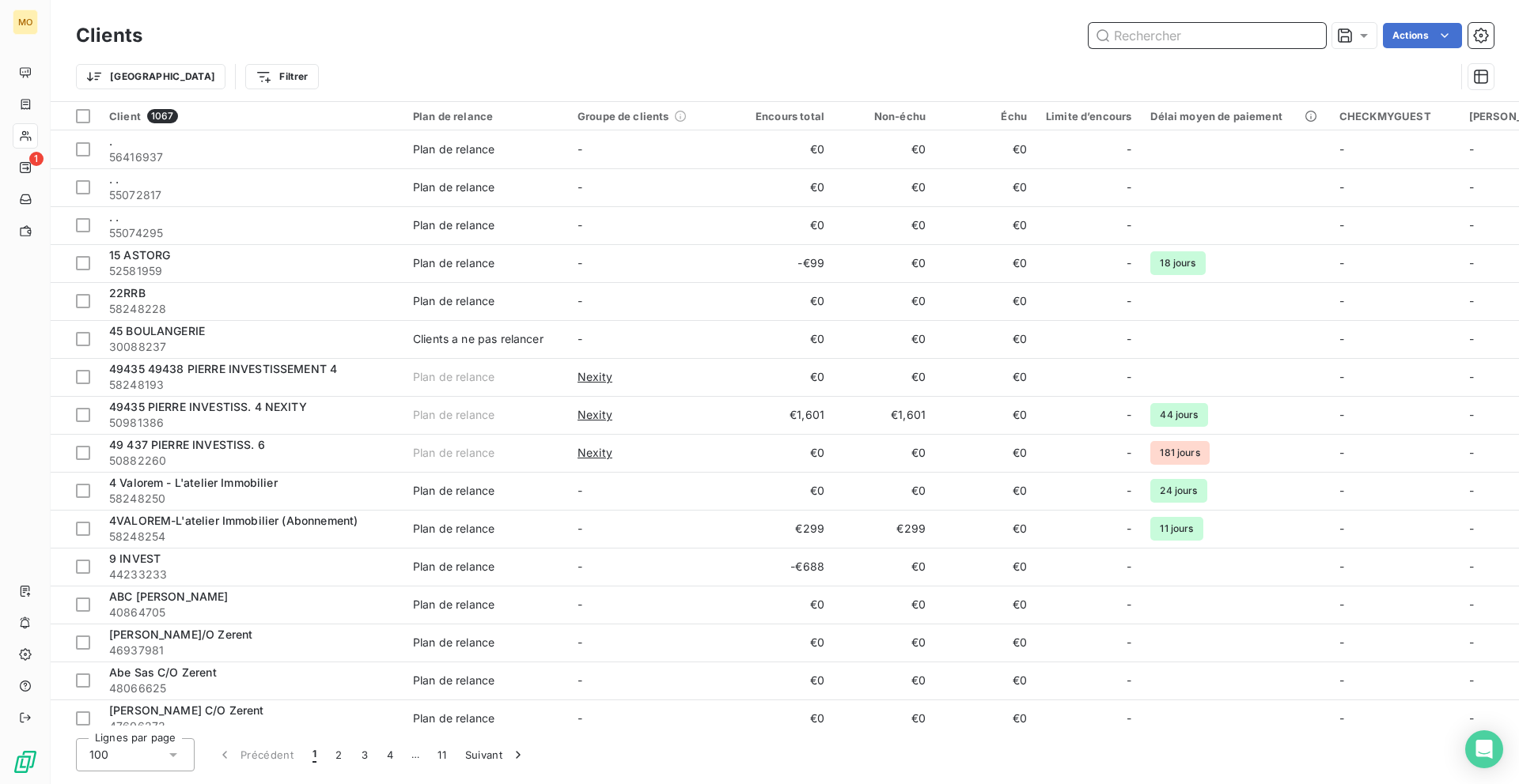
click at [1134, 42] on input "text" at bounding box center [1207, 35] width 237 height 26
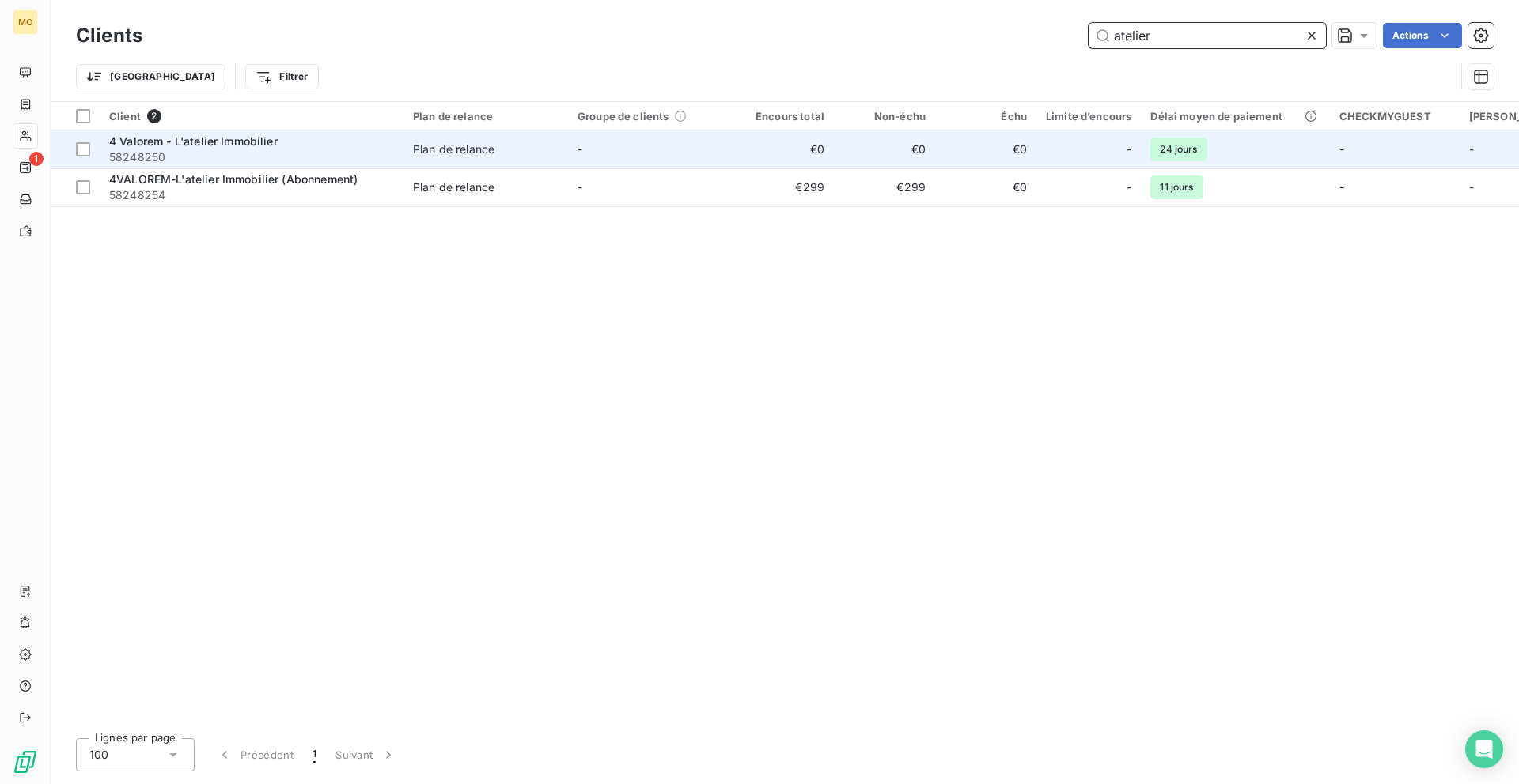
type input "atelier"
click at [661, 138] on td "-" at bounding box center [650, 149] width 164 height 38
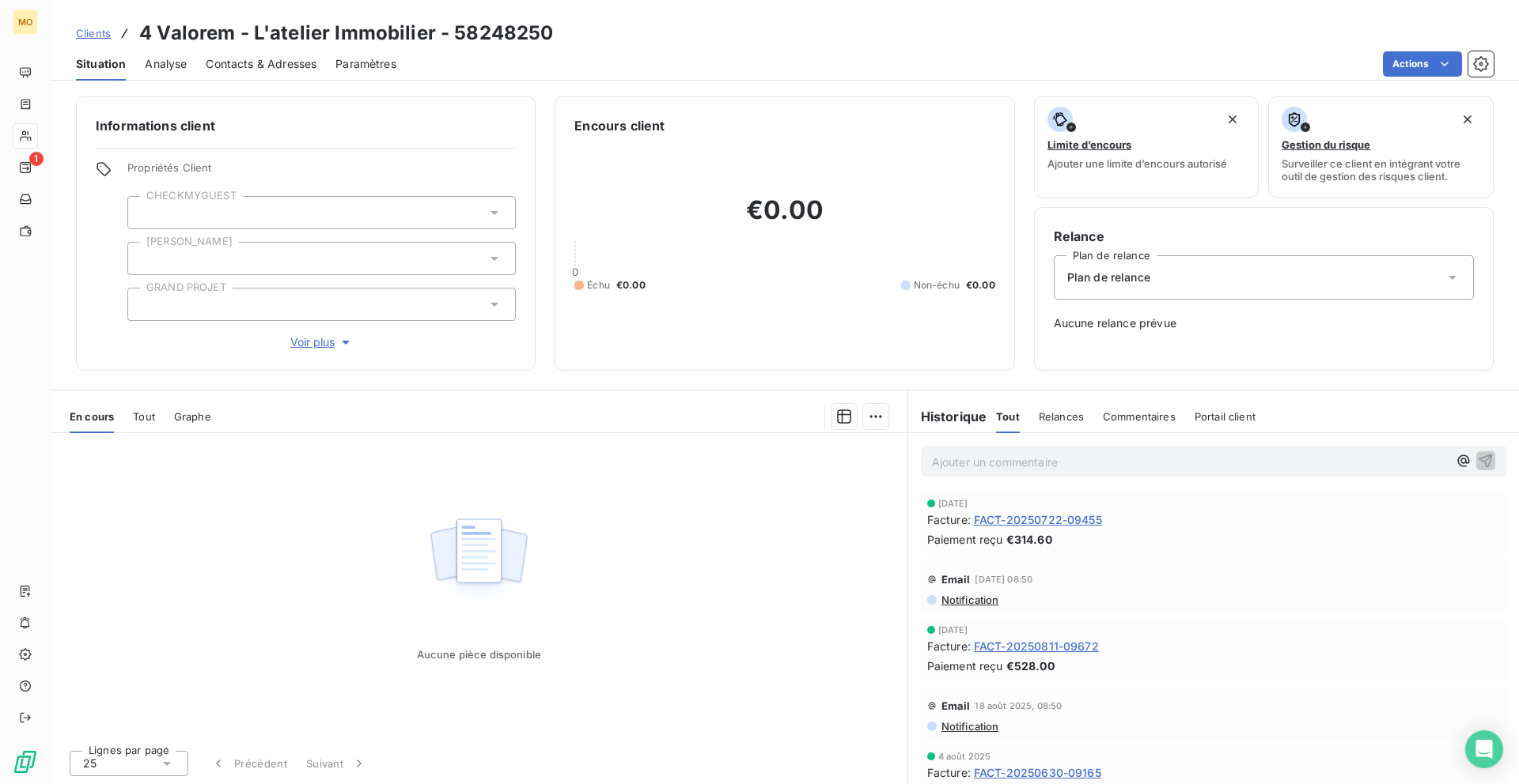
scroll to position [1, 0]
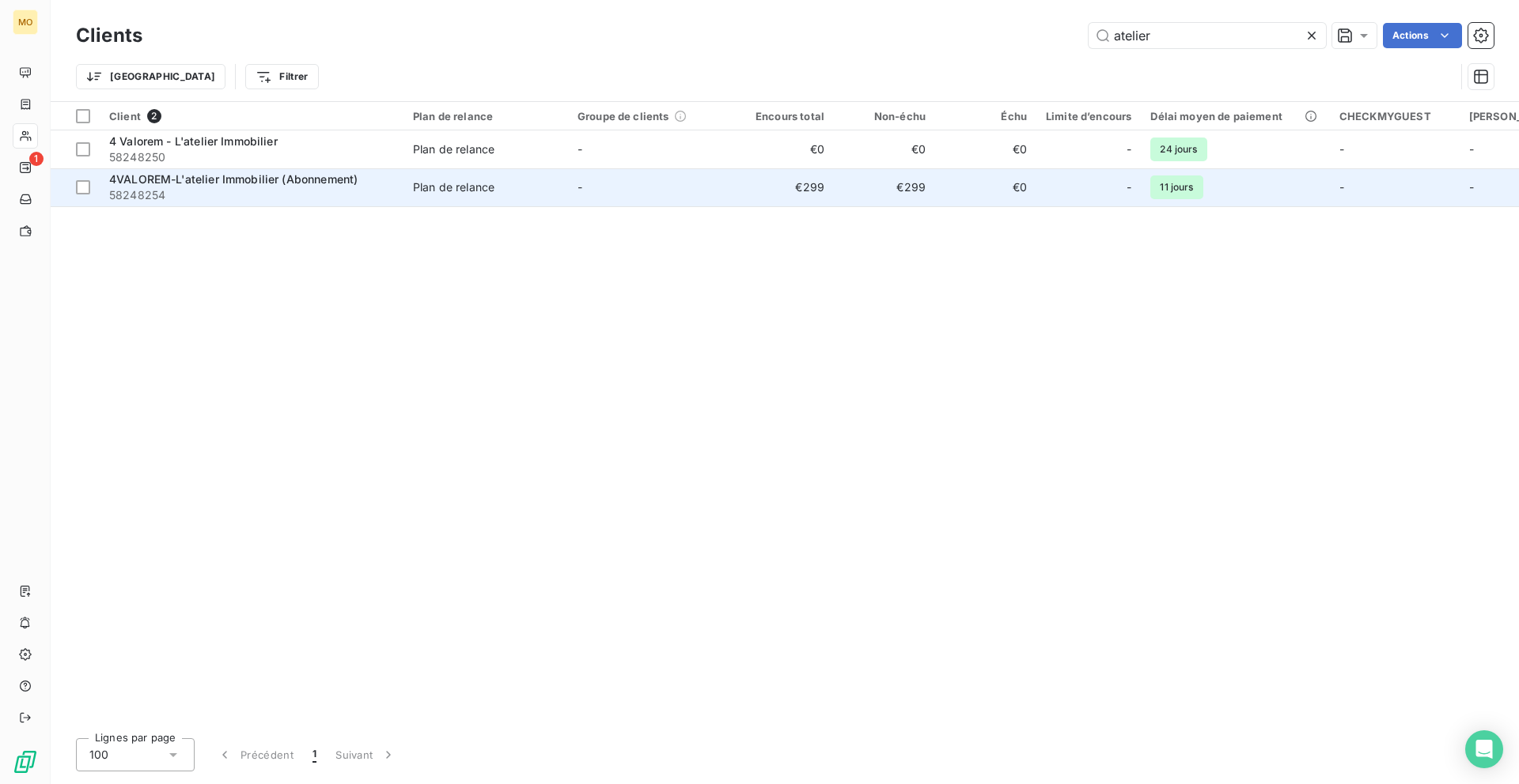
click at [611, 181] on td "-" at bounding box center [650, 187] width 164 height 38
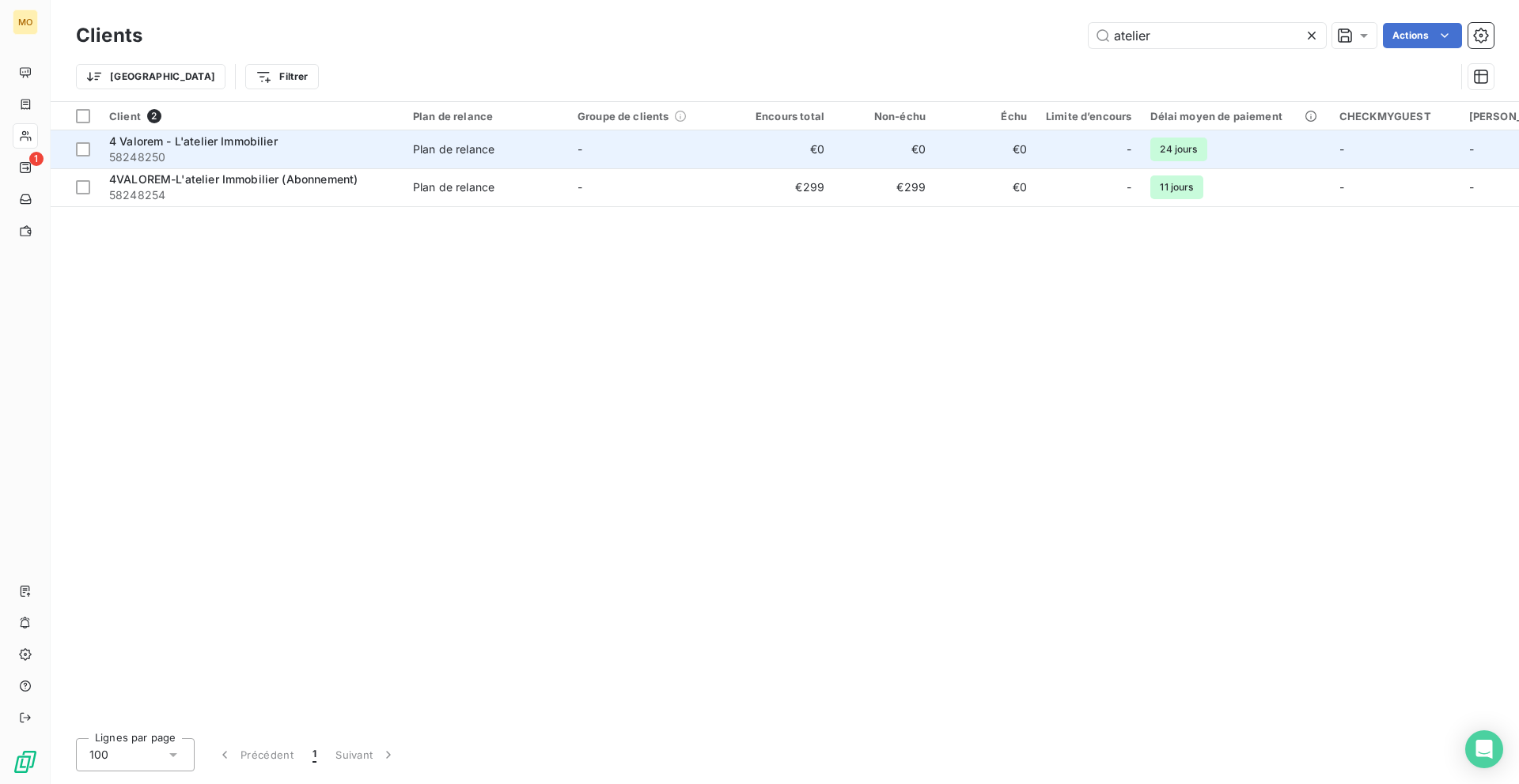
click at [726, 151] on td "-" at bounding box center [650, 149] width 164 height 38
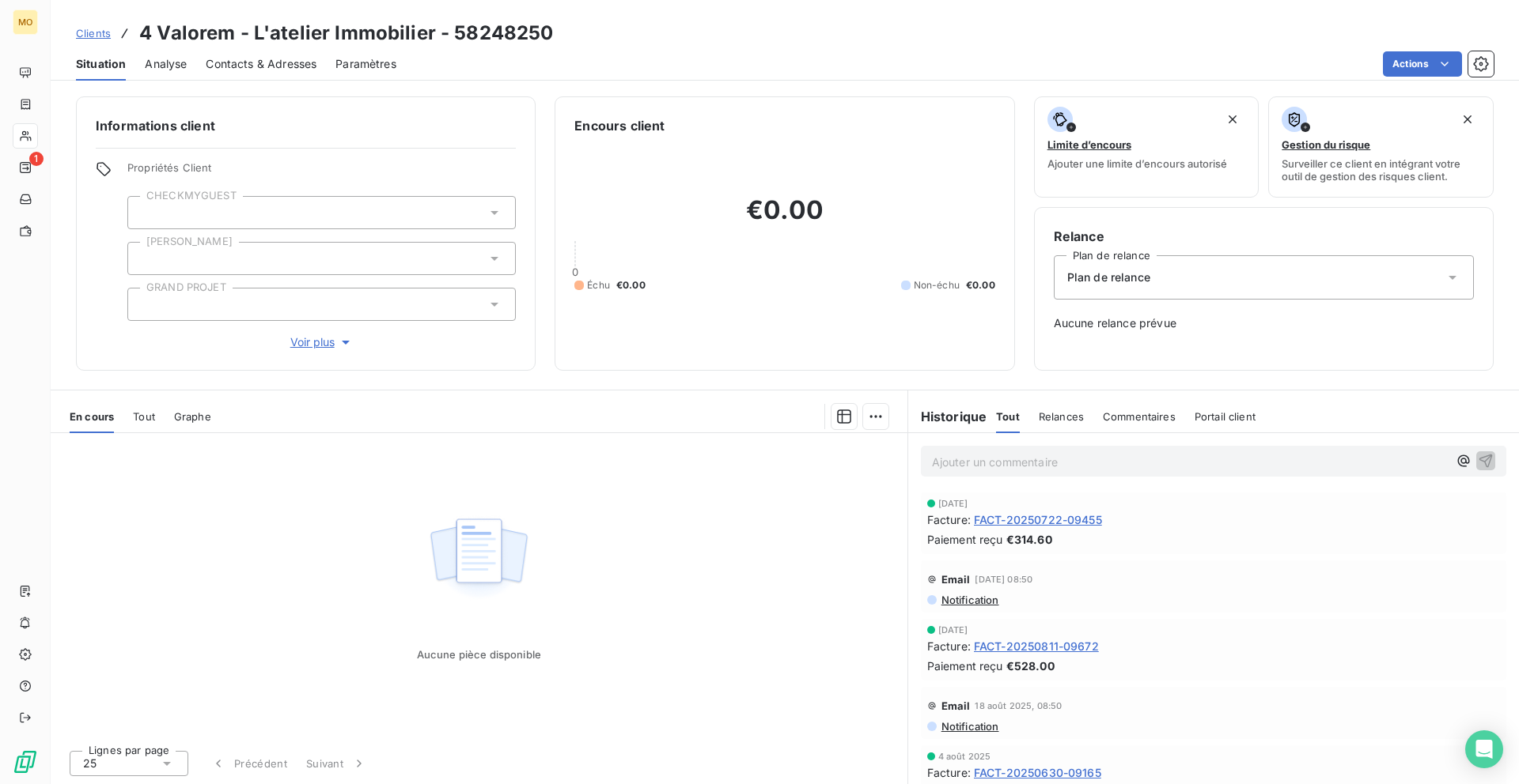
scroll to position [1, 0]
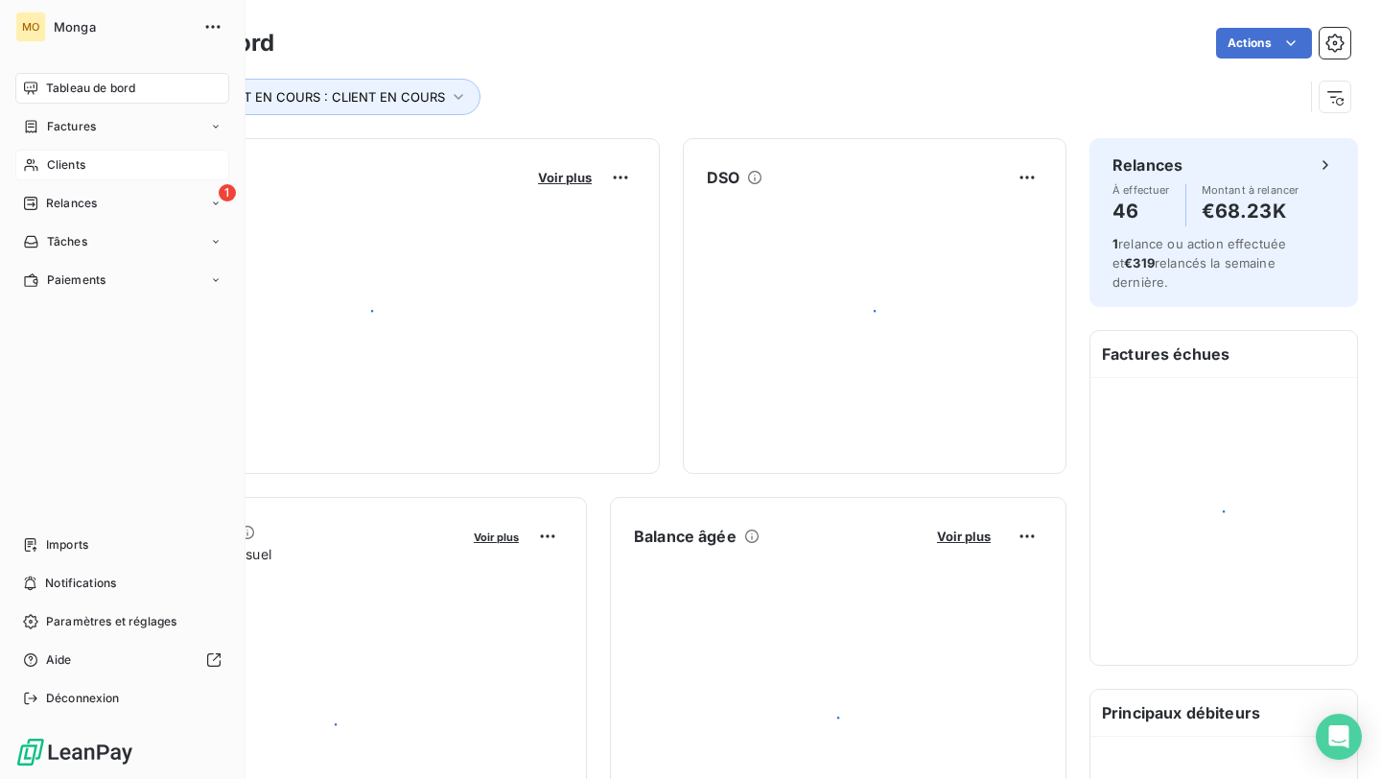
click at [45, 169] on div "Clients" at bounding box center [122, 165] width 214 height 31
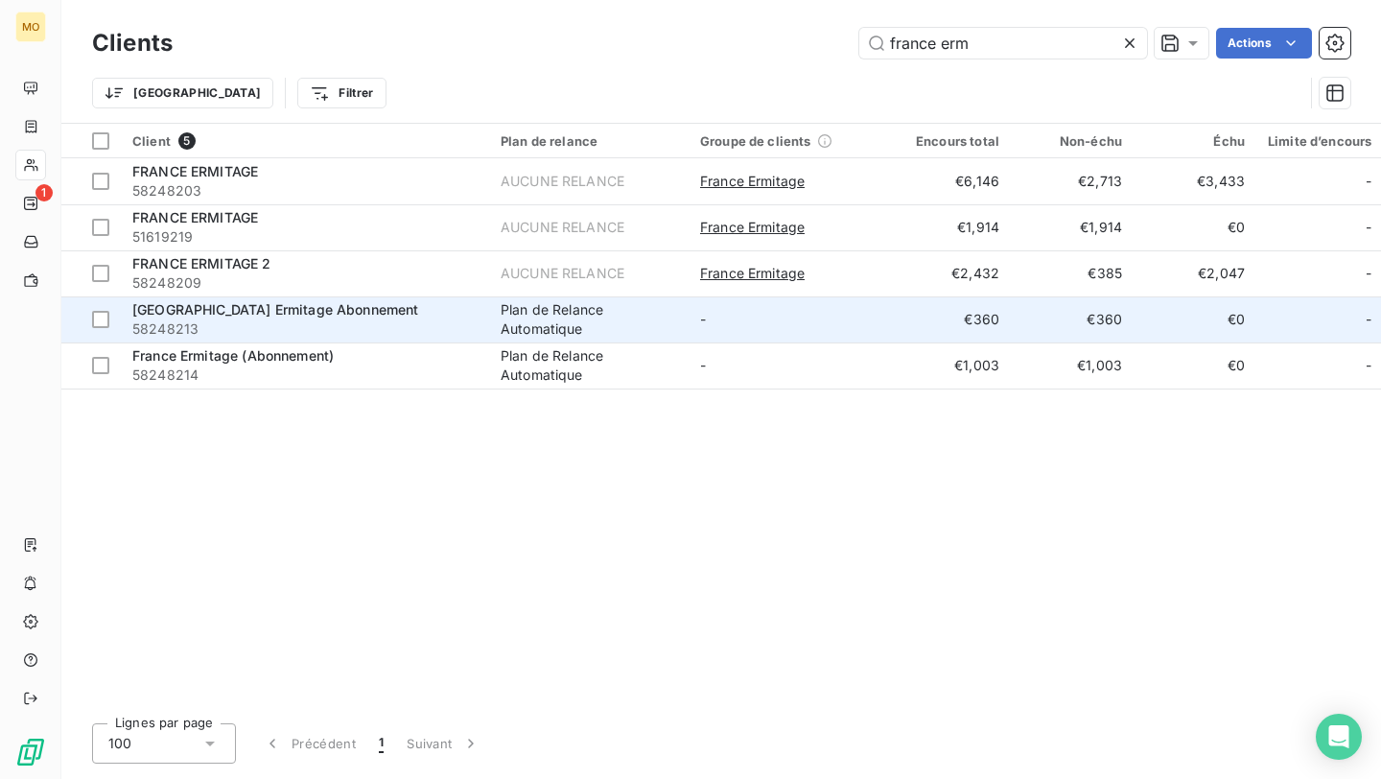
type input "france erm"
click at [388, 314] on div "[GEOGRAPHIC_DATA] Ermitage Abonnement" at bounding box center [304, 309] width 345 height 19
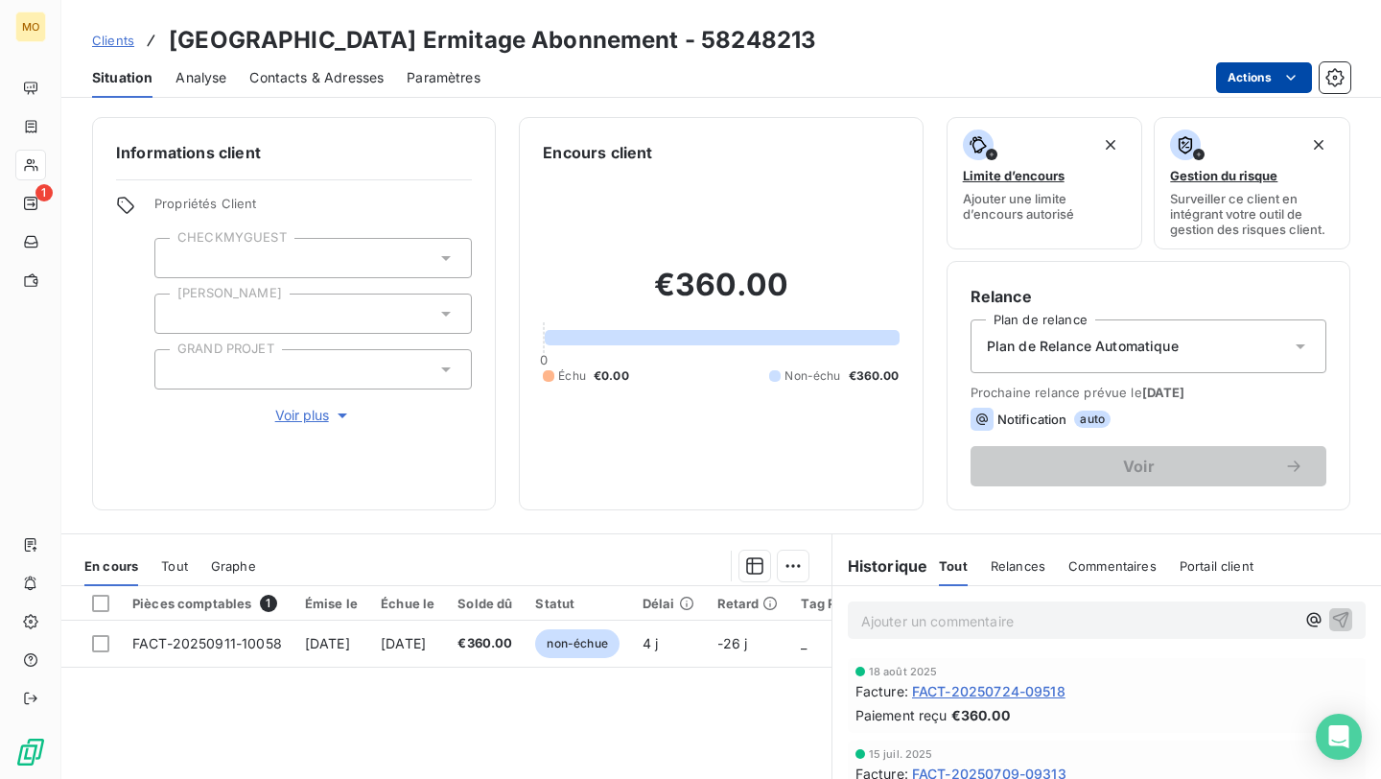
click at [1279, 75] on html "MO 1 Clients [GEOGRAPHIC_DATA] Ermitage Abonnement - 58248213 Situation Analyse…" at bounding box center [690, 389] width 1381 height 779
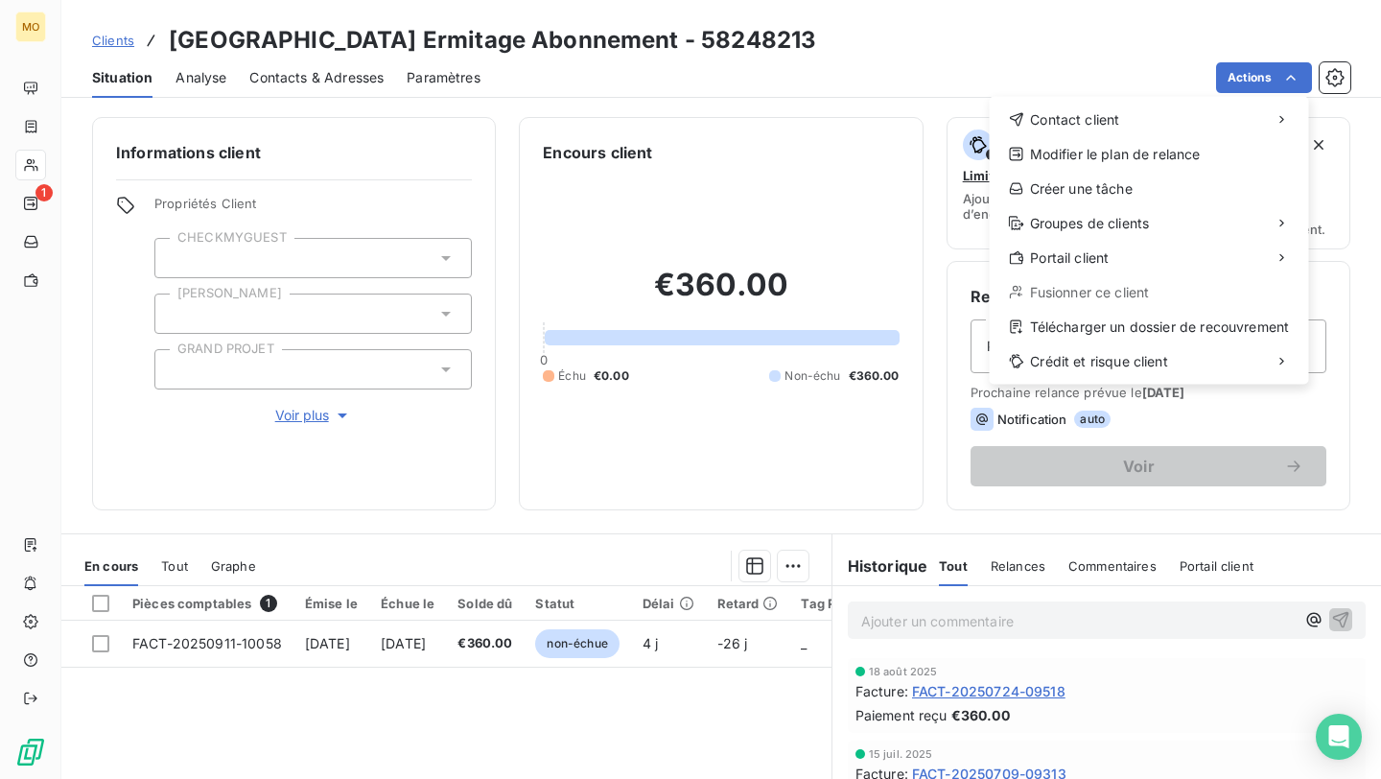
click at [989, 752] on html "MO 1 Clients [GEOGRAPHIC_DATA] Ermitage Abonnement - 58248213 Situation Analyse…" at bounding box center [690, 389] width 1381 height 779
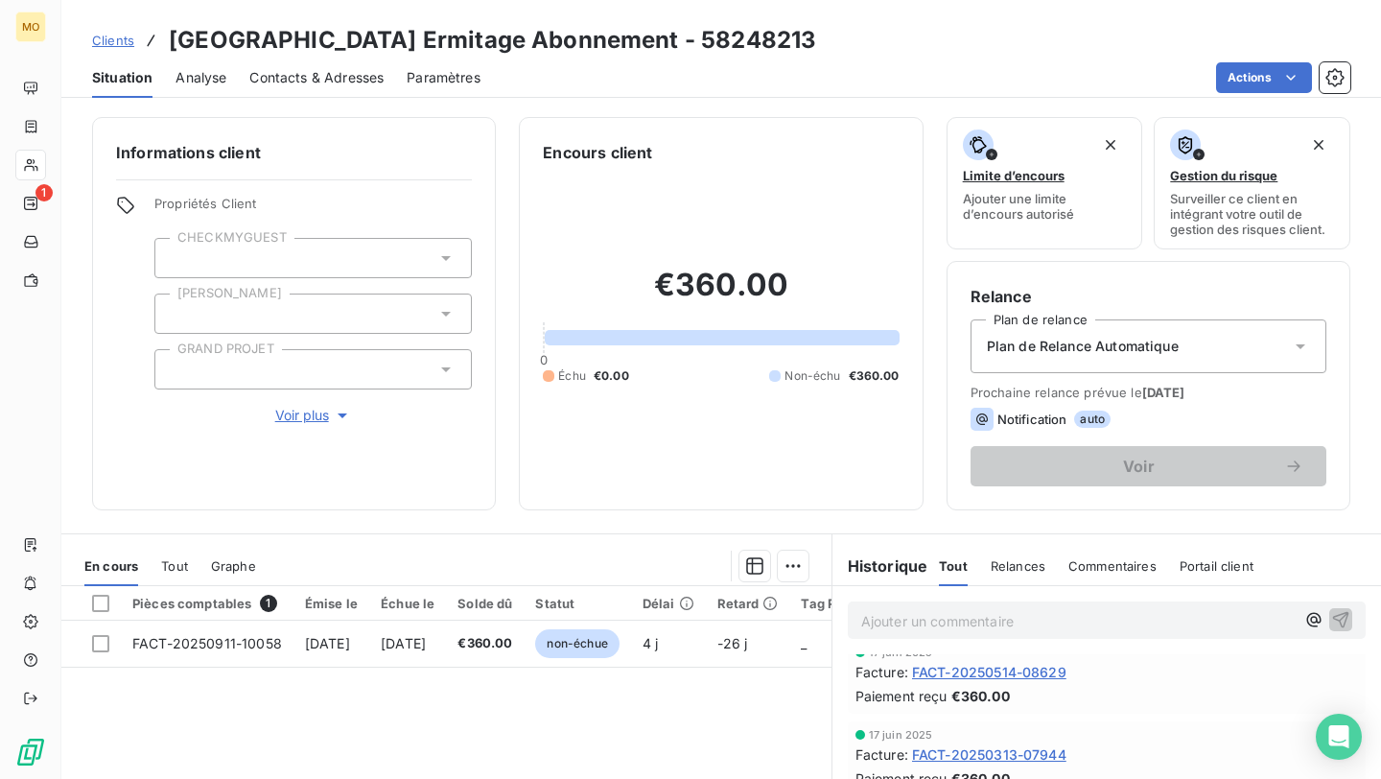
scroll to position [418, 0]
